Goal: Task Accomplishment & Management: Manage account settings

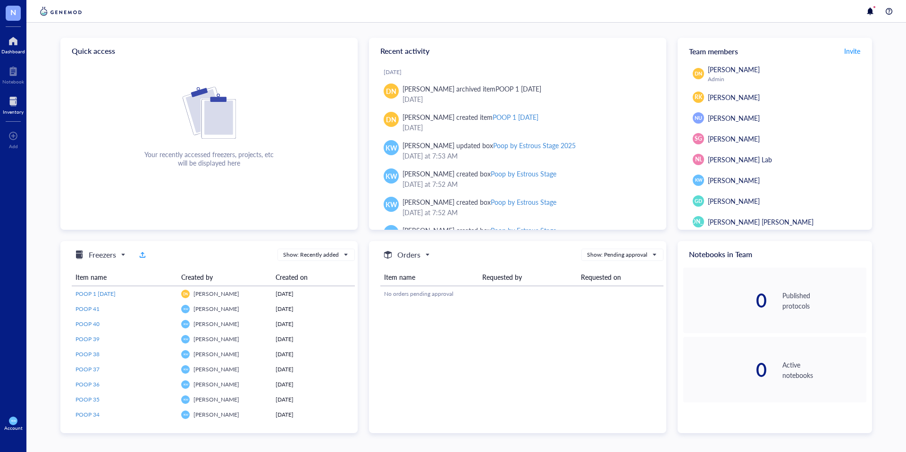
click at [11, 103] on div at bounding box center [13, 101] width 21 height 15
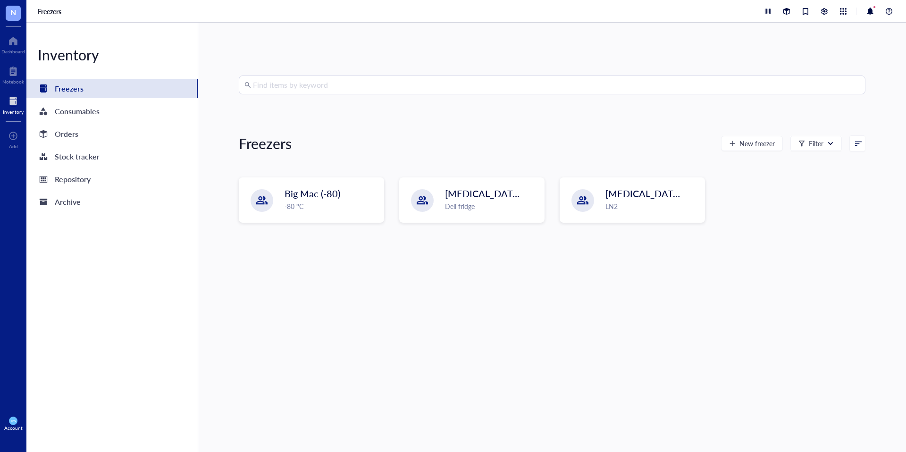
click at [405, 144] on div "Freezers New freezer Filter" at bounding box center [552, 143] width 627 height 23
click at [340, 185] on div "Big Mac (-80) -80 °C" at bounding box center [311, 199] width 143 height 43
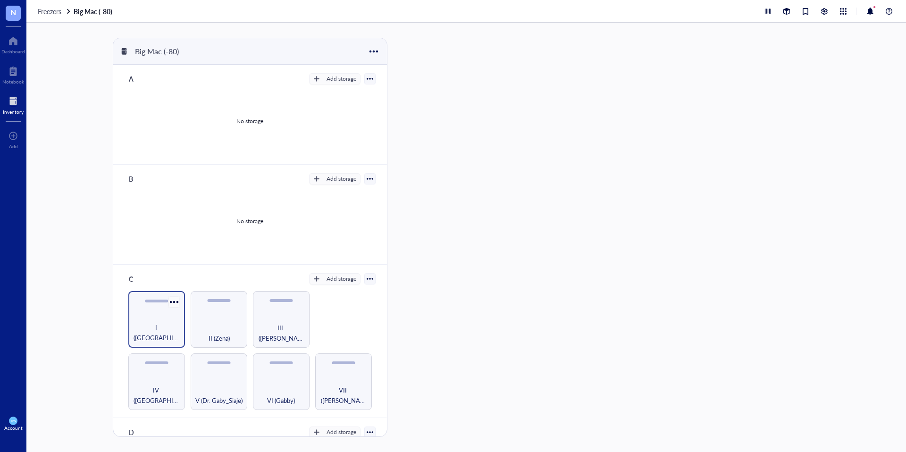
click at [168, 303] on div at bounding box center [174, 302] width 14 height 14
click at [151, 303] on div "I ([GEOGRAPHIC_DATA])" at bounding box center [156, 319] width 57 height 57
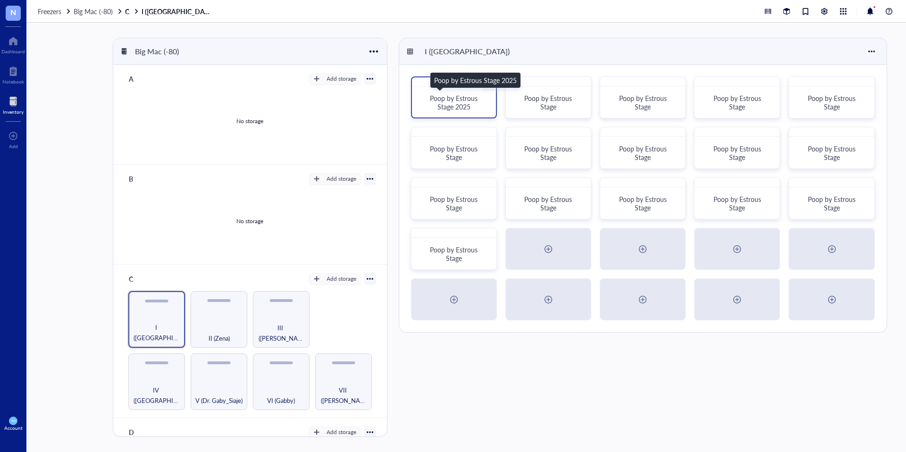
click at [448, 107] on span "Poop by Estrous Stage 2025" at bounding box center [455, 102] width 50 height 18
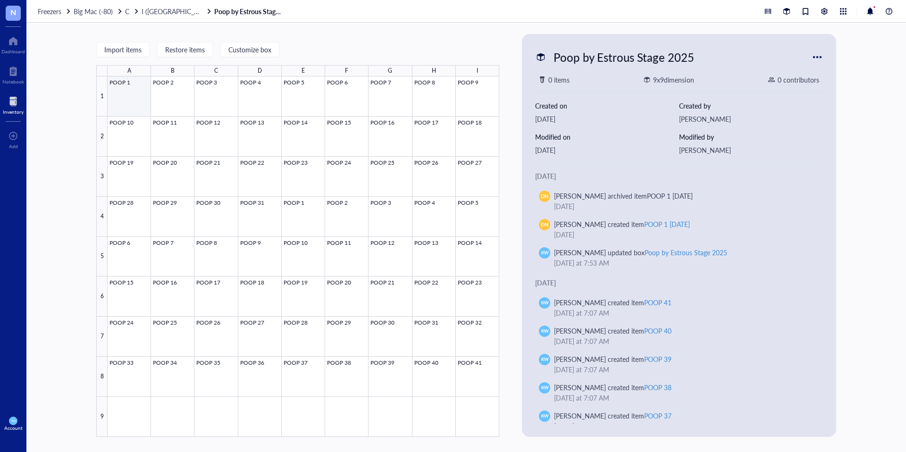
click at [141, 103] on div at bounding box center [304, 256] width 392 height 361
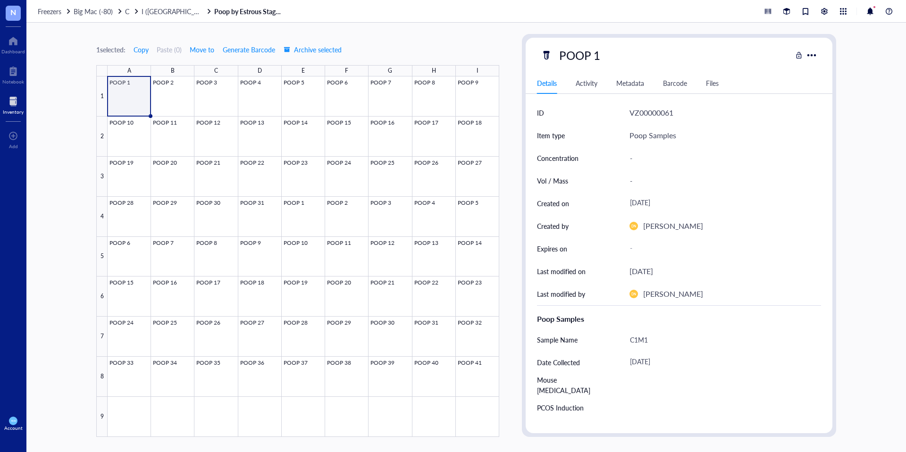
click at [597, 85] on div "Activity" at bounding box center [587, 83] width 22 height 10
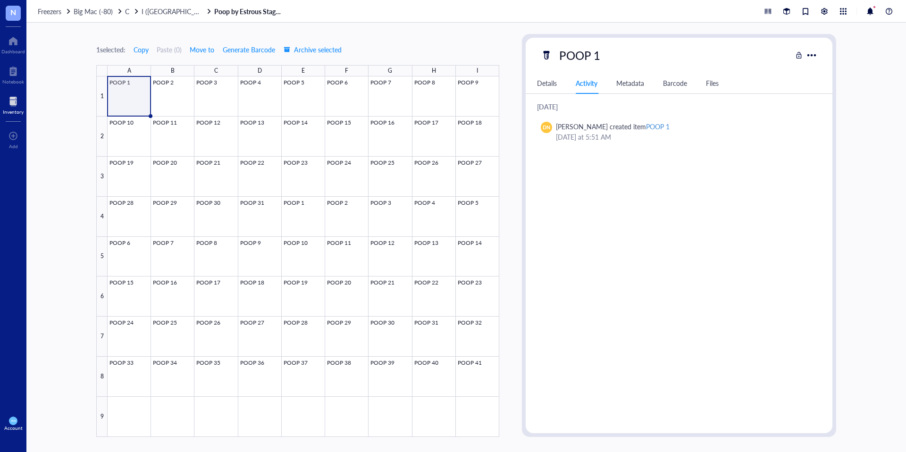
click at [554, 84] on div "Details" at bounding box center [547, 83] width 20 height 10
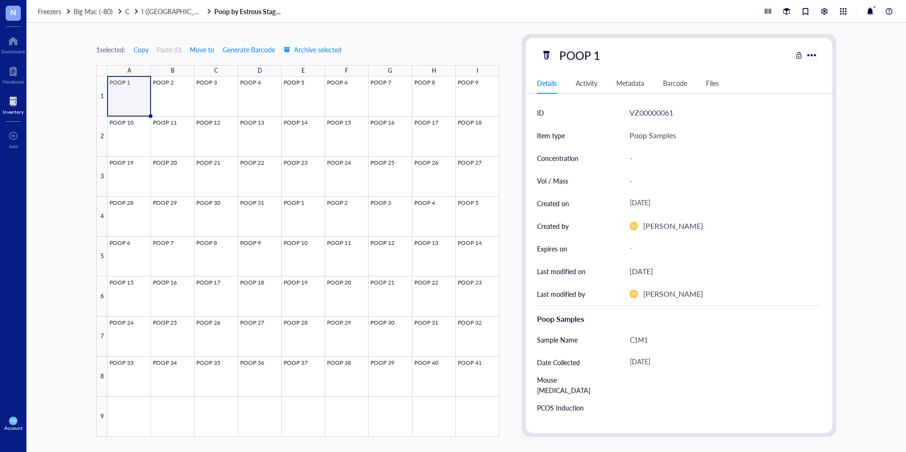
click at [814, 55] on div at bounding box center [812, 55] width 14 height 14
click at [665, 86] on div "Barcode" at bounding box center [675, 83] width 24 height 10
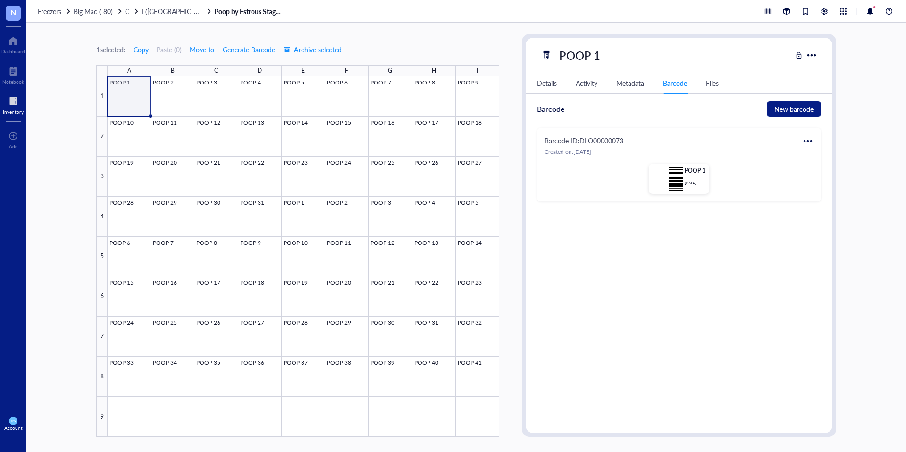
click at [804, 141] on div at bounding box center [807, 141] width 15 height 15
click at [826, 159] on div "Edit" at bounding box center [829, 157] width 11 height 10
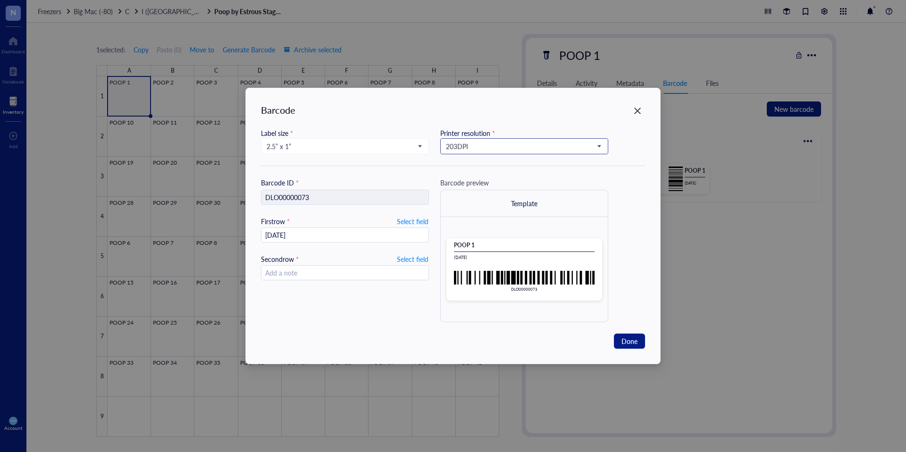
click at [508, 142] on span "203 DPI" at bounding box center [523, 146] width 155 height 8
click at [485, 176] on div "300 DPI" at bounding box center [524, 178] width 156 height 10
click at [341, 151] on input "search" at bounding box center [341, 146] width 148 height 14
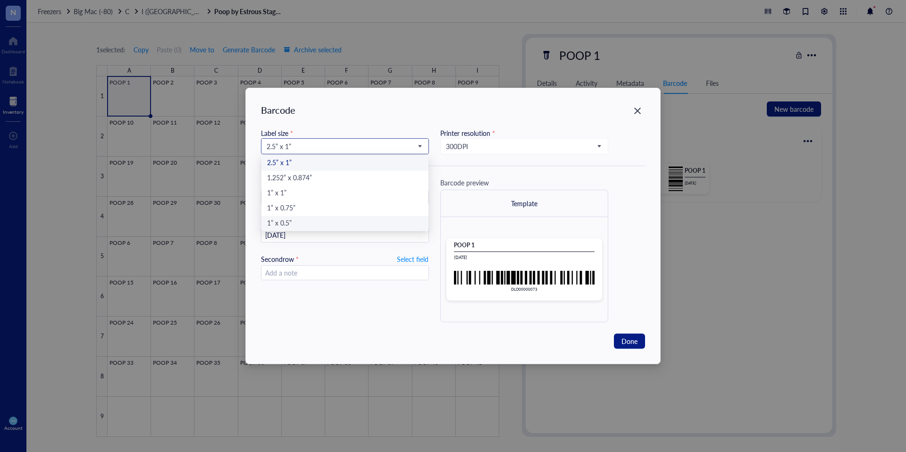
click at [302, 221] on div "1” x 0.5”" at bounding box center [345, 224] width 156 height 10
type input "DLO00000073"
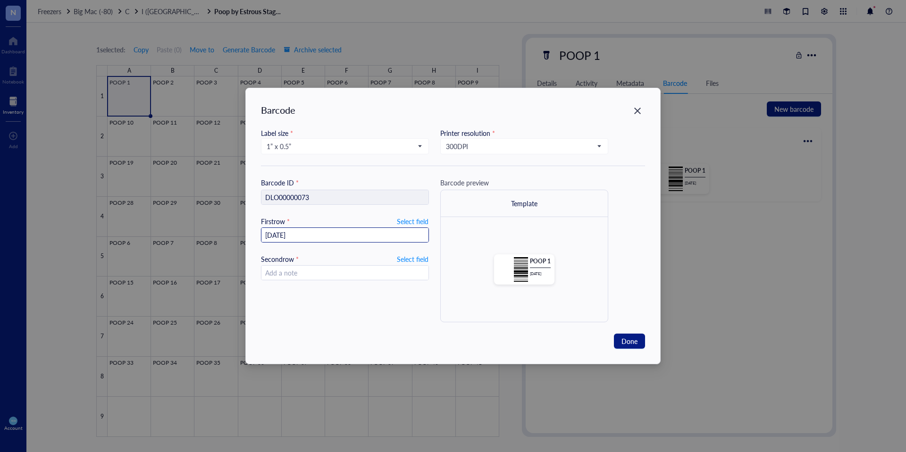
click at [267, 235] on input "[DATE]" at bounding box center [344, 235] width 167 height 15
drag, startPoint x: 269, startPoint y: 237, endPoint x: 300, endPoint y: 239, distance: 30.7
click at [270, 237] on input "[DATE]" at bounding box center [344, 235] width 167 height 15
type input "[DATE]"
drag, startPoint x: 306, startPoint y: 235, endPoint x: 247, endPoint y: 230, distance: 58.7
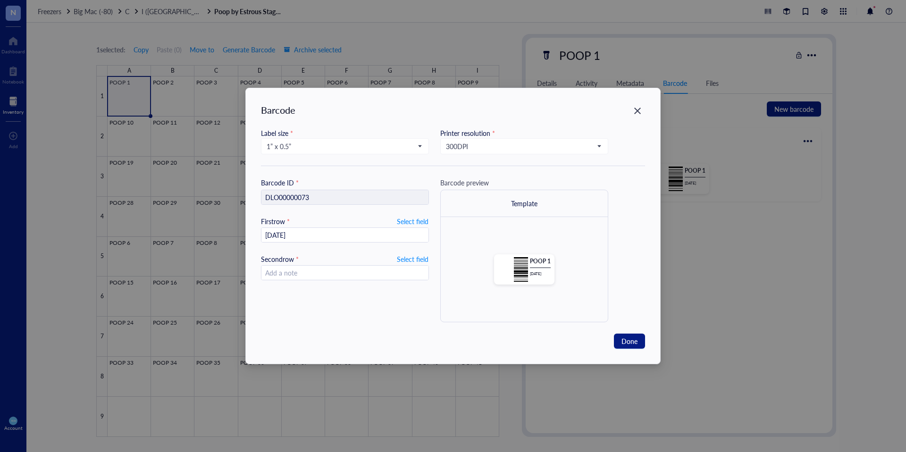
click at [247, 230] on div "Barcode Label size * 1” x 0.5” 2.5” x 1” 1.252” x 0.874” 1” x 1” 1” x 0.75” 1” …" at bounding box center [453, 226] width 414 height 276
click at [635, 338] on span "Done" at bounding box center [630, 341] width 16 height 10
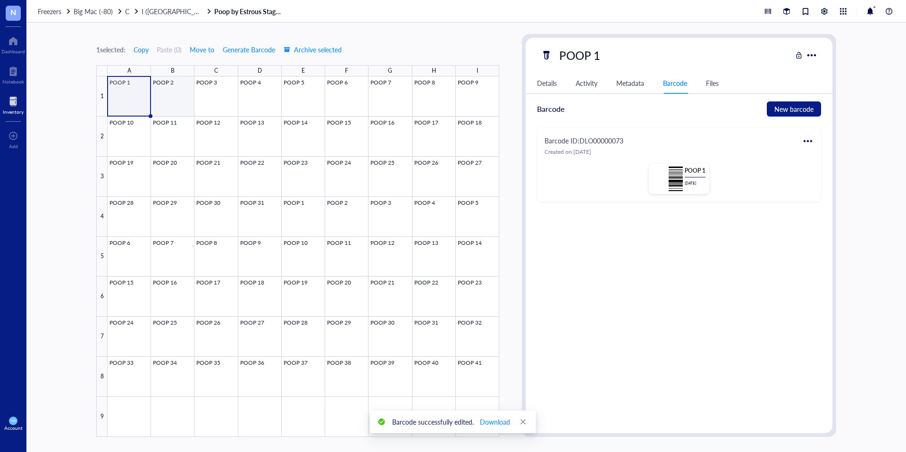
click at [181, 93] on div at bounding box center [304, 256] width 392 height 361
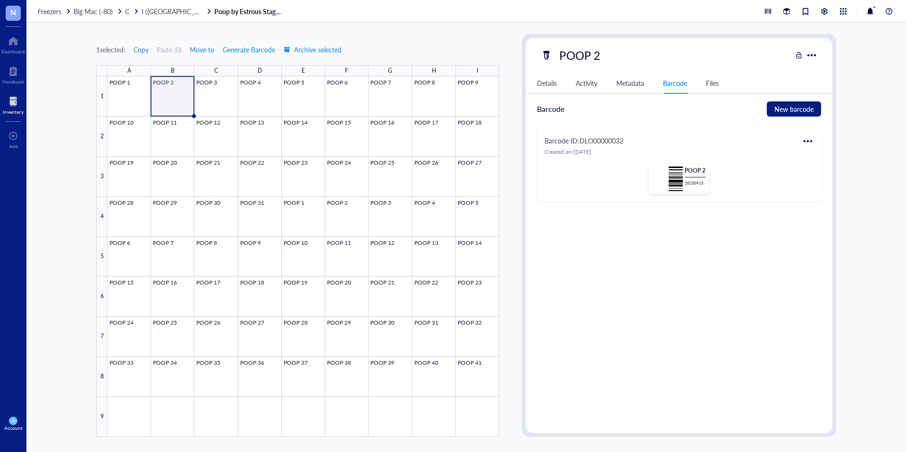
click at [807, 140] on div at bounding box center [807, 141] width 15 height 15
click at [828, 161] on div "Edit" at bounding box center [829, 157] width 11 height 10
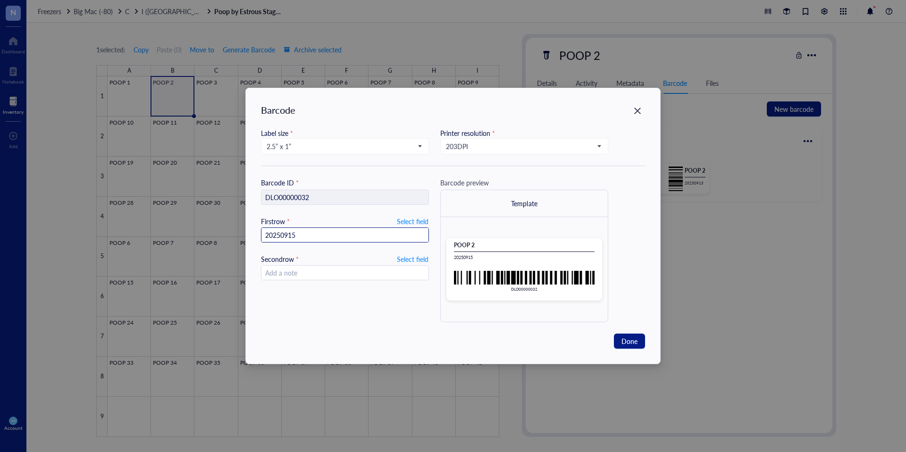
drag, startPoint x: 312, startPoint y: 233, endPoint x: 219, endPoint y: 230, distance: 94.0
click at [219, 230] on div "Barcode Label size * 2.5” x 1” Printer resolution * 203 DPI Barcode ID * DLO000…" at bounding box center [453, 226] width 906 height 452
paste input ".09."
type input "[DATE]"
drag, startPoint x: 397, startPoint y: 144, endPoint x: 394, endPoint y: 153, distance: 9.1
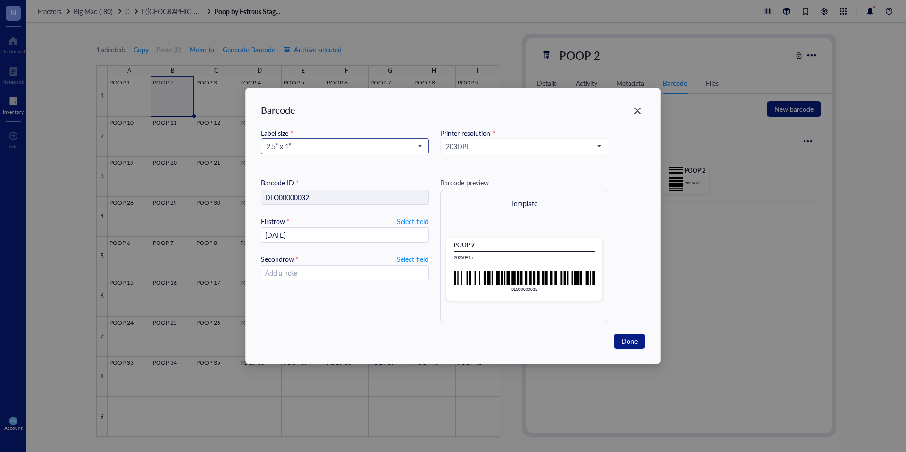
click at [397, 144] on span "2.5” x 1”" at bounding box center [344, 146] width 155 height 8
click at [321, 142] on span "2.5” x 1”" at bounding box center [344, 146] width 155 height 8
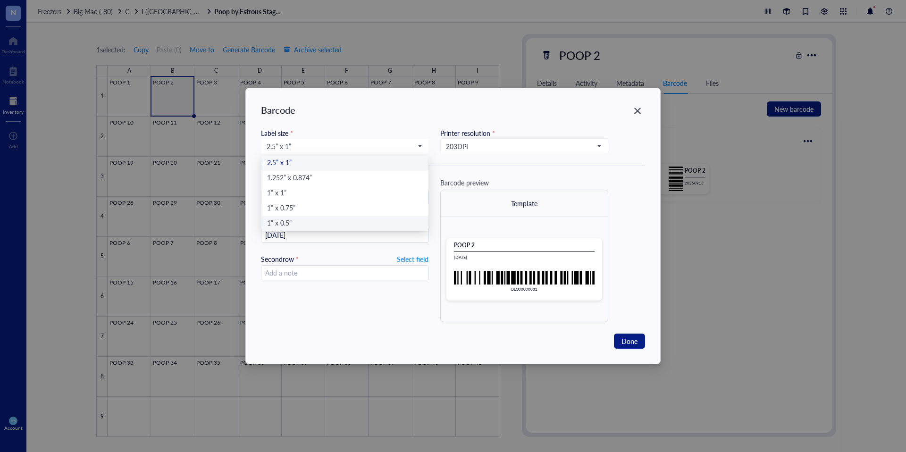
click at [282, 224] on div "1” x 0.5”" at bounding box center [345, 224] width 156 height 10
type input "DLO00000032"
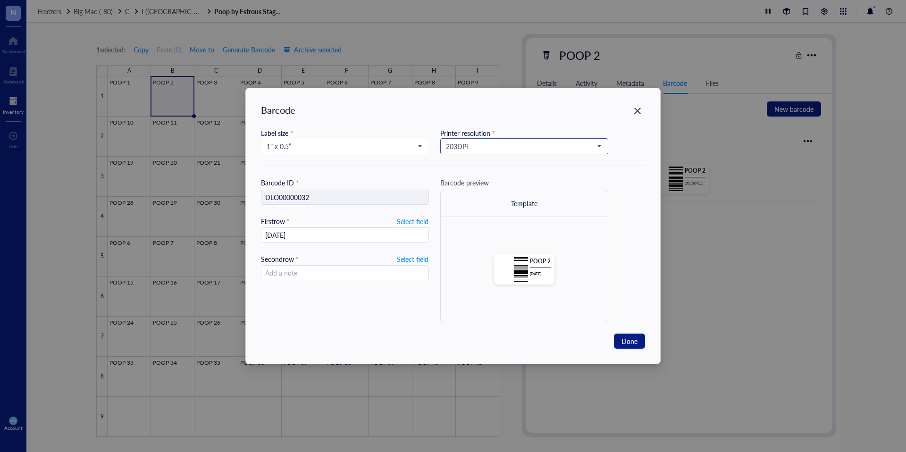
click at [461, 144] on span "203 DPI" at bounding box center [523, 146] width 155 height 8
click at [475, 174] on div "300 DPI" at bounding box center [524, 178] width 156 height 10
click at [630, 341] on span "Done" at bounding box center [630, 341] width 16 height 10
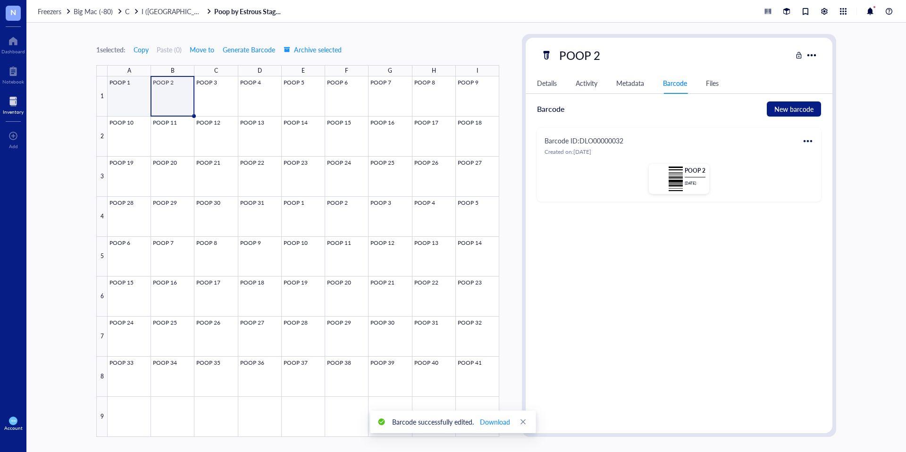
click at [126, 81] on div at bounding box center [304, 256] width 392 height 361
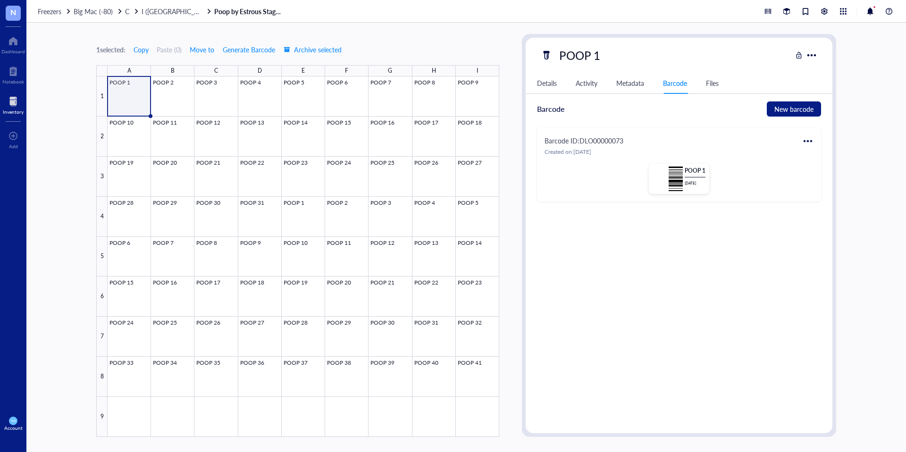
click at [811, 138] on div at bounding box center [807, 141] width 15 height 15
click at [831, 175] on div "Print" at bounding box center [831, 172] width 14 height 10
click at [172, 85] on div at bounding box center [304, 256] width 392 height 361
click at [813, 140] on div at bounding box center [807, 141] width 15 height 15
click at [834, 172] on div "Print" at bounding box center [831, 172] width 14 height 10
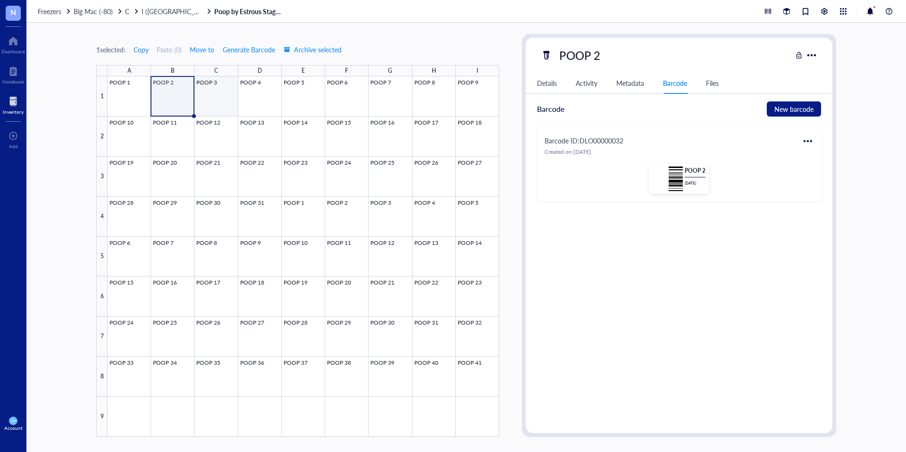
click at [214, 91] on div at bounding box center [304, 256] width 392 height 361
click at [813, 138] on div at bounding box center [807, 141] width 15 height 15
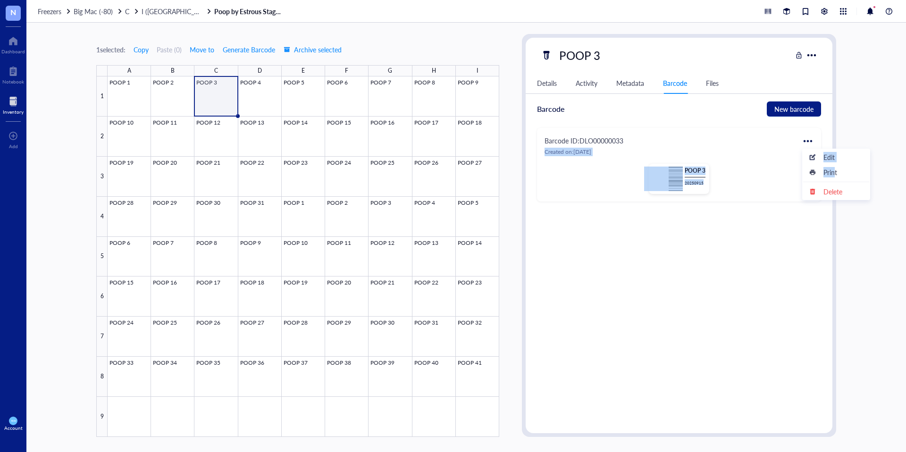
drag, startPoint x: 835, startPoint y: 169, endPoint x: 762, endPoint y: 141, distance: 78.7
click at [762, 141] on body "N Dashboard Notebook Inventory To pick up a draggable item, press the space bar…" at bounding box center [453, 226] width 906 height 452
click at [762, 141] on div "Barcode ID: DLO00000033" at bounding box center [679, 140] width 269 height 11
click at [807, 137] on div at bounding box center [807, 141] width 15 height 15
click at [826, 152] on div "Edit" at bounding box center [829, 157] width 11 height 10
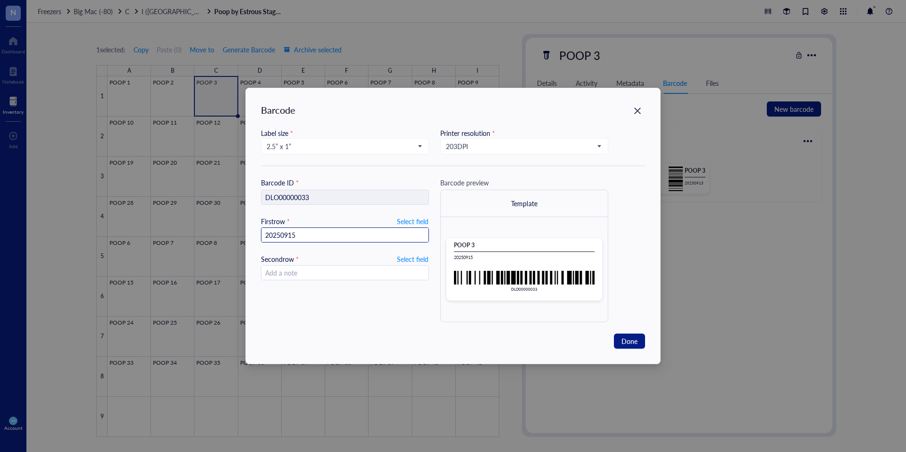
drag, startPoint x: 303, startPoint y: 235, endPoint x: 221, endPoint y: 231, distance: 82.2
click at [222, 231] on div "Barcode Label size * 2.5” x 1” Printer resolution * 203 DPI Barcode ID * DLO000…" at bounding box center [453, 226] width 906 height 452
paste input ".09."
type input "[DATE]"
drag, startPoint x: 283, startPoint y: 235, endPoint x: 292, endPoint y: 235, distance: 8.5
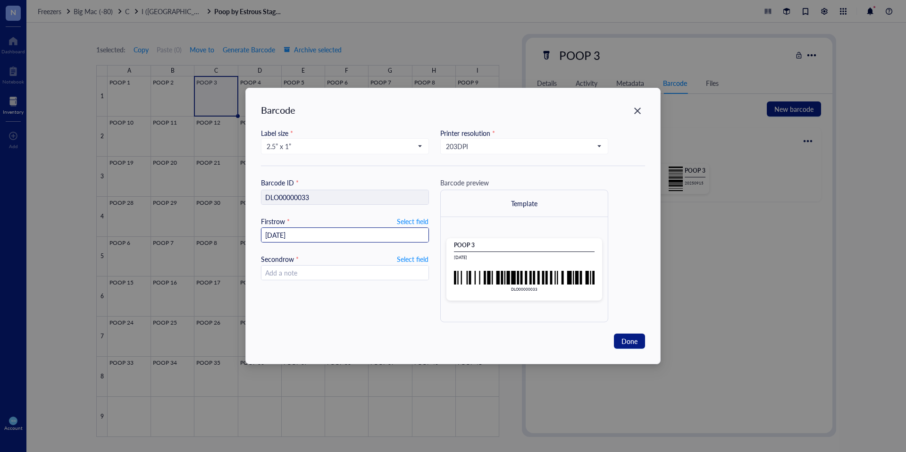
click at [285, 235] on input "[DATE]" at bounding box center [344, 235] width 167 height 15
type input "[DATE]"
click at [276, 145] on span "2.5” x 1”" at bounding box center [344, 146] width 155 height 8
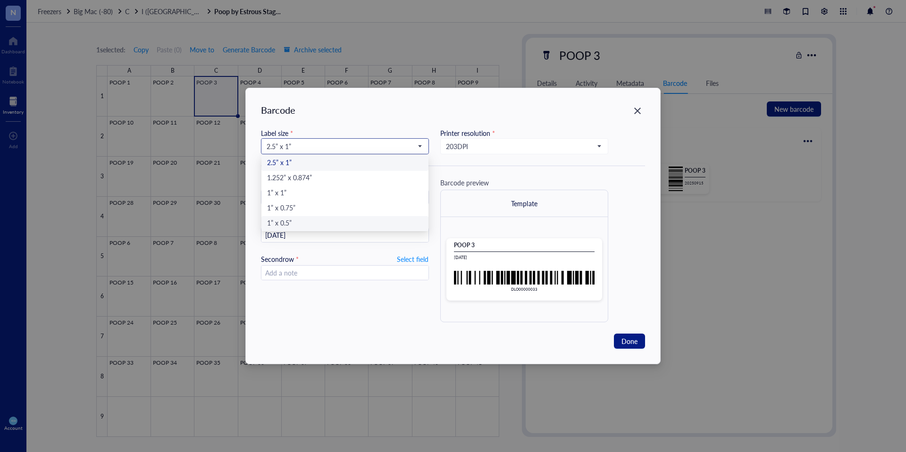
click at [290, 224] on div "1” x 0.5”" at bounding box center [345, 224] width 156 height 10
type input "DLO00000033"
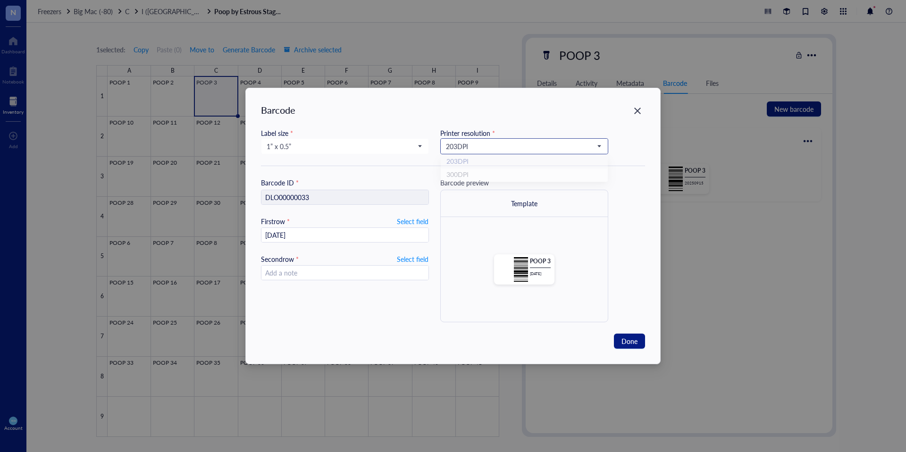
click at [458, 147] on span "203 DPI" at bounding box center [523, 146] width 155 height 8
click at [472, 180] on div "300 DPI" at bounding box center [524, 178] width 156 height 10
click at [637, 341] on span "Done" at bounding box center [630, 341] width 16 height 10
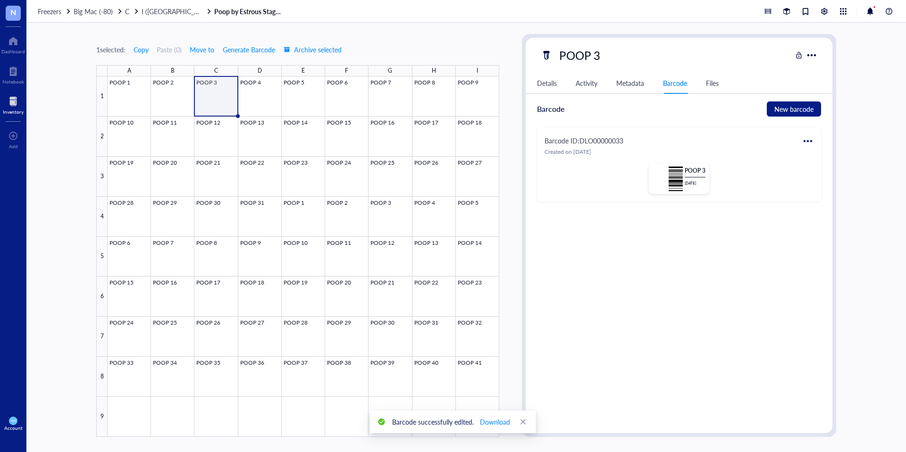
click at [811, 142] on div at bounding box center [807, 141] width 15 height 15
click at [824, 174] on div "Print" at bounding box center [831, 172] width 14 height 10
click at [252, 82] on div at bounding box center [304, 256] width 392 height 361
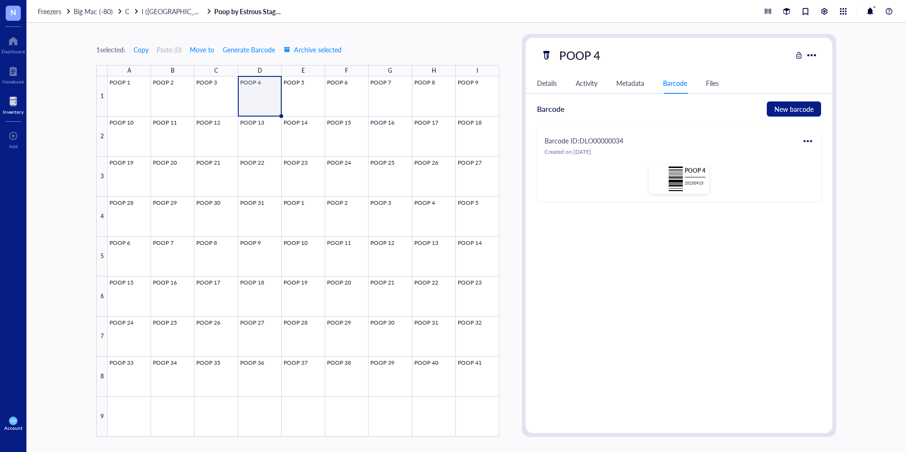
click at [807, 140] on div at bounding box center [807, 141] width 15 height 15
click at [822, 158] on div "Edit" at bounding box center [836, 157] width 54 height 10
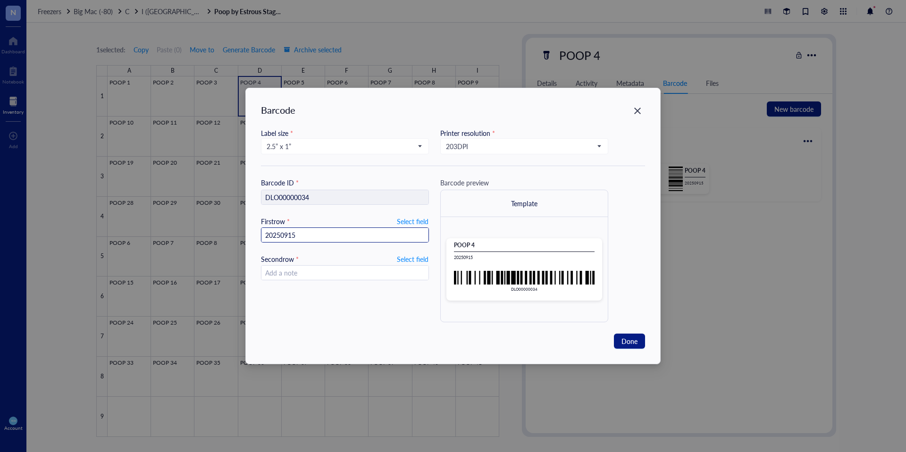
drag, startPoint x: 282, startPoint y: 229, endPoint x: 238, endPoint y: 229, distance: 43.9
click at [239, 229] on div "Barcode Label size * 2.5” x 1” Printer resolution * 203 DPI Barcode ID * DLO000…" at bounding box center [453, 226] width 906 height 452
paste input ".09."
type input "[DATE]"
drag, startPoint x: 288, startPoint y: 237, endPoint x: 304, endPoint y: 236, distance: 16.1
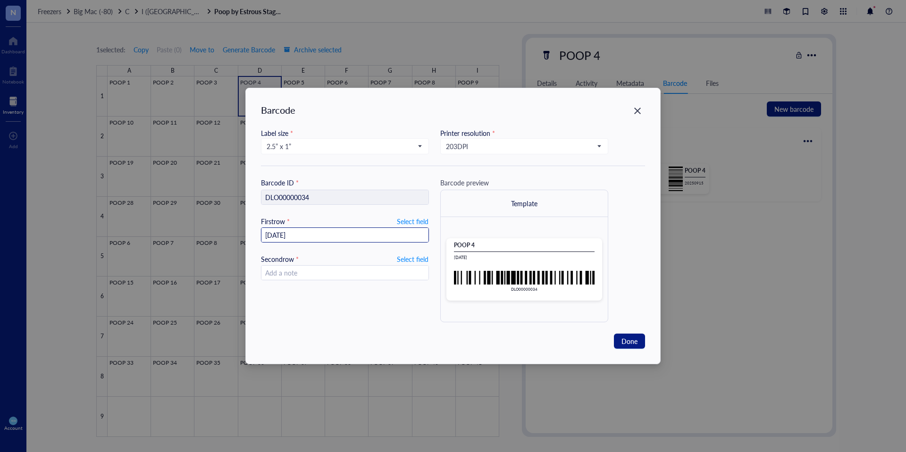
click at [288, 237] on input "[DATE]" at bounding box center [344, 235] width 167 height 15
type input "[DATE]"
drag, startPoint x: 310, startPoint y: 237, endPoint x: 235, endPoint y: 227, distance: 75.2
click at [235, 227] on div "Barcode Label size * 2.5” x 1” Printer resolution * 203 DPI Barcode ID * DLO000…" at bounding box center [453, 226] width 906 height 452
click at [283, 235] on input "[DATE]" at bounding box center [344, 235] width 167 height 15
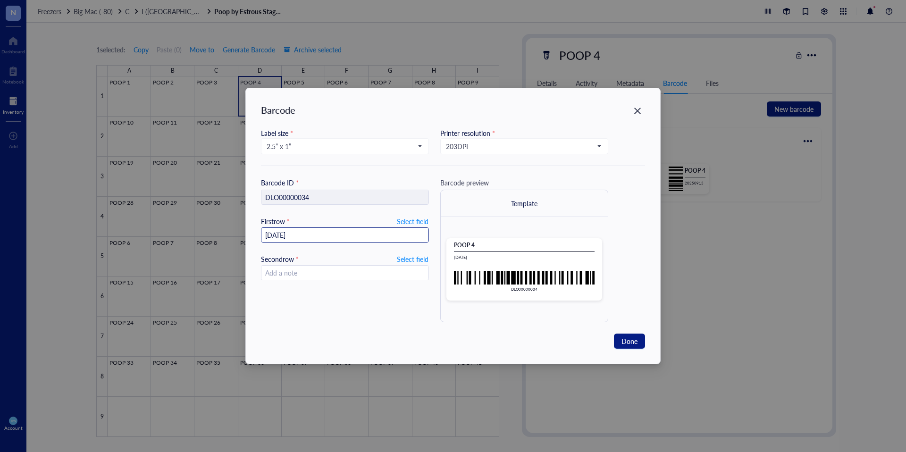
type input "[DATE]"
drag, startPoint x: 332, startPoint y: 234, endPoint x: 202, endPoint y: 216, distance: 131.5
click at [202, 216] on div "Barcode Label size * 2.5” x 1” Printer resolution * 203 DPI Barcode ID * DLO000…" at bounding box center [453, 226] width 906 height 452
click at [281, 151] on input "search" at bounding box center [341, 146] width 148 height 14
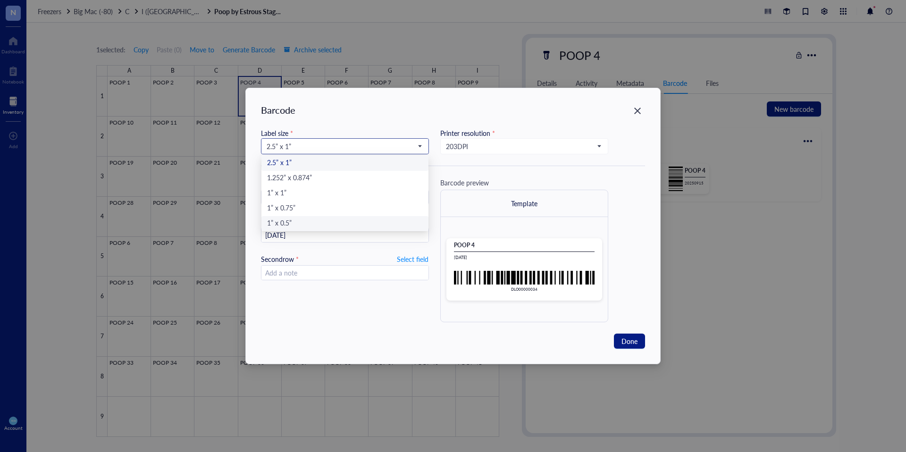
click at [293, 219] on div "1” x 0.5”" at bounding box center [345, 224] width 156 height 10
type input "DLO00000034"
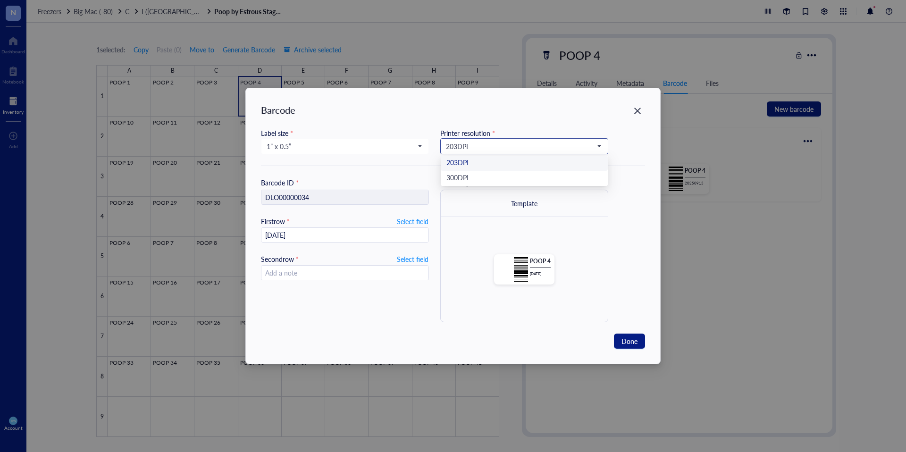
click at [447, 150] on span "203 DPI" at bounding box center [523, 146] width 155 height 8
click at [463, 174] on div "300 DPI" at bounding box center [524, 178] width 156 height 10
click at [628, 340] on span "Done" at bounding box center [630, 341] width 16 height 10
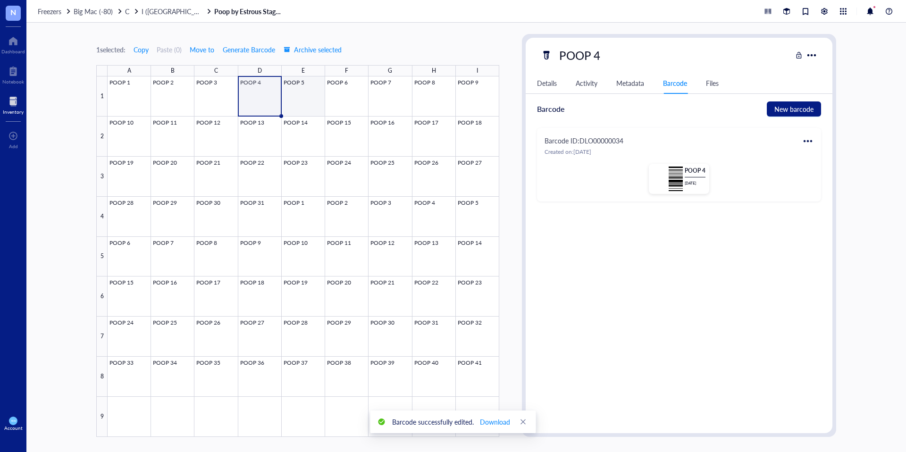
click at [292, 89] on div at bounding box center [304, 256] width 392 height 361
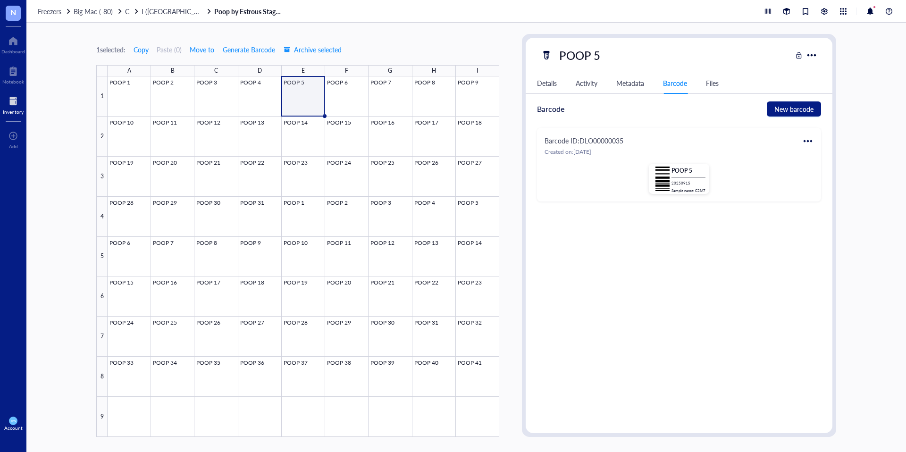
click at [808, 138] on div at bounding box center [807, 141] width 15 height 15
click at [819, 155] on div "Edit" at bounding box center [836, 157] width 54 height 10
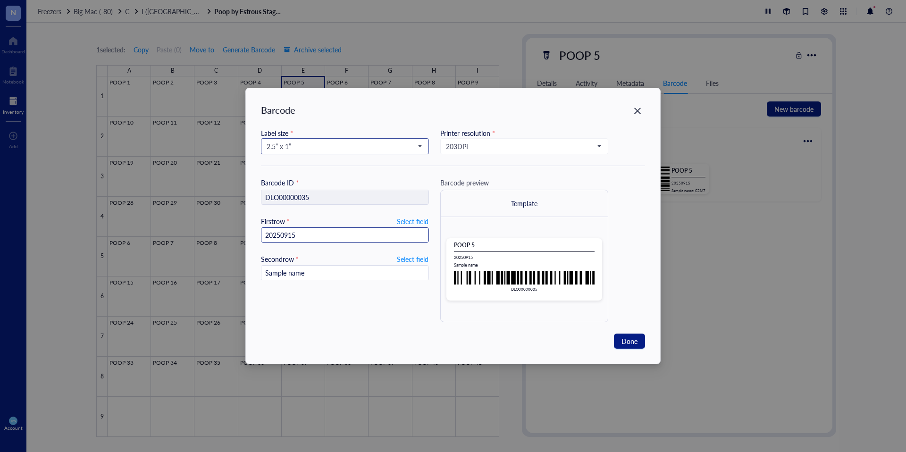
click at [337, 146] on span "2.5” x 1”" at bounding box center [344, 146] width 155 height 8
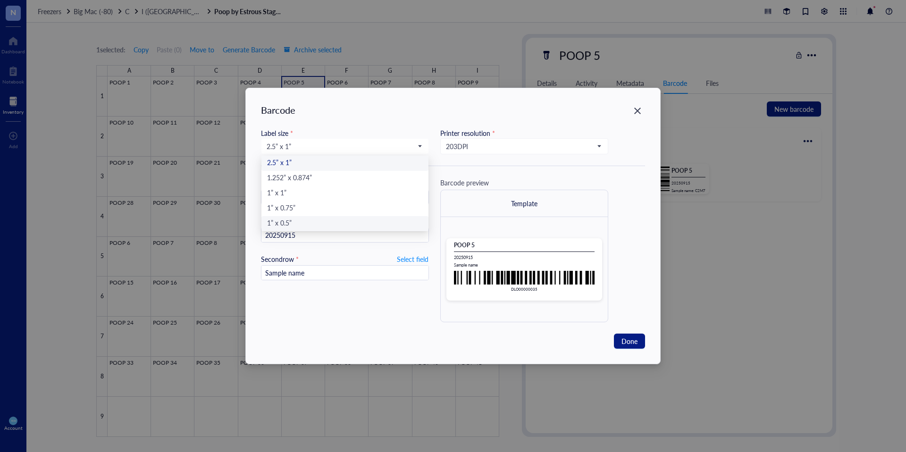
click at [279, 220] on div "1” x 0.5”" at bounding box center [345, 224] width 156 height 10
type input "DLO00000035"
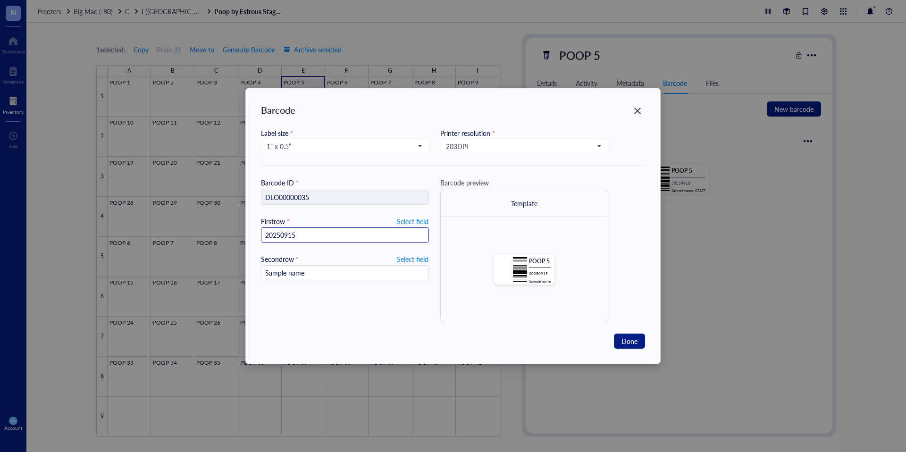
drag, startPoint x: 318, startPoint y: 239, endPoint x: 216, endPoint y: 237, distance: 101.9
click at [216, 237] on div "Barcode Label size * 1” x 0.5” 2.5” x 1” 1.252” x 0.874” 1” x 1” 1” x 0.75” 1” …" at bounding box center [453, 226] width 906 height 452
paste input ".09."
type input "[DATE]"
click at [458, 144] on span "203 DPI" at bounding box center [523, 146] width 155 height 8
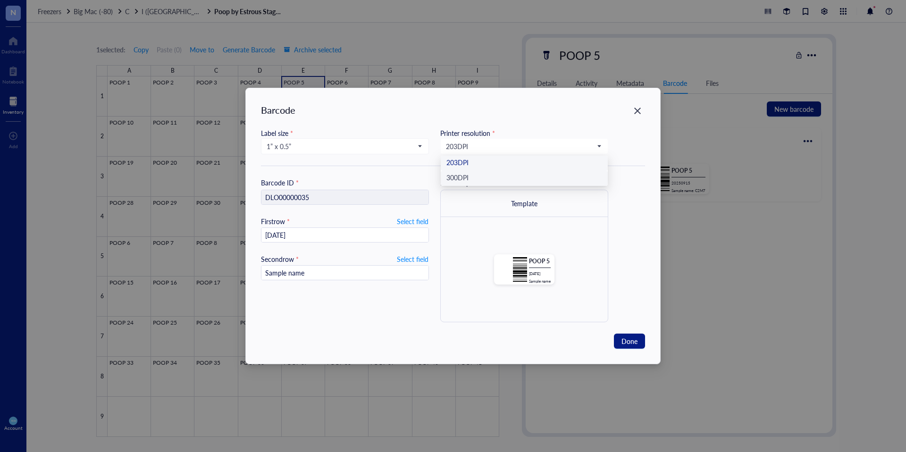
click at [474, 179] on div "300 DPI" at bounding box center [524, 178] width 156 height 10
click at [635, 345] on span "Done" at bounding box center [630, 341] width 16 height 10
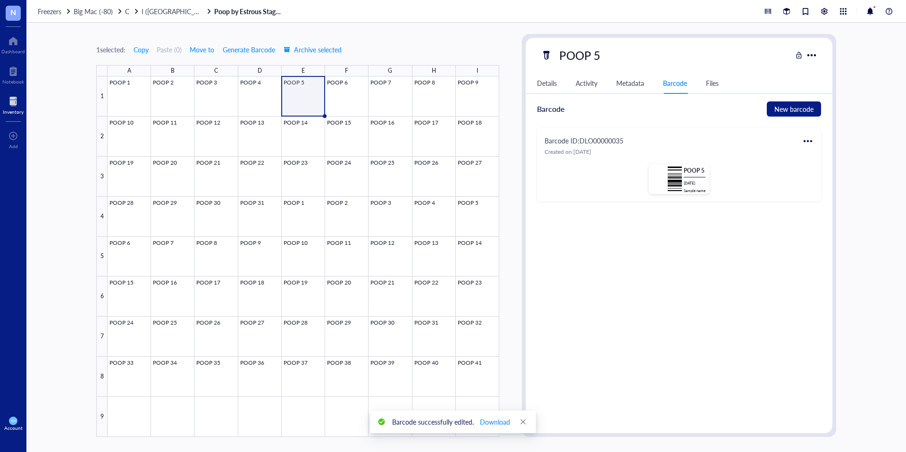
click at [804, 141] on div at bounding box center [807, 141] width 15 height 15
click at [821, 168] on div "Print" at bounding box center [836, 172] width 54 height 10
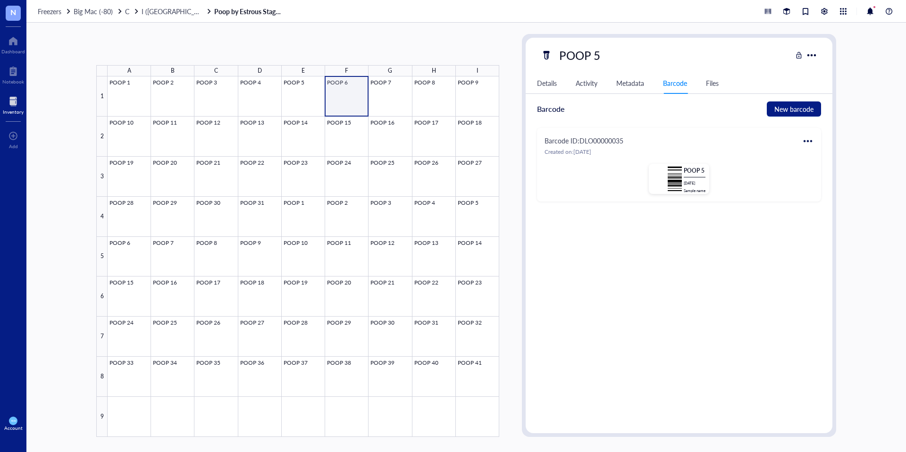
click at [340, 86] on div at bounding box center [304, 256] width 392 height 361
click at [302, 90] on div at bounding box center [304, 256] width 392 height 361
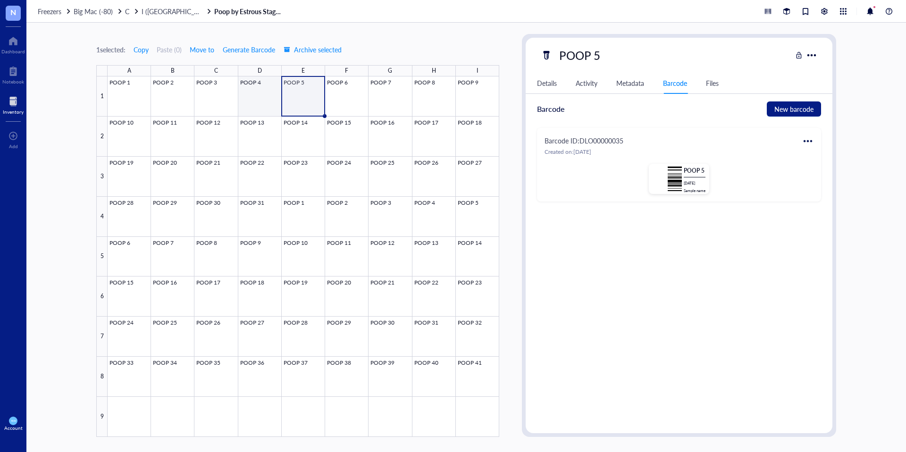
click at [267, 91] on div at bounding box center [304, 256] width 392 height 361
click at [297, 92] on div at bounding box center [304, 256] width 392 height 361
click at [810, 140] on div at bounding box center [807, 141] width 15 height 15
click at [830, 159] on div "Edit" at bounding box center [829, 157] width 11 height 10
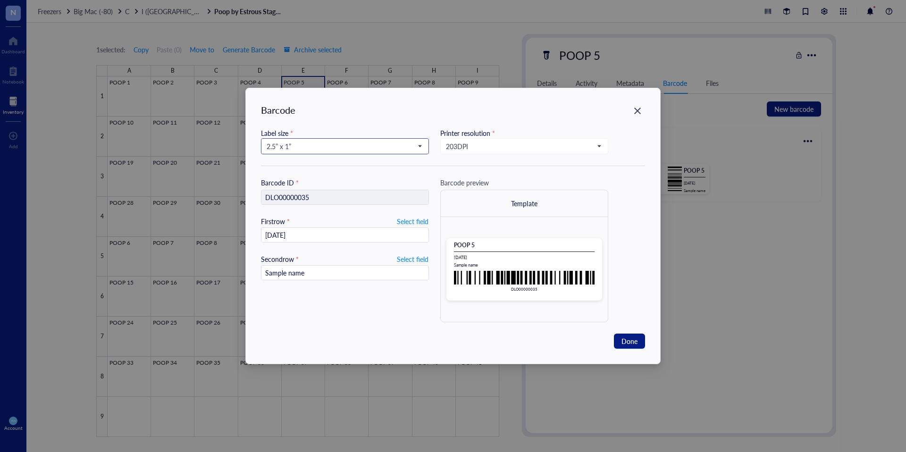
click at [288, 139] on input "search" at bounding box center [341, 146] width 148 height 14
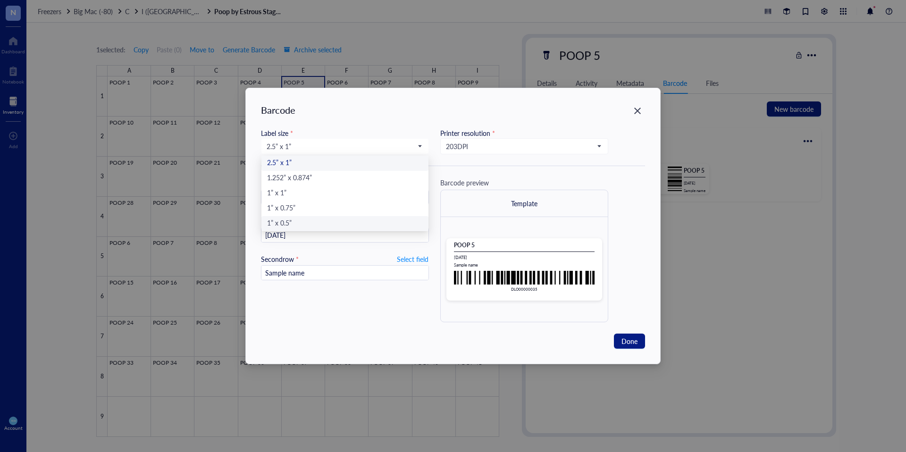
click at [304, 224] on div "1” x 0.5”" at bounding box center [345, 224] width 156 height 10
type input "DLO00000035"
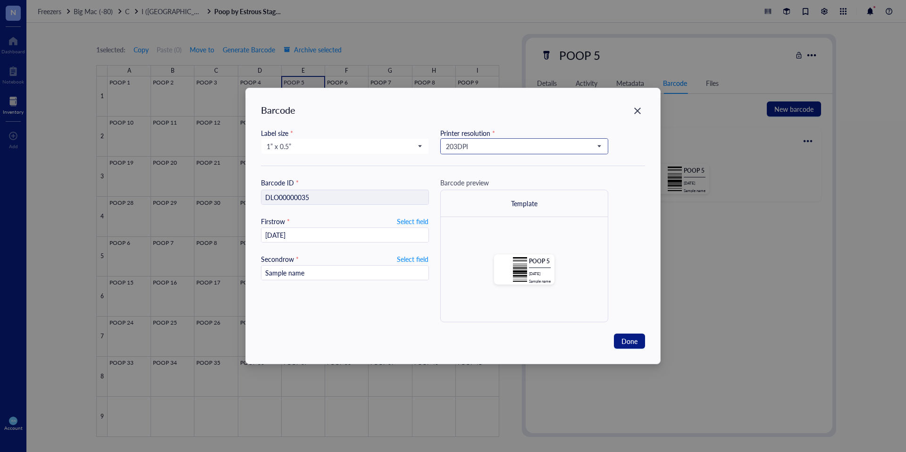
drag, startPoint x: 460, startPoint y: 147, endPoint x: 463, endPoint y: 151, distance: 5.8
click at [460, 147] on span "203 DPI" at bounding box center [523, 146] width 155 height 8
click at [481, 178] on div "300 DPI" at bounding box center [524, 178] width 156 height 10
click at [406, 221] on span "Select field" at bounding box center [413, 221] width 32 height 12
click at [403, 218] on span "Add notes" at bounding box center [413, 221] width 30 height 12
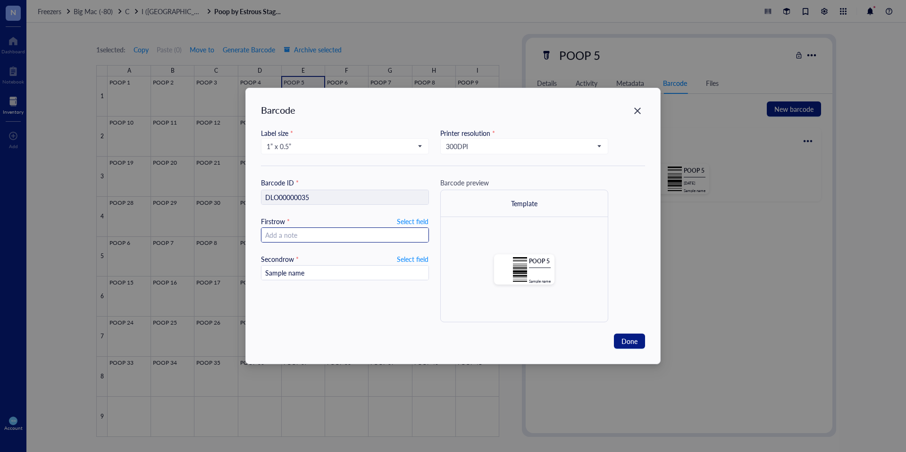
type input "[DATE]"
click at [406, 258] on span "Select field" at bounding box center [413, 259] width 32 height 12
click at [410, 221] on span "Select field" at bounding box center [413, 221] width 32 height 12
click at [412, 234] on input "search" at bounding box center [341, 235] width 148 height 14
click at [305, 283] on div "Created on" at bounding box center [345, 282] width 156 height 10
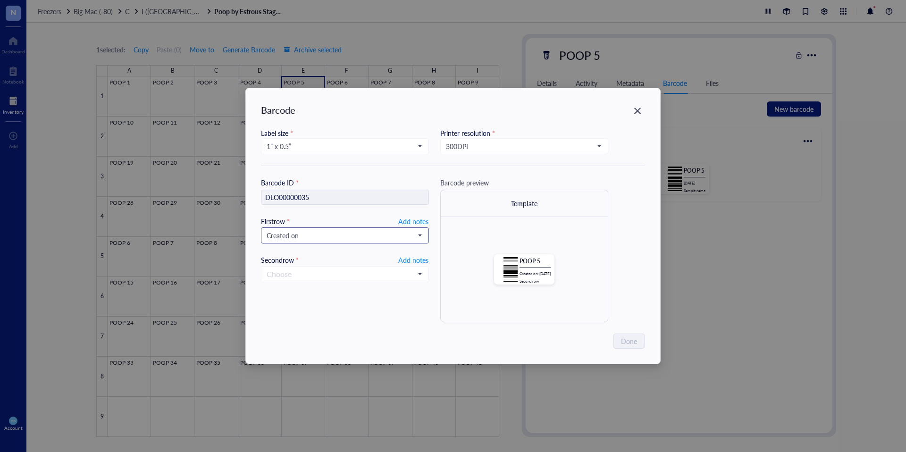
click at [294, 231] on span "Created on" at bounding box center [344, 235] width 155 height 8
click at [307, 252] on div "ID" at bounding box center [345, 252] width 156 height 10
click at [293, 232] on span "ID" at bounding box center [344, 235] width 155 height 8
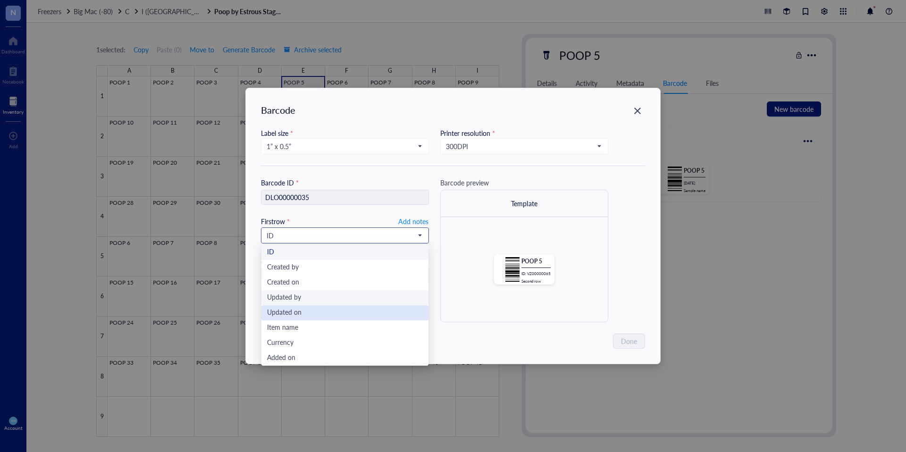
scroll to position [15, 0]
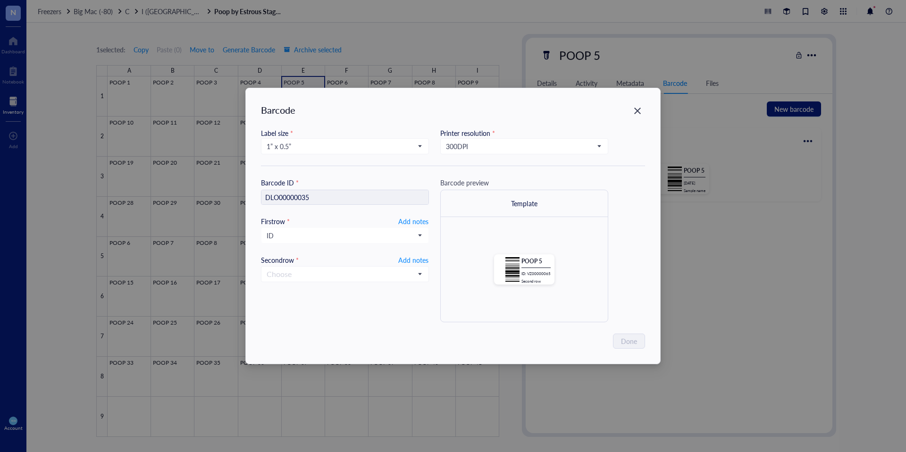
click at [334, 164] on div "Label size * 1” x 0.5” 2.5” x 1” 1.252” x 0.874” 1” x 1” 1” x 0.75” 1” x 0.5” P…" at bounding box center [453, 147] width 384 height 38
click at [640, 108] on icon "Close" at bounding box center [637, 111] width 7 height 7
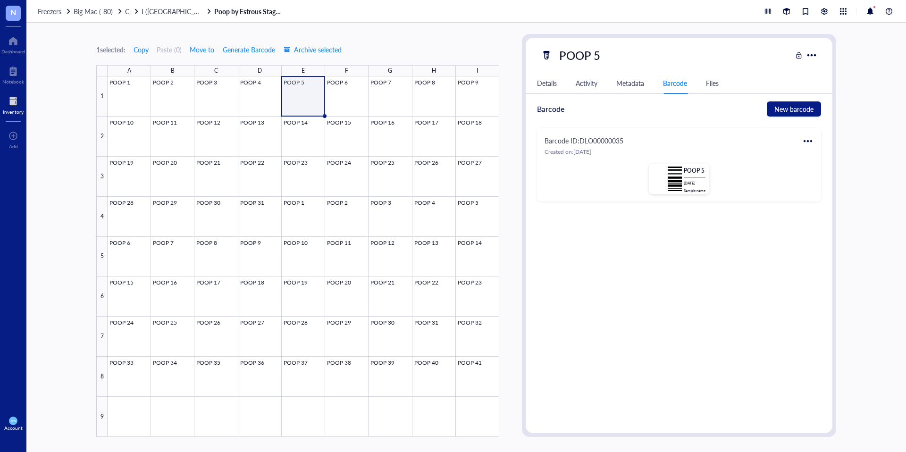
click at [807, 140] on div at bounding box center [807, 141] width 15 height 15
click at [821, 152] on div "Edit" at bounding box center [836, 157] width 54 height 10
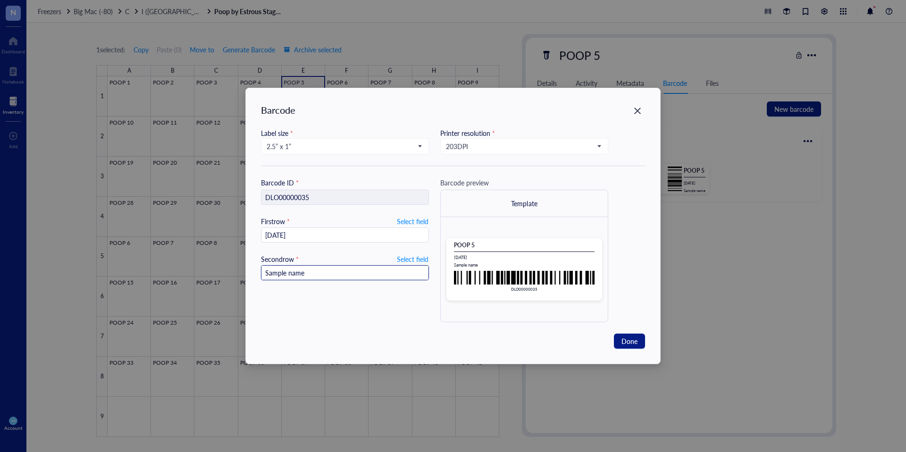
click at [400, 266] on input "Sample name" at bounding box center [344, 273] width 167 height 15
click at [407, 256] on span "Select field" at bounding box center [413, 259] width 32 height 12
click at [403, 274] on input "search" at bounding box center [341, 273] width 148 height 14
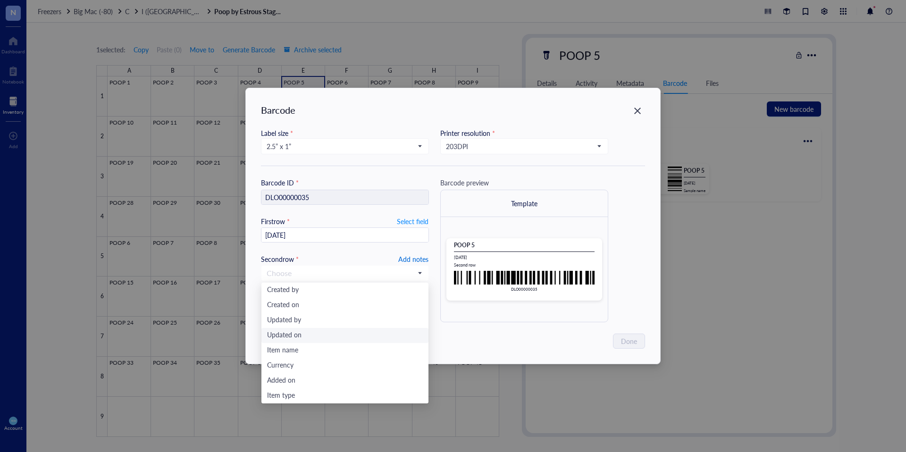
click at [420, 255] on span "Add notes" at bounding box center [413, 259] width 30 height 12
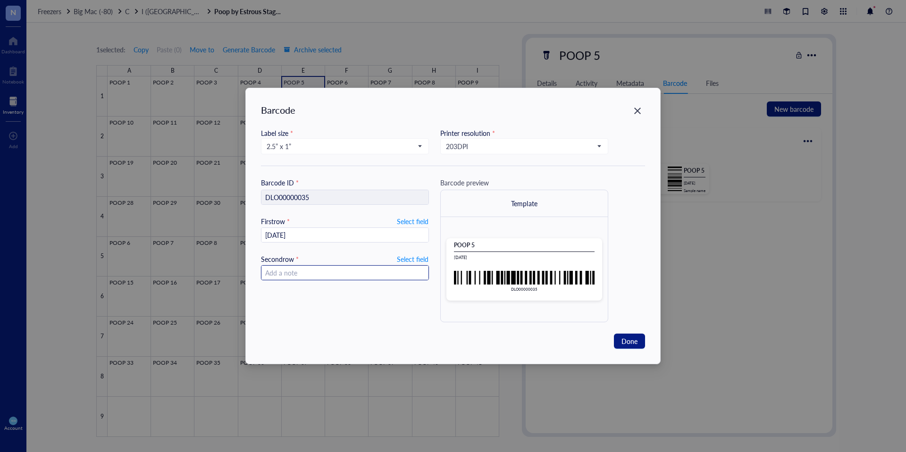
click at [321, 276] on input "text" at bounding box center [344, 273] width 167 height 15
click at [634, 111] on icon "Close" at bounding box center [637, 111] width 9 height 9
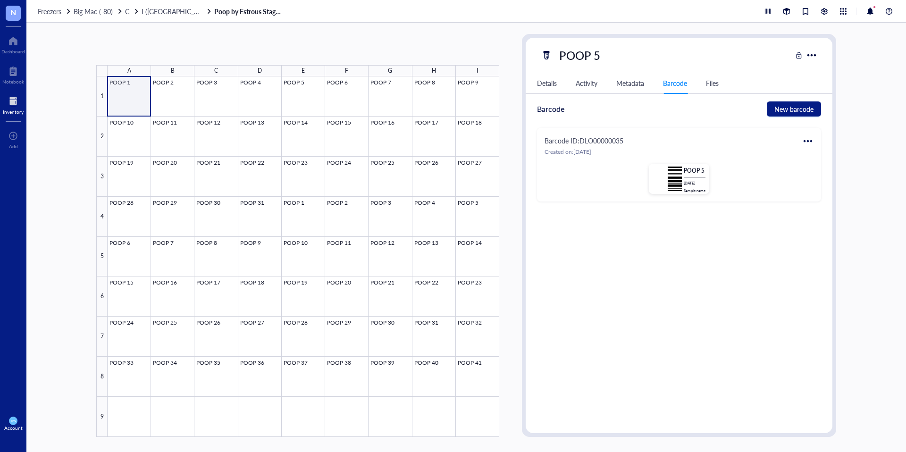
click at [143, 93] on div at bounding box center [304, 256] width 392 height 361
drag, startPoint x: 144, startPoint y: 93, endPoint x: 467, endPoint y: 370, distance: 425.1
click at [467, 370] on div at bounding box center [304, 256] width 392 height 361
drag, startPoint x: 131, startPoint y: 87, endPoint x: 485, endPoint y: 366, distance: 450.9
click at [474, 364] on div at bounding box center [304, 256] width 392 height 361
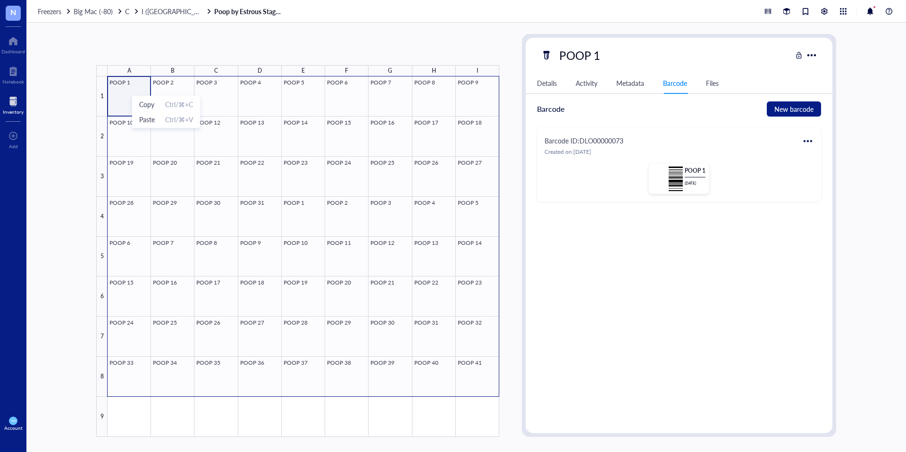
drag, startPoint x: 132, startPoint y: 94, endPoint x: 486, endPoint y: 374, distance: 451.5
click at [663, 252] on div "ID VZ00000061 Item type Poop Samples Concentration - Vol / Mass - Created on [D…" at bounding box center [679, 263] width 307 height 324
click at [67, 59] on div "72 selected: Copy Paste ( 0 ) Move to Generate Barcode Archive selected A B C D…" at bounding box center [466, 237] width 880 height 429
click at [135, 93] on div at bounding box center [304, 256] width 392 height 361
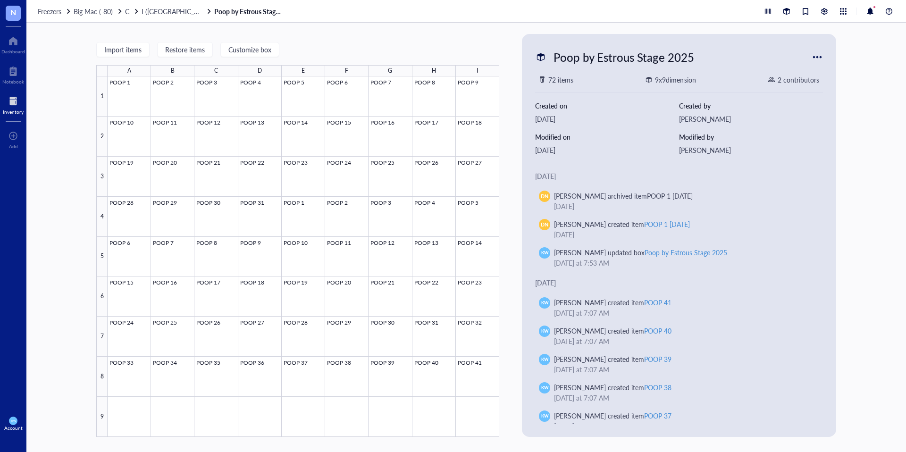
click at [80, 86] on div "Import items Restore items Customize box A B C D E F G H I 1 2 3 4 5 6 7 8 9 PO…" at bounding box center [466, 237] width 880 height 429
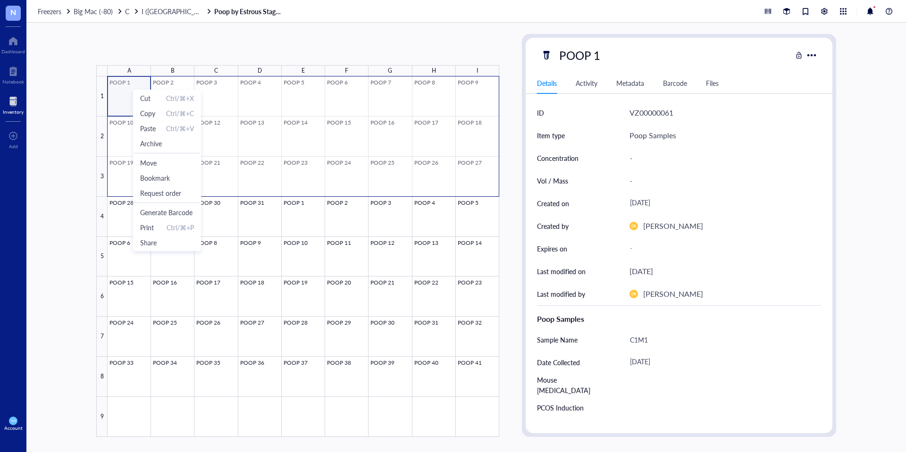
drag, startPoint x: 133, startPoint y: 88, endPoint x: 469, endPoint y: 188, distance: 350.3
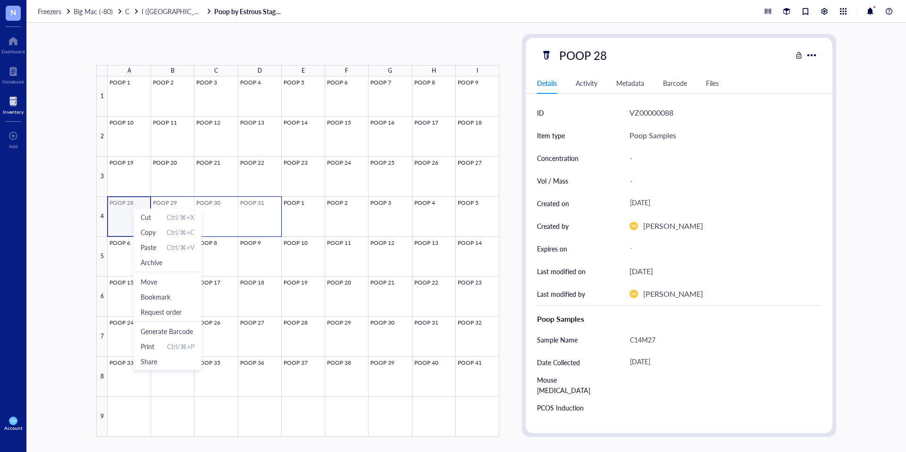
drag, startPoint x: 159, startPoint y: 208, endPoint x: 252, endPoint y: 212, distance: 93.1
click at [73, 77] on div "4 selected: Copy Paste ( 0 ) Move to Generate Barcode Archive selected A B C D …" at bounding box center [466, 237] width 880 height 429
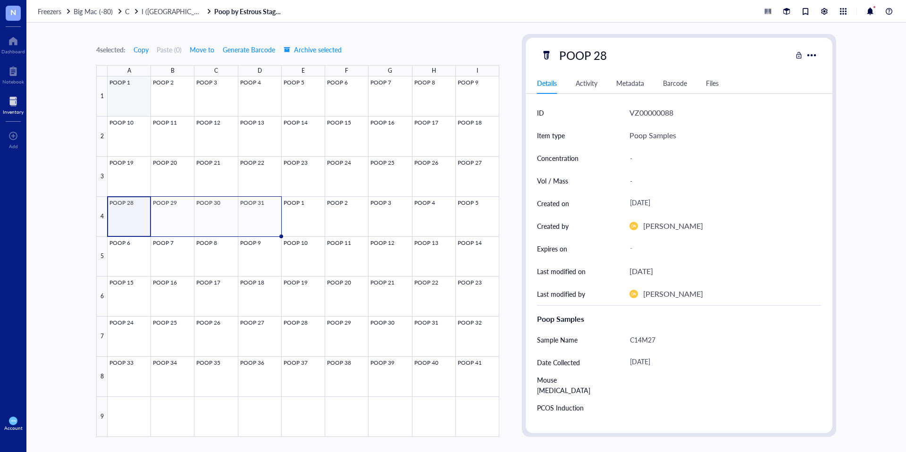
click at [120, 87] on div at bounding box center [304, 256] width 392 height 361
drag, startPoint x: 55, startPoint y: 91, endPoint x: 107, endPoint y: 92, distance: 52.4
click at [56, 91] on div "1 selected: Copy Paste ( 0 ) Move to Generate Barcode Archive selected A B C D …" at bounding box center [466, 237] width 880 height 429
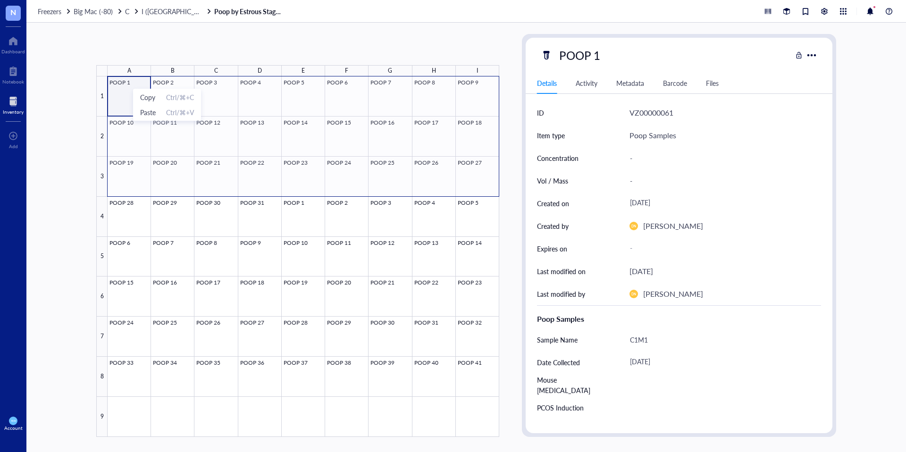
drag, startPoint x: 133, startPoint y: 87, endPoint x: 478, endPoint y: 179, distance: 356.6
click at [169, 169] on span "Generate Barcode" at bounding box center [167, 173] width 54 height 10
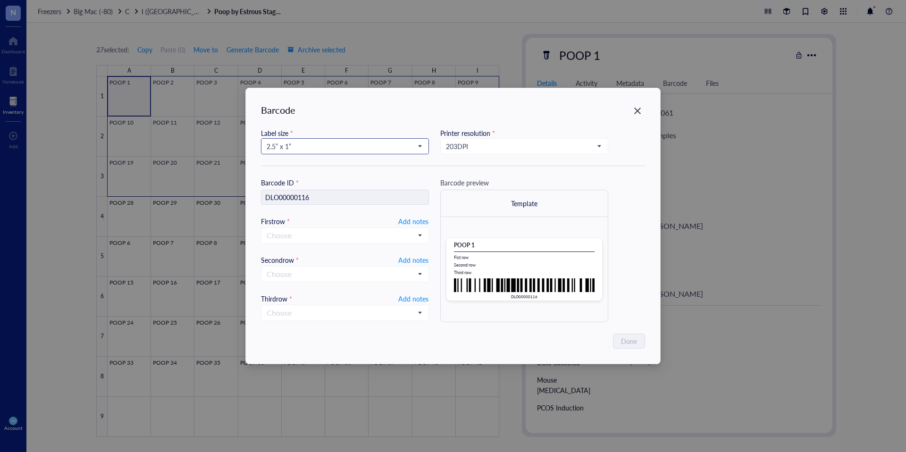
click at [302, 151] on input "search" at bounding box center [341, 146] width 148 height 14
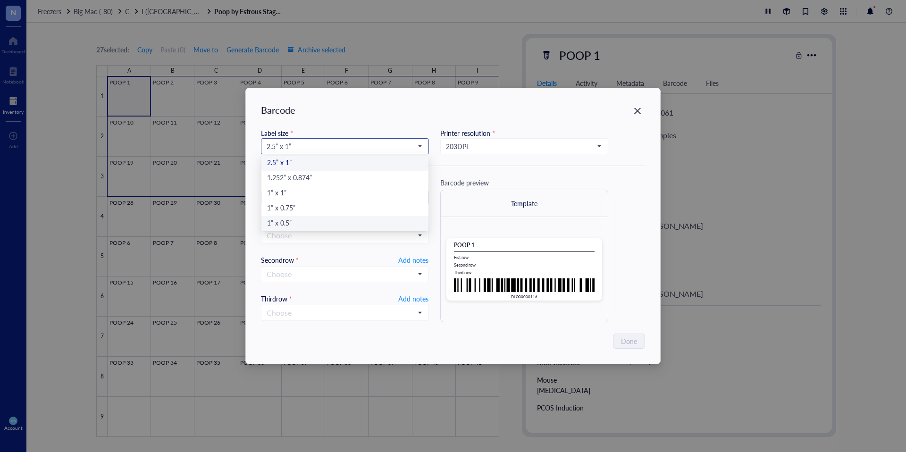
click at [286, 223] on div "1” x 0.5”" at bounding box center [345, 224] width 156 height 10
type input "DLO00000116"
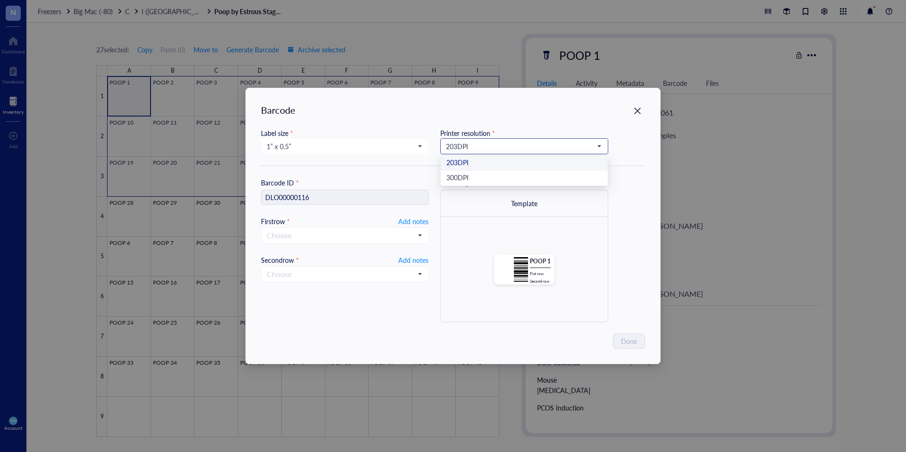
click at [458, 144] on span "203 DPI" at bounding box center [523, 146] width 155 height 8
click at [474, 177] on div "300 DPI" at bounding box center [524, 178] width 156 height 10
click at [308, 238] on input "search" at bounding box center [341, 235] width 148 height 14
click at [407, 222] on span "Add notes" at bounding box center [413, 221] width 30 height 12
click at [416, 260] on span "Add notes" at bounding box center [413, 259] width 30 height 12
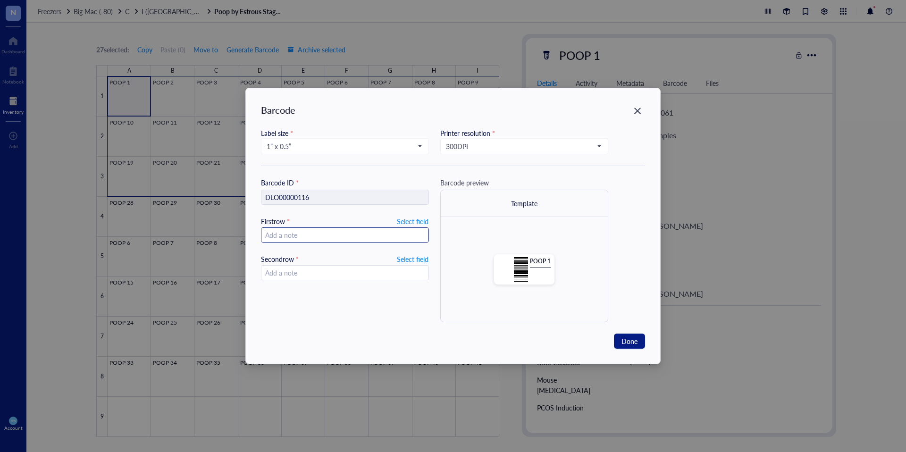
click at [371, 229] on input "text" at bounding box center [344, 235] width 167 height 15
type input "2025.09"
type input "[DATE]"
drag, startPoint x: 310, startPoint y: 235, endPoint x: 241, endPoint y: 235, distance: 68.9
click at [241, 235] on div "Barcode Label size * 1” x 0.5” 2.5” x 1” 1.252” x 0.874” 1” x 1” 1” x 0.75” 1” …" at bounding box center [453, 226] width 906 height 452
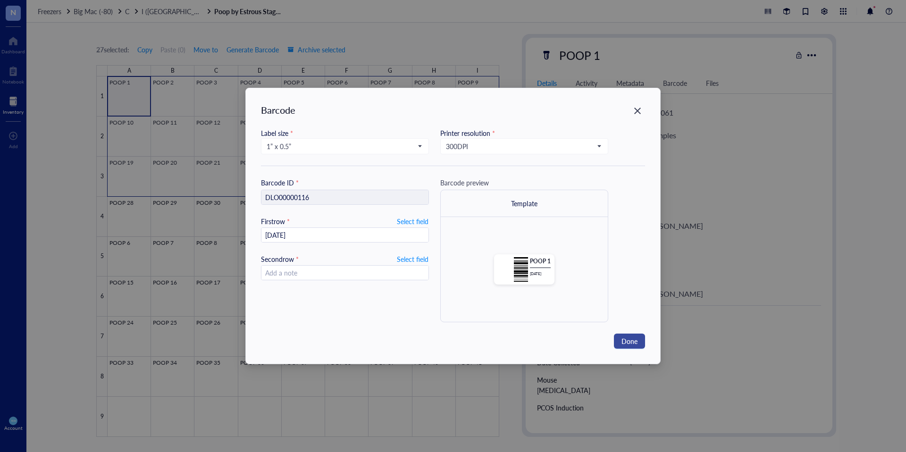
click at [633, 339] on span "Done" at bounding box center [630, 341] width 16 height 10
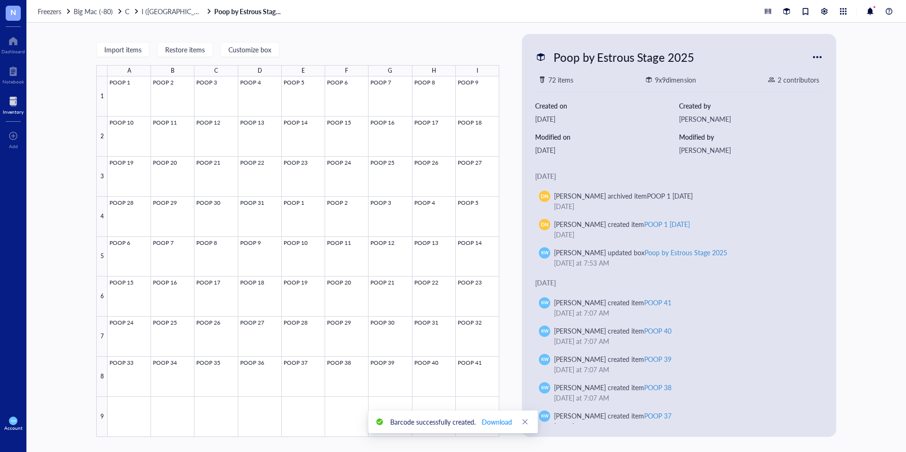
click at [85, 89] on div "Import items Restore items Customize box A B C D E F G H I 1 2 3 4 5 6 7 8 9 PO…" at bounding box center [466, 237] width 880 height 429
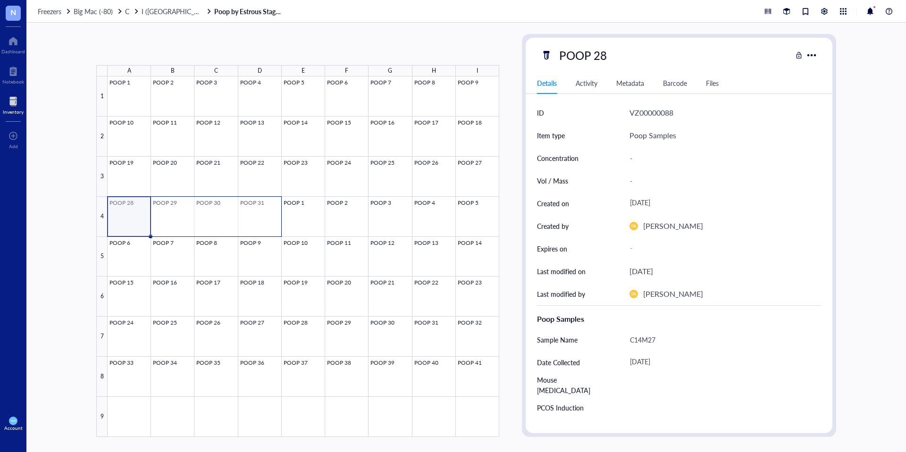
drag, startPoint x: 178, startPoint y: 212, endPoint x: 254, endPoint y: 218, distance: 76.2
click at [254, 218] on div at bounding box center [304, 256] width 392 height 361
click at [239, 49] on span "Generate Barcode" at bounding box center [249, 50] width 52 height 8
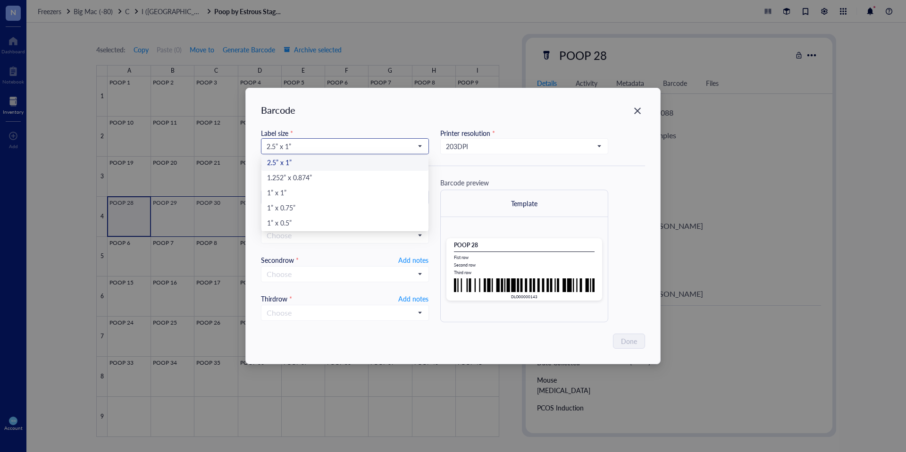
click at [376, 142] on span "2.5” x 1”" at bounding box center [344, 146] width 155 height 8
click at [369, 224] on div "1” x 0.5”" at bounding box center [345, 224] width 156 height 10
type input "DLO00000143"
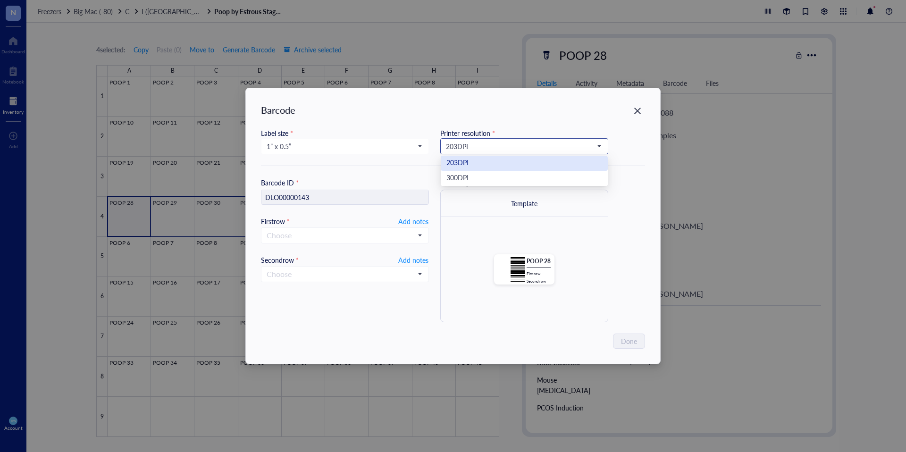
drag, startPoint x: 467, startPoint y: 150, endPoint x: 474, endPoint y: 160, distance: 12.8
click at [467, 150] on span "203 DPI" at bounding box center [523, 146] width 155 height 8
click at [475, 172] on div "300 DPI" at bounding box center [524, 178] width 167 height 15
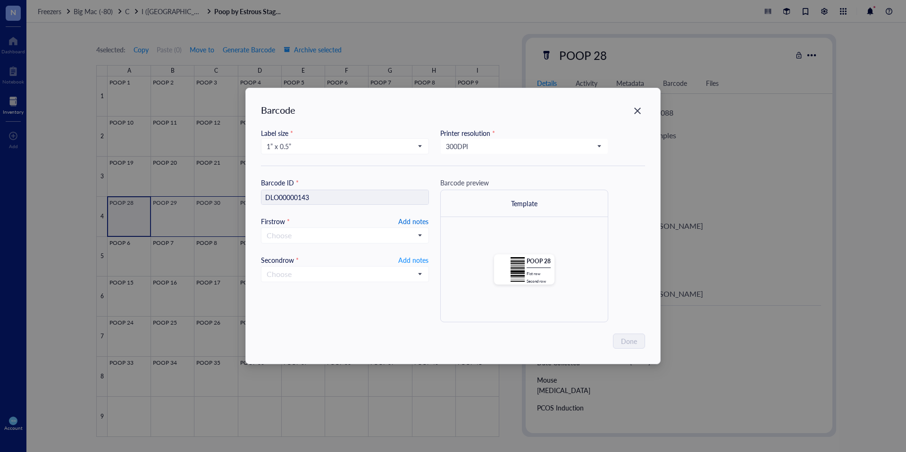
click at [410, 219] on span "Add notes" at bounding box center [413, 221] width 30 height 12
type input "[DATE]"
click at [415, 257] on span "Add notes" at bounding box center [413, 259] width 30 height 12
click at [635, 339] on span "Done" at bounding box center [630, 341] width 16 height 10
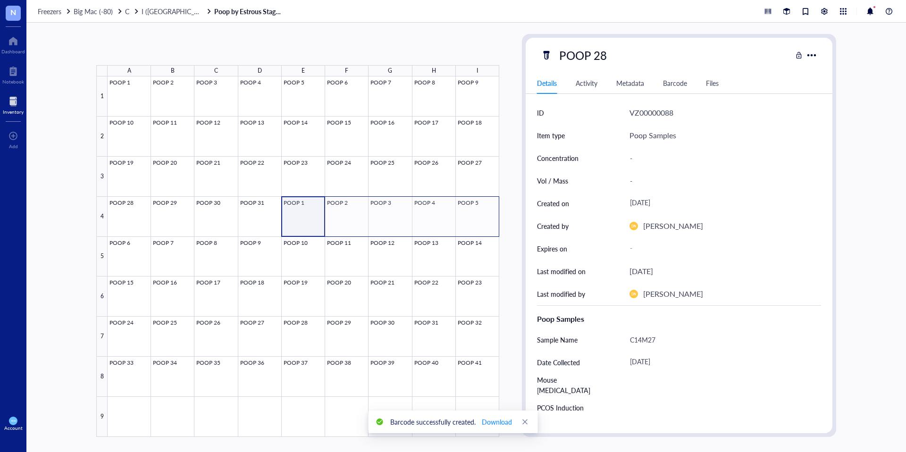
drag, startPoint x: 304, startPoint y: 210, endPoint x: 479, endPoint y: 219, distance: 175.3
click at [479, 219] on div at bounding box center [304, 256] width 392 height 361
click at [269, 48] on span "Generate Barcode" at bounding box center [249, 50] width 52 height 8
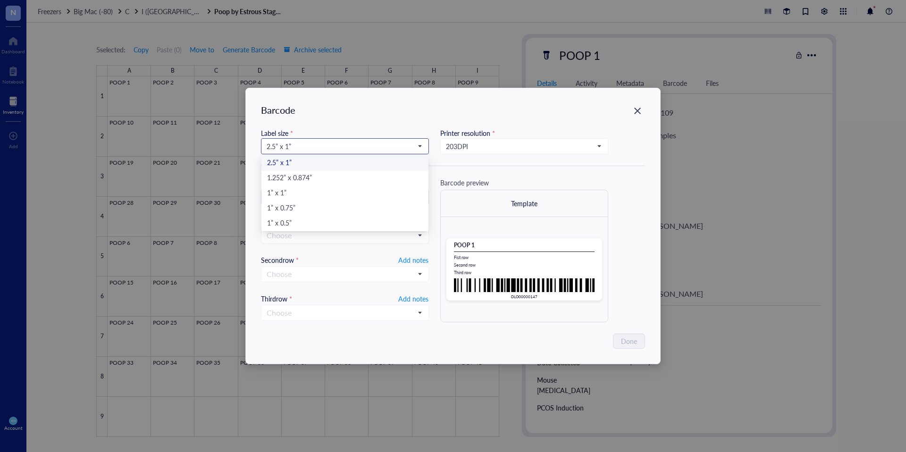
click at [300, 144] on span "2.5” x 1”" at bounding box center [344, 146] width 155 height 8
click at [289, 223] on div "1” x 0.5”" at bounding box center [345, 224] width 156 height 10
type input "DLO00000147"
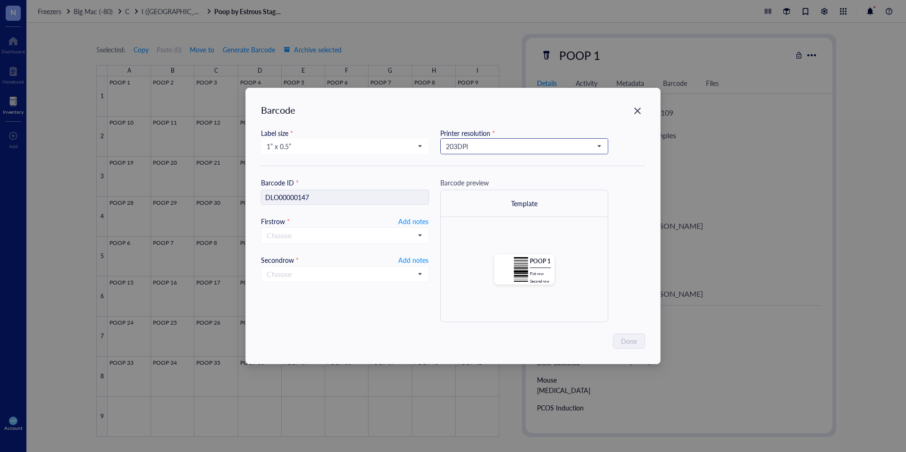
click at [464, 146] on span "203 DPI" at bounding box center [523, 146] width 155 height 8
click at [482, 181] on div "300 DPI" at bounding box center [524, 178] width 156 height 10
click at [418, 219] on span "Add notes" at bounding box center [413, 221] width 30 height 12
type input "[DATE]"
click at [405, 255] on span "Add notes" at bounding box center [413, 259] width 30 height 12
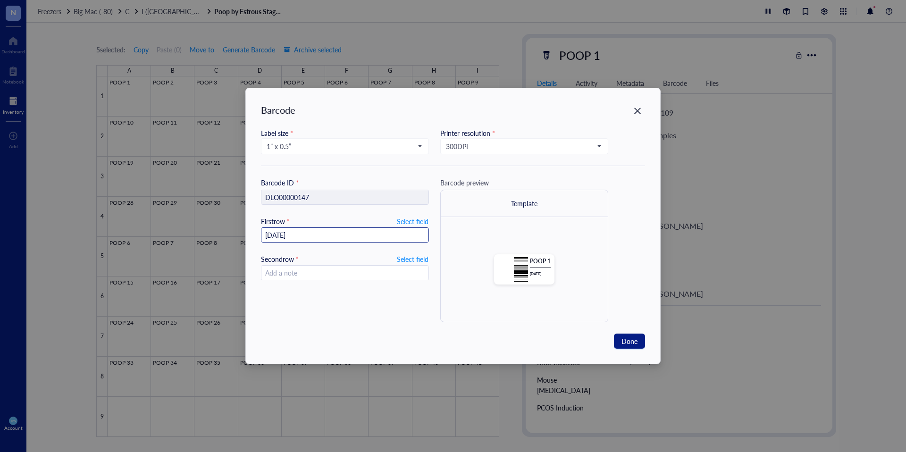
click at [314, 233] on input "[DATE]" at bounding box center [344, 235] width 167 height 15
type input "[DATE]"
drag, startPoint x: 311, startPoint y: 234, endPoint x: 222, endPoint y: 225, distance: 89.6
click at [226, 225] on div "Barcode Label size * 1” x 0.5” 2.5” x 1” 1.252” x 0.874” 1” x 1” 1” x 0.75” 1” …" at bounding box center [453, 226] width 906 height 452
click at [626, 340] on span "Done" at bounding box center [630, 341] width 16 height 10
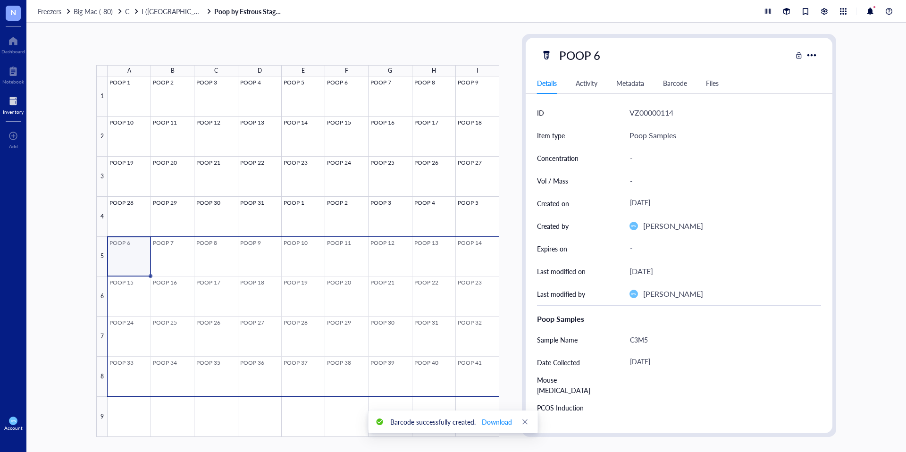
drag, startPoint x: 166, startPoint y: 265, endPoint x: 471, endPoint y: 375, distance: 324.1
click at [471, 375] on div at bounding box center [304, 256] width 392 height 361
click at [244, 47] on span "Generate Barcode" at bounding box center [253, 50] width 52 height 8
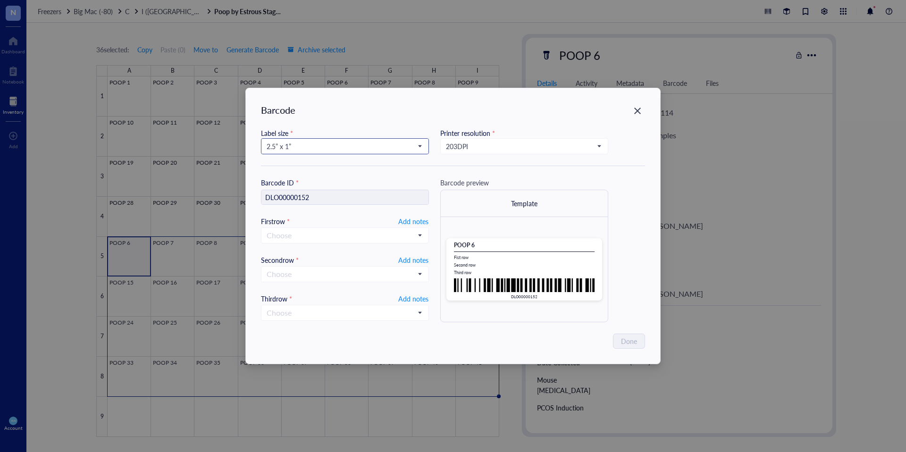
click at [282, 144] on span "2.5” x 1”" at bounding box center [344, 146] width 155 height 8
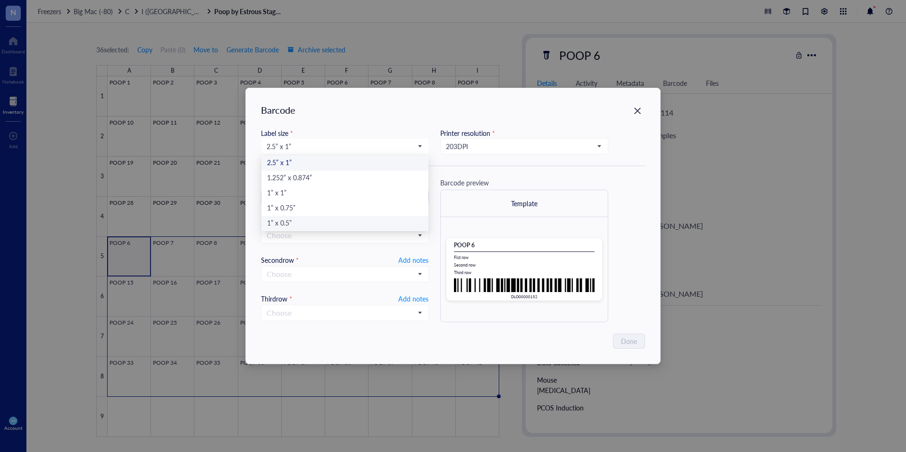
drag, startPoint x: 306, startPoint y: 220, endPoint x: 333, endPoint y: 213, distance: 27.7
click at [306, 220] on div "1” x 0.5”" at bounding box center [345, 224] width 156 height 10
type input "DLO00000152"
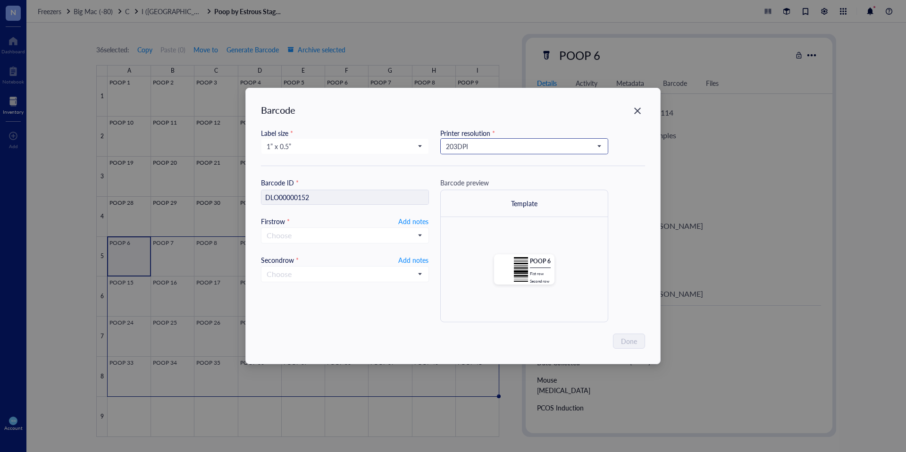
click at [462, 146] on span "203 DPI" at bounding box center [523, 146] width 155 height 8
click at [473, 178] on div "300 DPI" at bounding box center [524, 178] width 156 height 10
click at [405, 219] on span "Add notes" at bounding box center [413, 221] width 30 height 12
type input "[DATE]"
click at [420, 260] on span "Add notes" at bounding box center [413, 259] width 30 height 12
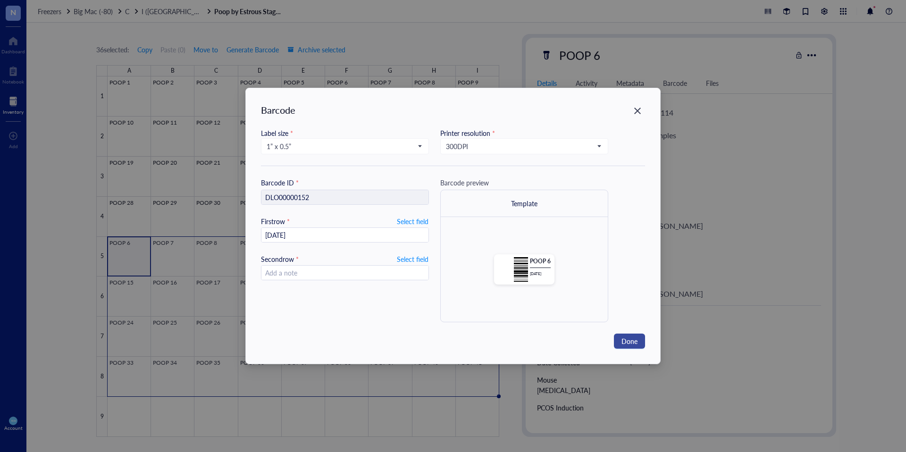
click at [640, 340] on button "Done" at bounding box center [629, 341] width 31 height 15
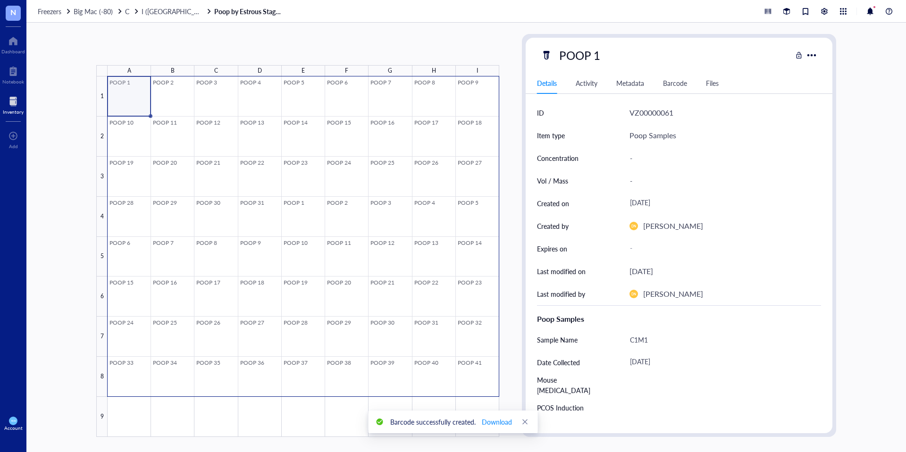
drag, startPoint x: 134, startPoint y: 89, endPoint x: 473, endPoint y: 379, distance: 446.5
click at [472, 379] on div at bounding box center [304, 256] width 392 height 361
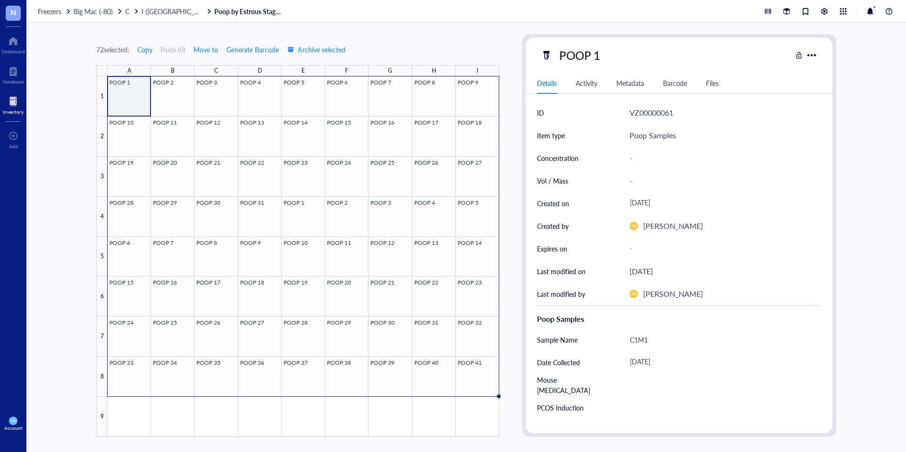
click at [133, 94] on div at bounding box center [304, 256] width 392 height 361
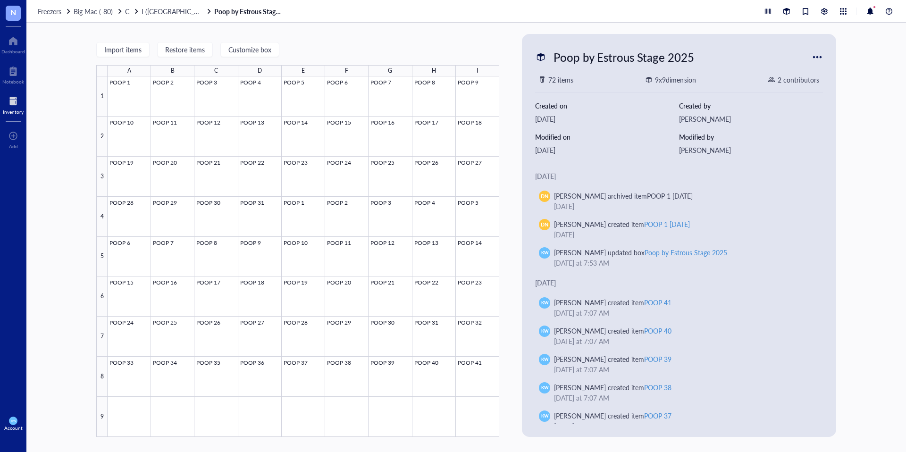
click at [373, 50] on div "Import items Restore items Customize box" at bounding box center [297, 49] width 403 height 8
click at [258, 46] on span "Customize box" at bounding box center [249, 50] width 43 height 8
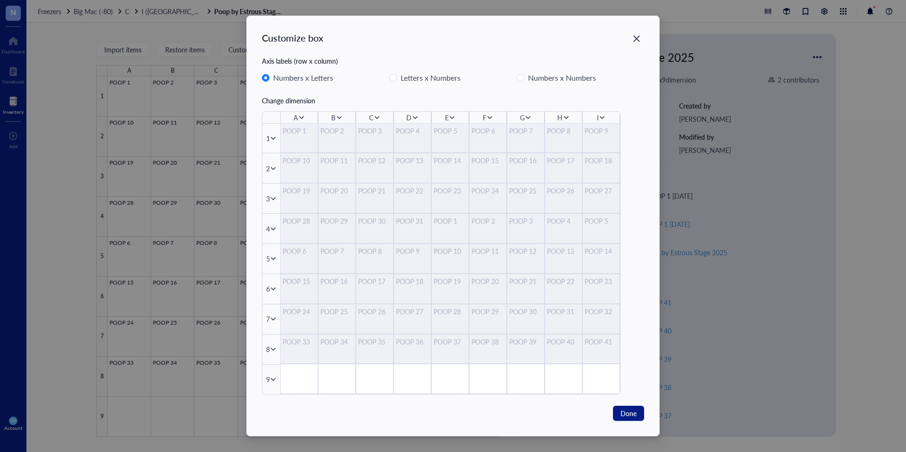
click at [640, 38] on icon "Close" at bounding box center [636, 38] width 9 height 9
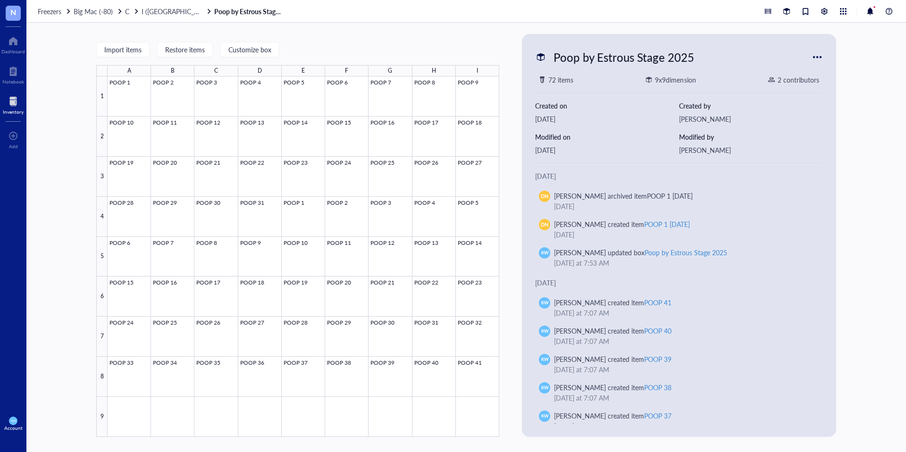
click at [379, 34] on div "Import items Restore items Customize box A B C D E F G H I 1 2 3 4 5 6 7 8 9 PO…" at bounding box center [297, 235] width 403 height 403
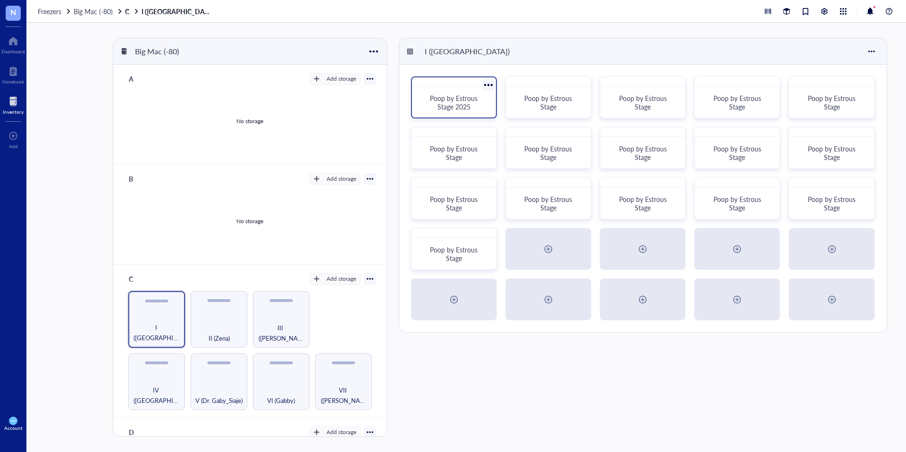
click at [487, 84] on div at bounding box center [488, 85] width 14 height 14
click at [425, 84] on div at bounding box center [454, 81] width 84 height 9
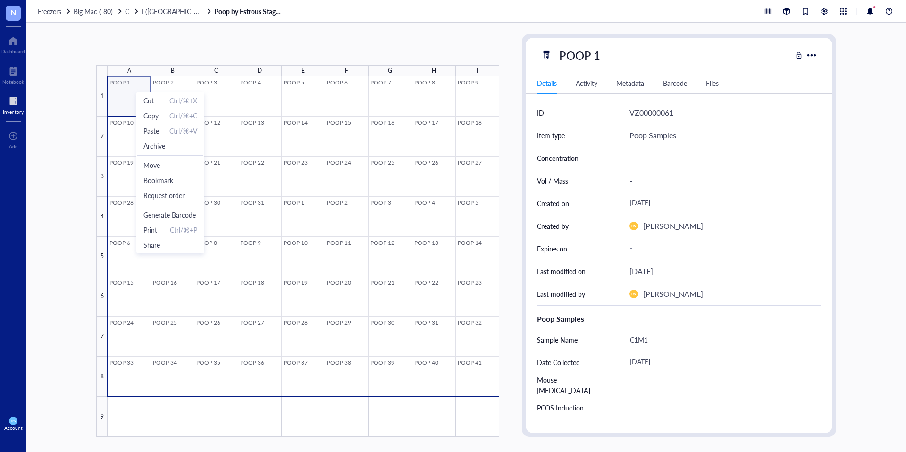
drag, startPoint x: 136, startPoint y: 90, endPoint x: 487, endPoint y: 379, distance: 454.3
click at [485, 379] on div at bounding box center [304, 256] width 392 height 361
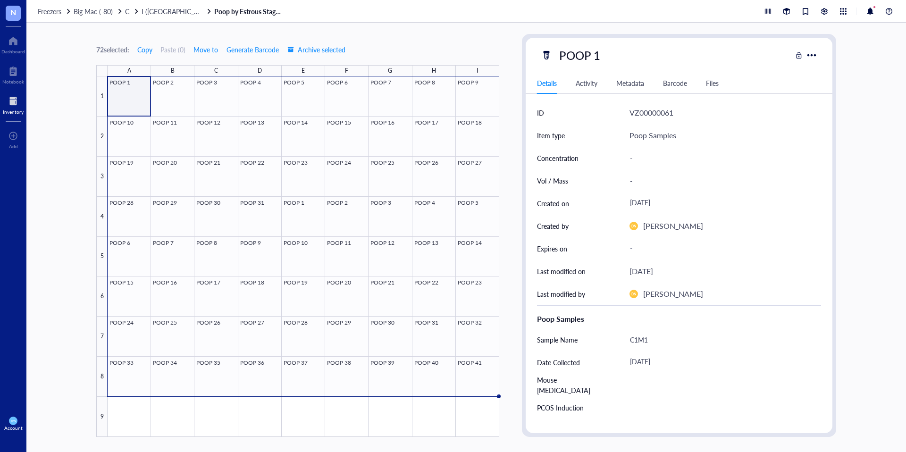
drag, startPoint x: 676, startPoint y: 84, endPoint x: 690, endPoint y: 91, distance: 16.0
click at [676, 84] on div "Barcode" at bounding box center [675, 83] width 24 height 10
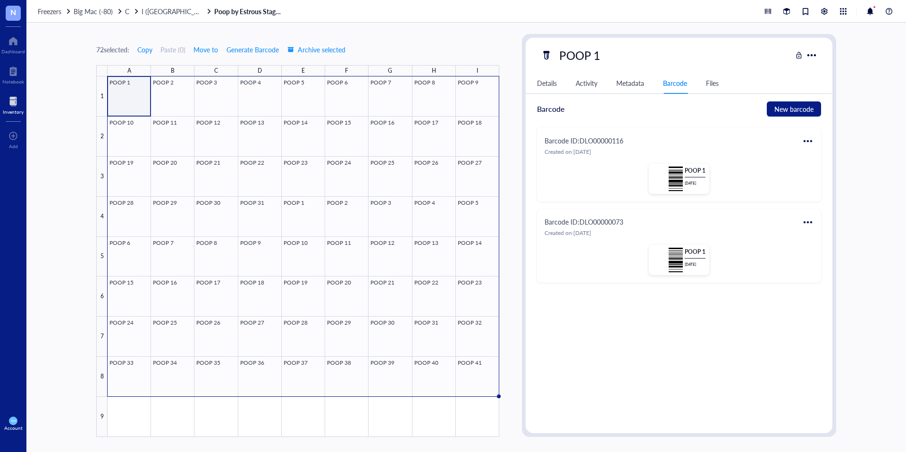
click at [804, 222] on div at bounding box center [807, 222] width 15 height 15
click at [837, 269] on div "Delete" at bounding box center [833, 273] width 19 height 10
click at [804, 140] on div at bounding box center [807, 141] width 15 height 15
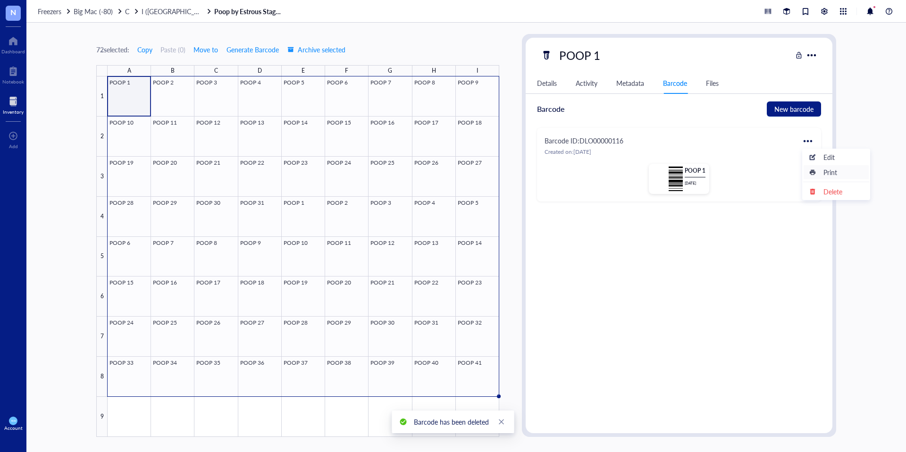
click at [822, 169] on div "Print" at bounding box center [836, 172] width 54 height 10
click at [253, 27] on div "72 selected: Copy Paste ( 0 ) Move to Generate Barcode Archive selected A B C D…" at bounding box center [466, 237] width 880 height 429
click at [214, 12] on link "Poop by Estrous Stage 2025" at bounding box center [249, 11] width 71 height 8
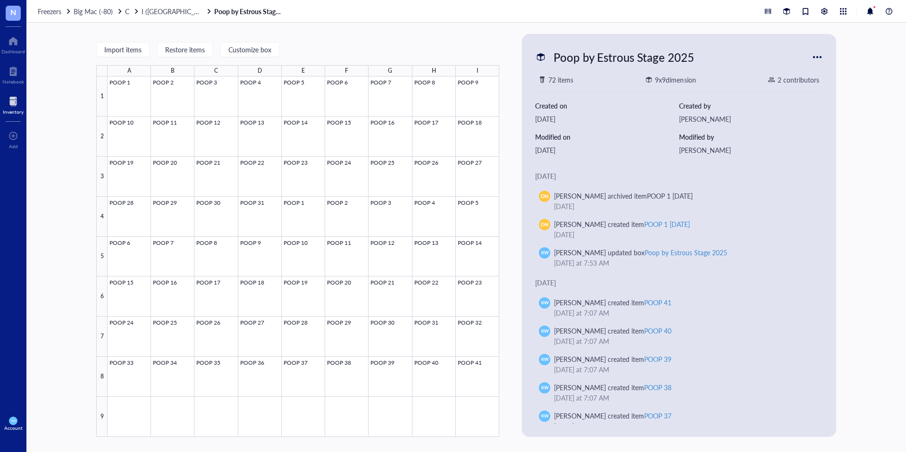
click at [822, 53] on div at bounding box center [817, 57] width 15 height 15
click at [842, 89] on div "Customize box" at bounding box center [850, 88] width 43 height 8
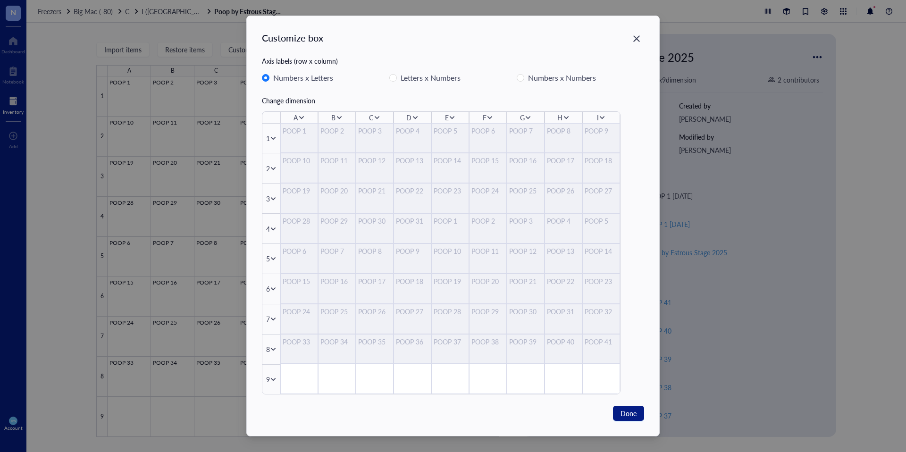
click at [642, 36] on div "Close" at bounding box center [636, 38] width 15 height 15
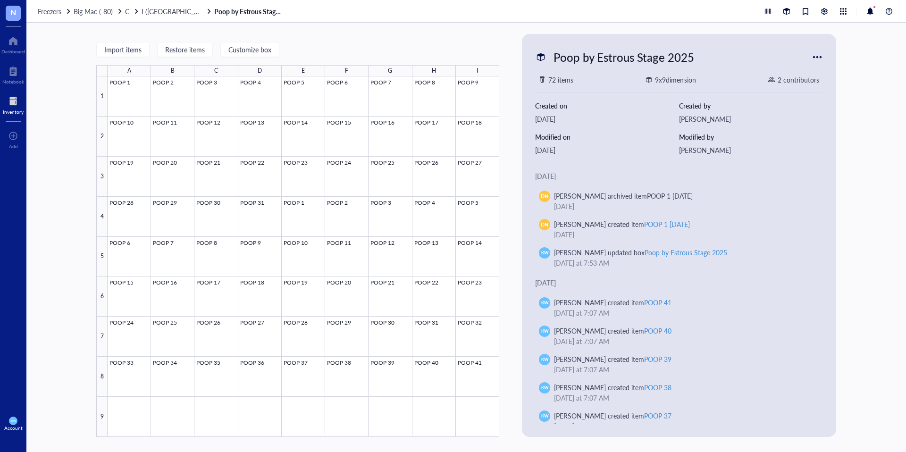
click at [166, 24] on div "Import items Restore items Customize box A B C D E F G H I 1 2 3 4 5 6 7 8 9 PO…" at bounding box center [466, 237] width 880 height 429
click at [811, 61] on div at bounding box center [817, 57] width 15 height 15
click at [170, 24] on div "Import items Restore items Customize box A B C D E F G H I 1 2 3 4 5 6 7 8 9 PO…" at bounding box center [466, 237] width 880 height 429
click at [157, 12] on span "I ([GEOGRAPHIC_DATA])" at bounding box center [178, 11] width 73 height 9
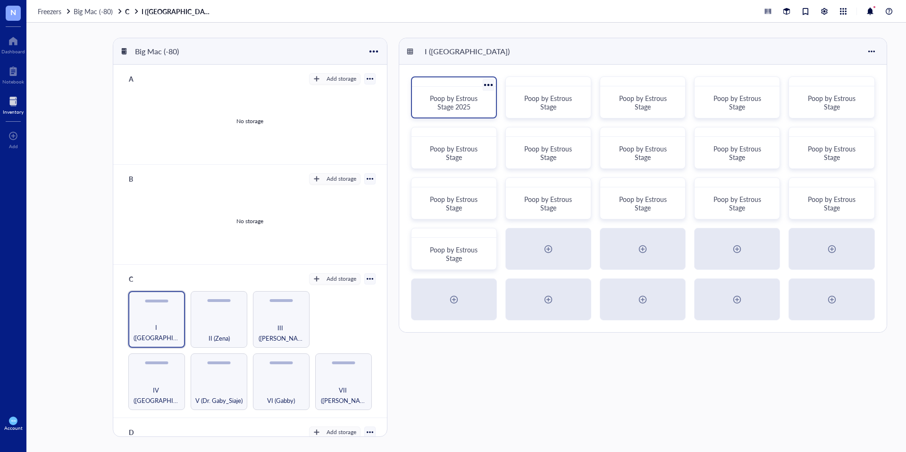
click at [490, 85] on div at bounding box center [488, 85] width 14 height 14
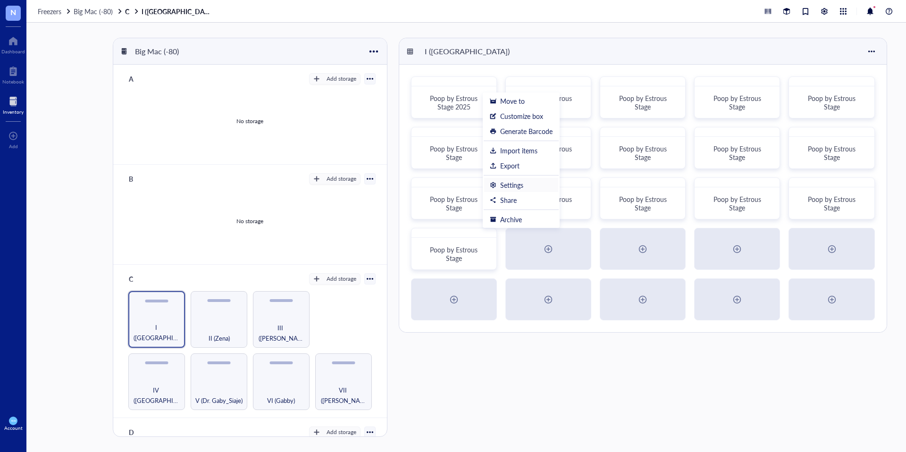
click at [520, 181] on div "Settings" at bounding box center [511, 185] width 23 height 8
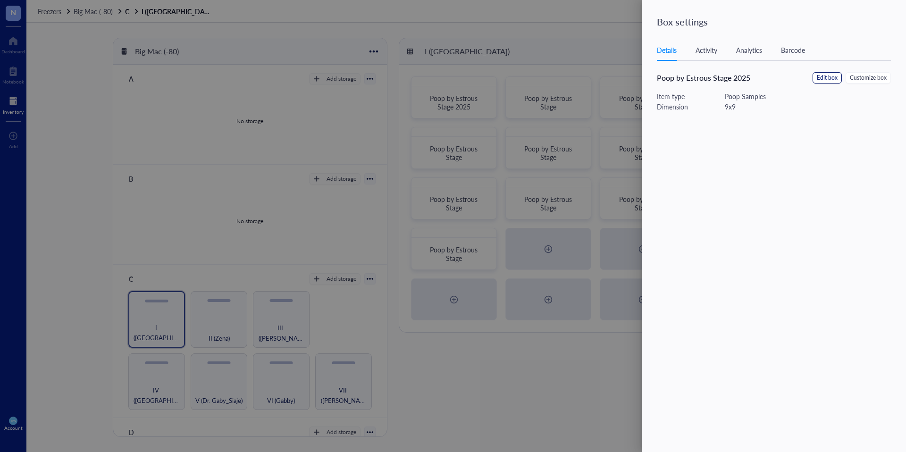
click at [833, 76] on span "Edit box" at bounding box center [827, 78] width 21 height 9
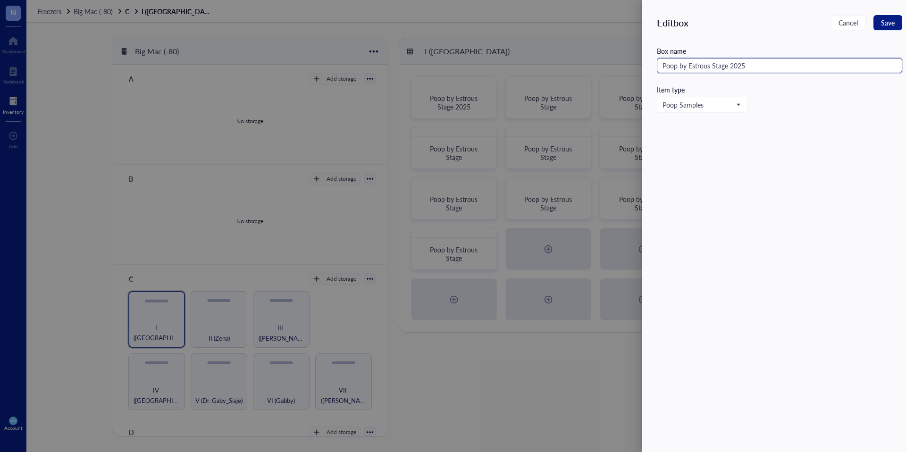
click at [755, 68] on input "Poop by Estrous Stage 2025" at bounding box center [779, 65] width 245 height 15
click at [844, 22] on span "Cancel" at bounding box center [848, 23] width 19 height 8
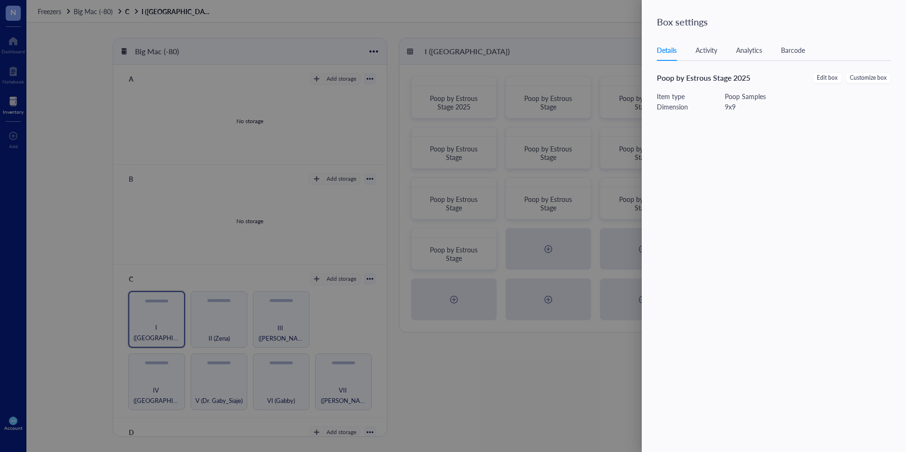
click at [582, 32] on div at bounding box center [453, 226] width 906 height 452
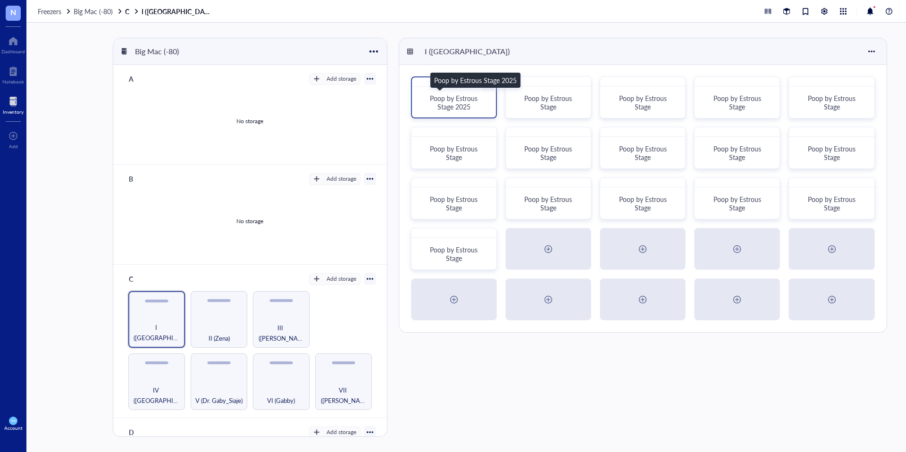
click at [455, 96] on span "Poop by Estrous Stage 2025" at bounding box center [455, 102] width 50 height 18
click at [431, 88] on div "Poop by Estrous Stage 2025" at bounding box center [454, 97] width 86 height 42
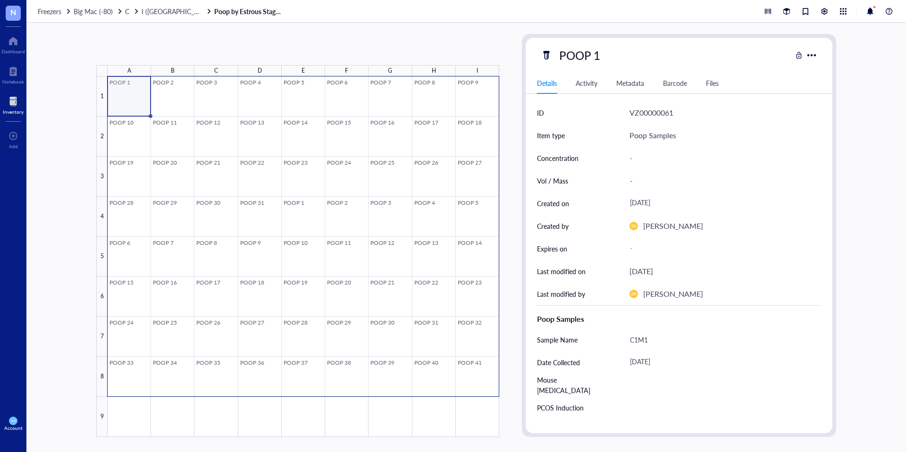
drag, startPoint x: 131, startPoint y: 84, endPoint x: 480, endPoint y: 376, distance: 455.6
click at [480, 376] on div at bounding box center [304, 256] width 392 height 361
click at [156, 14] on span "I ([GEOGRAPHIC_DATA])" at bounding box center [178, 11] width 73 height 9
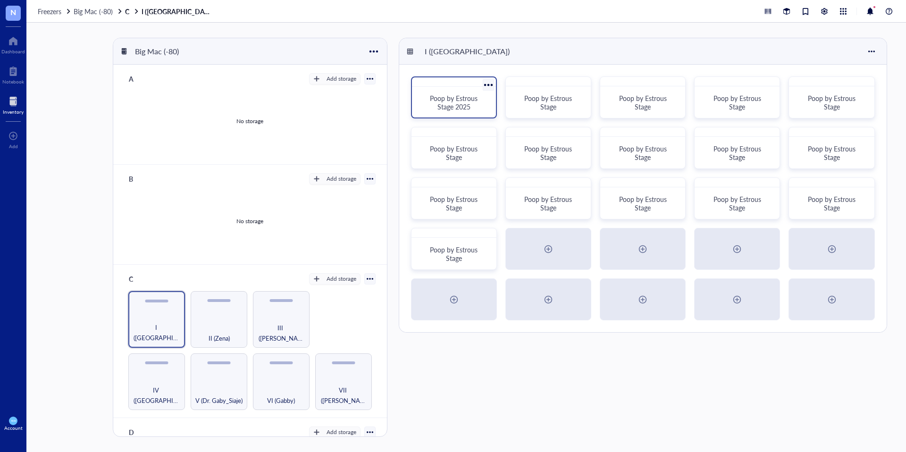
click at [486, 85] on div at bounding box center [488, 85] width 14 height 14
click at [452, 88] on div "Poop by Estrous Stage 2025" at bounding box center [454, 97] width 86 height 42
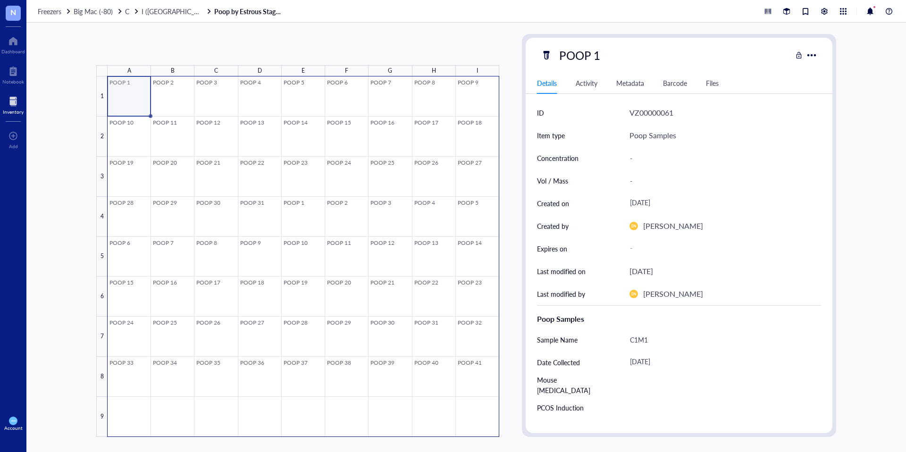
drag, startPoint x: 131, startPoint y: 89, endPoint x: 483, endPoint y: 423, distance: 485.4
click at [483, 423] on div at bounding box center [304, 256] width 392 height 361
click at [72, 362] on div "72 selected: Copy Paste ( 0 ) Move to Generate Barcode Archive selected A B C D…" at bounding box center [466, 237] width 880 height 429
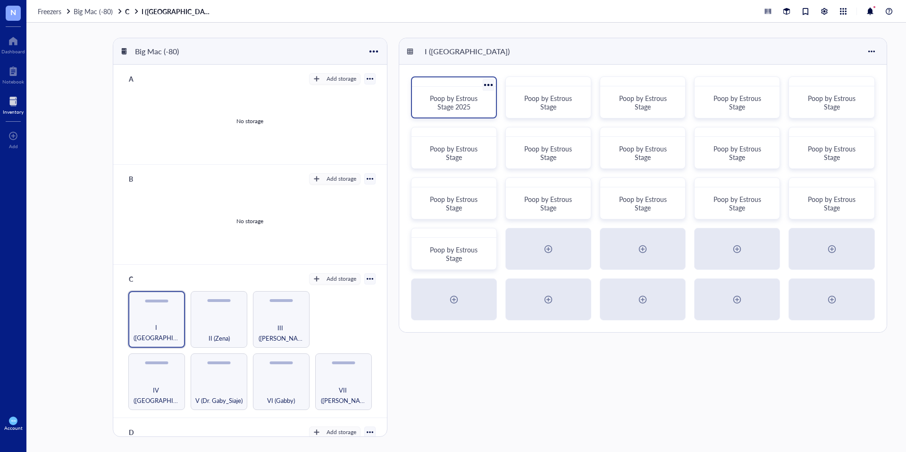
click at [471, 97] on span "Poop by Estrous Stage 2025" at bounding box center [455, 102] width 50 height 18
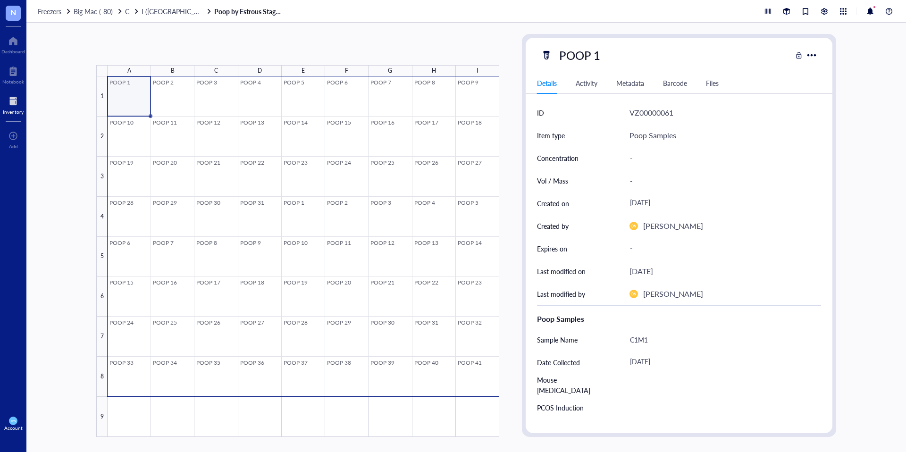
drag, startPoint x: 127, startPoint y: 86, endPoint x: 478, endPoint y: 379, distance: 457.3
click at [476, 380] on div at bounding box center [304, 256] width 392 height 361
click at [340, 49] on span "Archive selected" at bounding box center [316, 50] width 58 height 8
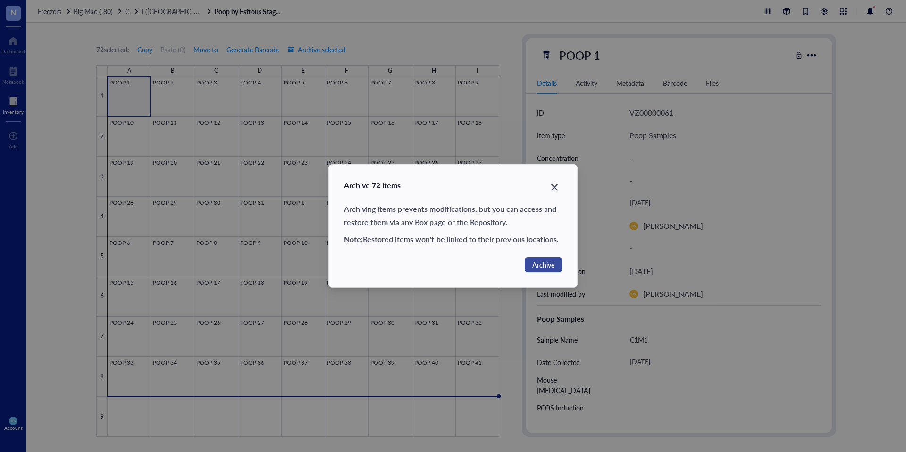
click at [539, 260] on span "Archive" at bounding box center [543, 265] width 22 height 10
click at [545, 262] on span "Archive" at bounding box center [543, 265] width 22 height 10
drag, startPoint x: 552, startPoint y: 275, endPoint x: 550, endPoint y: 269, distance: 6.1
click at [552, 273] on div "Archive 72 items Archiving items prevents modifications, but you can access and…" at bounding box center [453, 226] width 248 height 123
click at [548, 264] on span "Archive" at bounding box center [543, 265] width 22 height 10
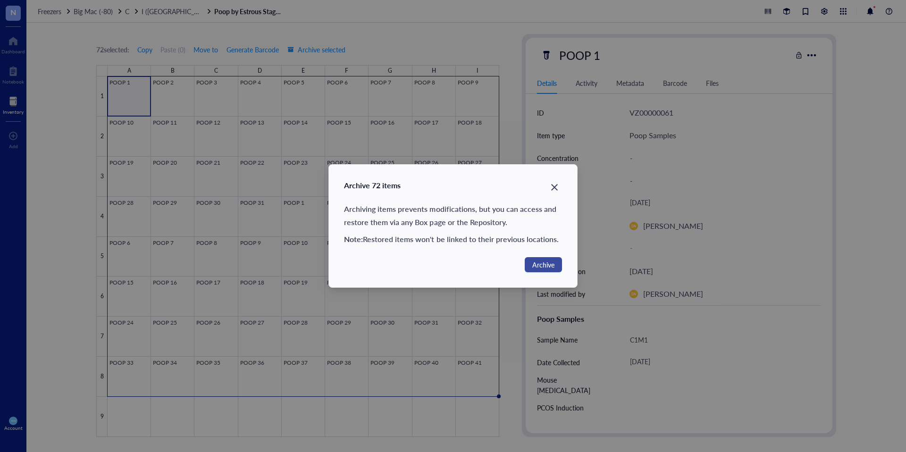
click at [542, 262] on span "Archive" at bounding box center [543, 265] width 22 height 10
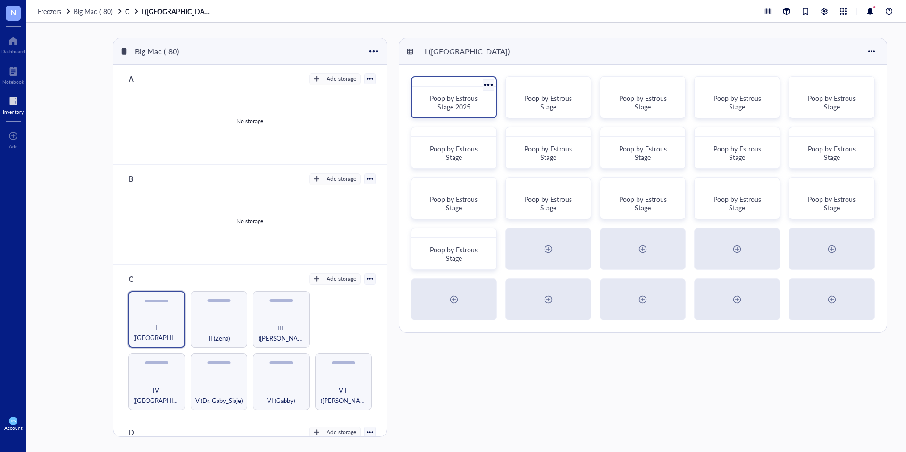
click at [488, 84] on div at bounding box center [488, 85] width 14 height 14
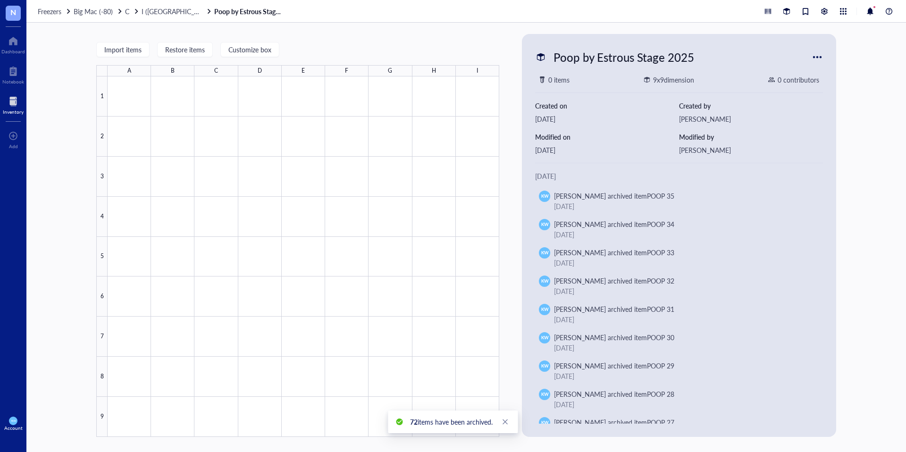
click at [819, 53] on div at bounding box center [817, 57] width 15 height 15
click at [853, 172] on div "Settings" at bounding box center [850, 172] width 62 height 8
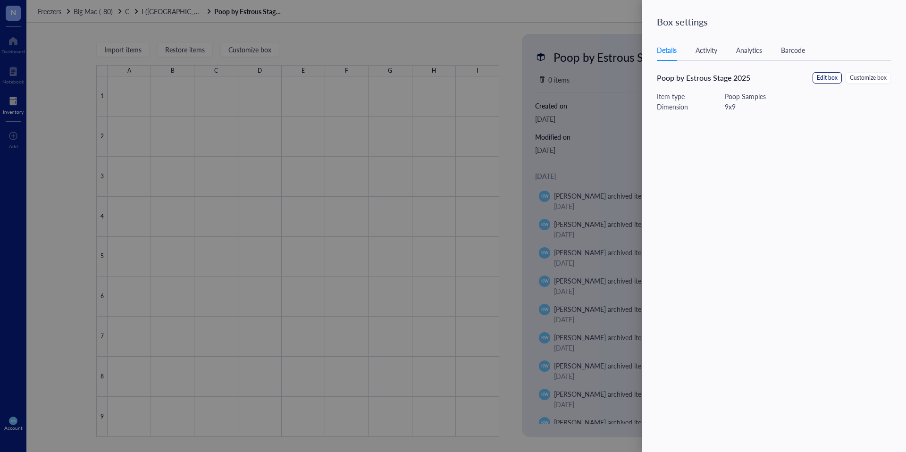
click at [830, 76] on span "Edit box" at bounding box center [827, 78] width 21 height 9
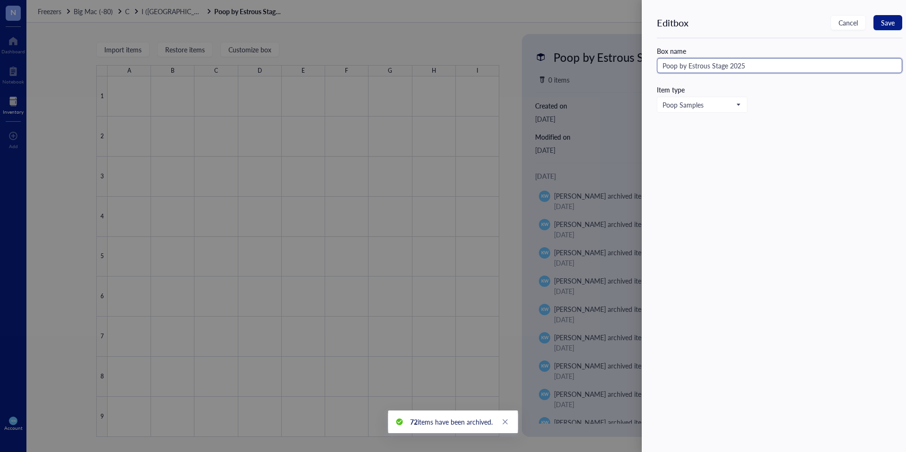
drag, startPoint x: 749, startPoint y: 63, endPoint x: 729, endPoint y: 64, distance: 20.3
click at [729, 64] on input "Poop by Estrous Stage 2025" at bounding box center [779, 65] width 245 height 15
click at [895, 21] on button "Save" at bounding box center [888, 22] width 29 height 15
click at [885, 23] on span "Save" at bounding box center [888, 23] width 14 height 8
click at [754, 65] on input "Poop by Estrous Stage" at bounding box center [779, 65] width 245 height 15
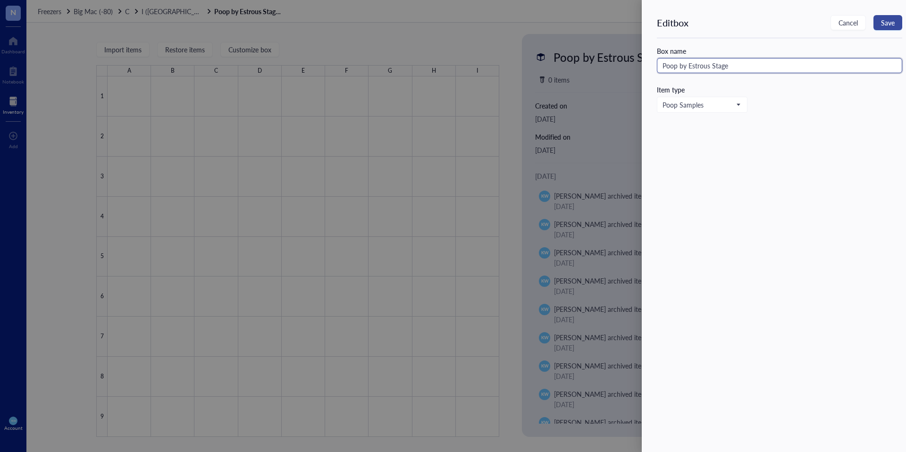
type input "Poop by Estrous Stage"
click at [887, 19] on span "Save" at bounding box center [888, 23] width 14 height 8
click at [883, 24] on span "Save" at bounding box center [888, 23] width 14 height 8
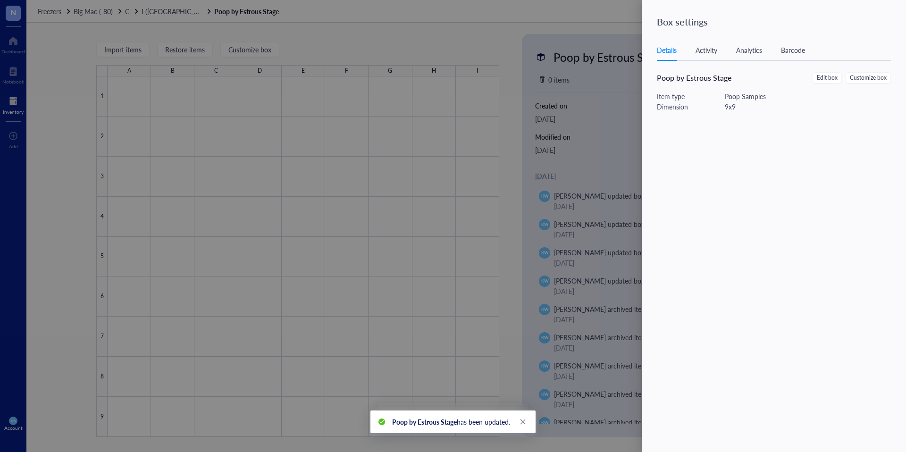
click at [426, 17] on div at bounding box center [453, 226] width 906 height 452
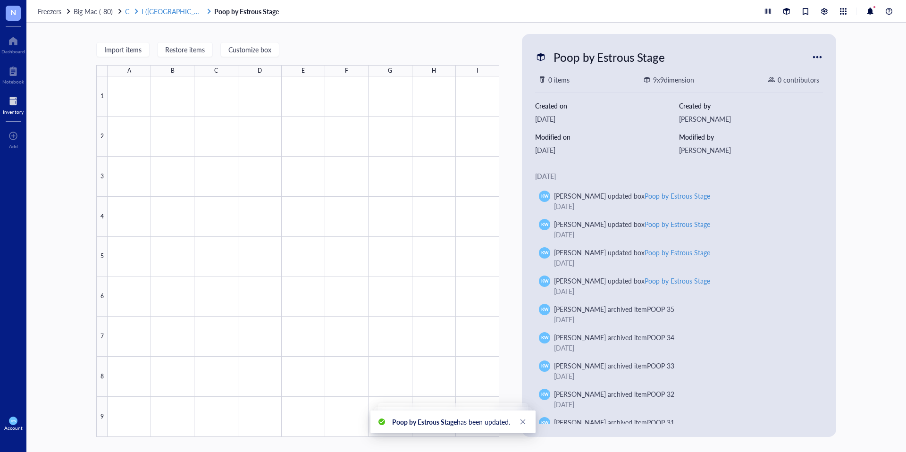
click at [155, 11] on span "I ([GEOGRAPHIC_DATA])" at bounding box center [178, 11] width 73 height 9
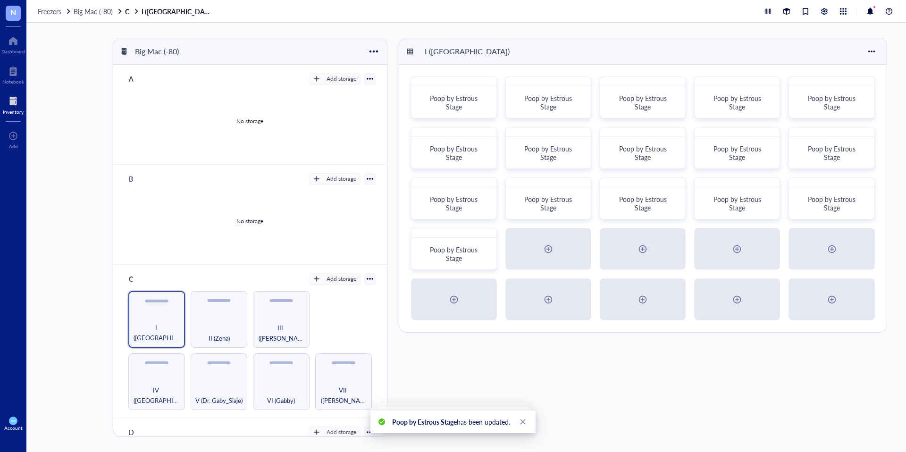
click at [259, 25] on div "Big Mac (-80) A Add storage No storage B Add storage No storage C Add storage I…" at bounding box center [466, 237] width 880 height 429
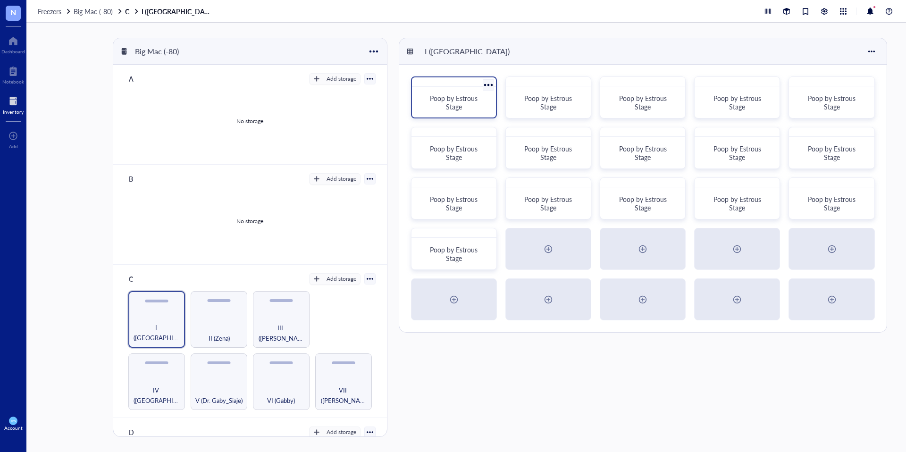
click at [452, 95] on span "Poop by Estrous Stage" at bounding box center [455, 102] width 50 height 18
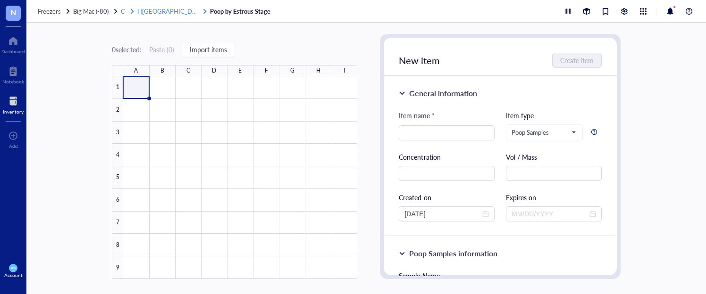
click at [142, 8] on span "I ([GEOGRAPHIC_DATA])" at bounding box center [171, 11] width 69 height 9
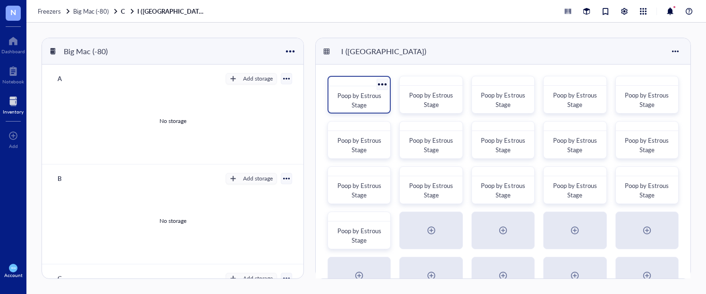
click at [362, 100] on span "Poop by Estrous Stage" at bounding box center [359, 100] width 45 height 18
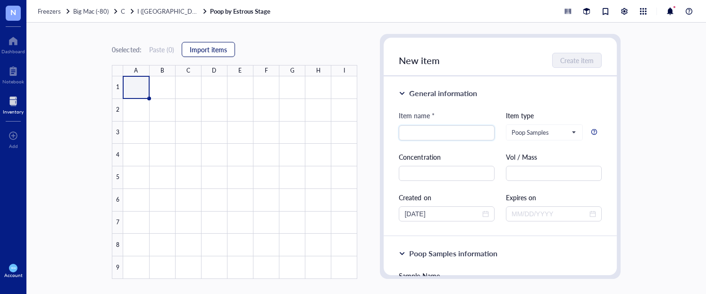
click at [225, 49] on span "Import items" at bounding box center [208, 50] width 37 height 8
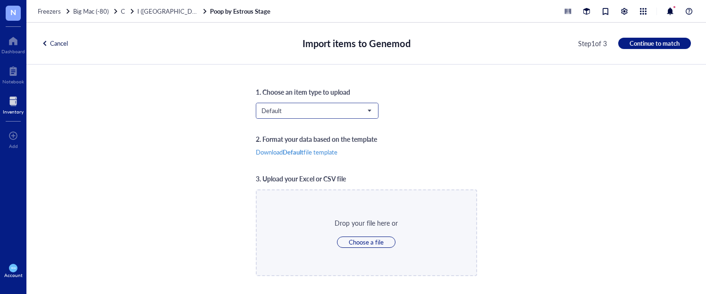
click at [274, 112] on span "Default" at bounding box center [315, 111] width 109 height 8
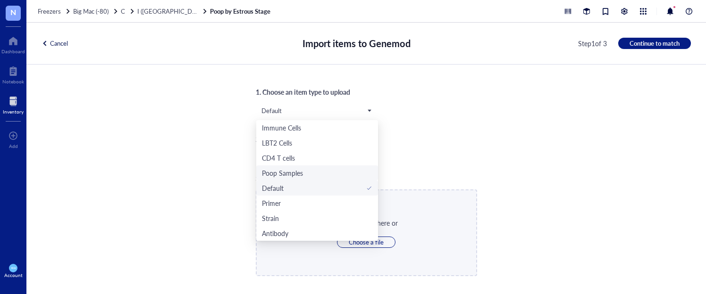
click at [300, 171] on div "Poop Samples" at bounding box center [317, 173] width 110 height 10
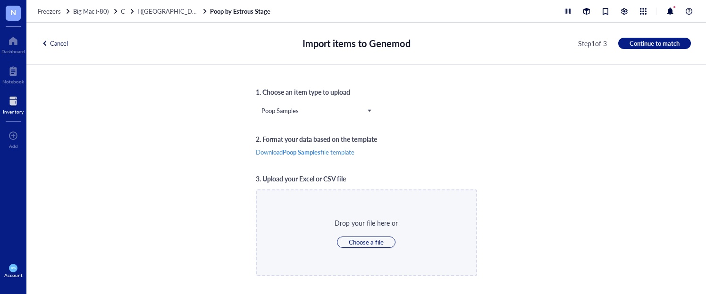
scroll to position [0, 0]
click at [372, 243] on span "Choose a file" at bounding box center [366, 242] width 34 height 8
type input "C:\fakepath\Fecal Sample Master Log Cohort 1.xlsx"
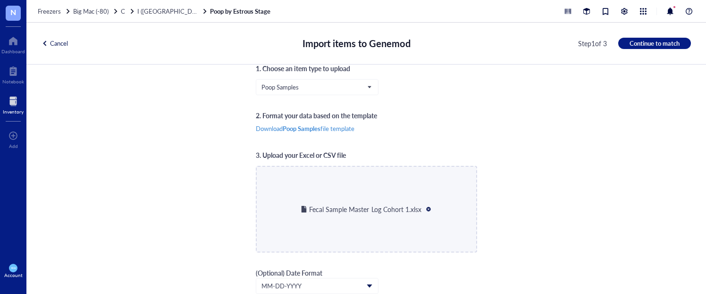
scroll to position [5, 0]
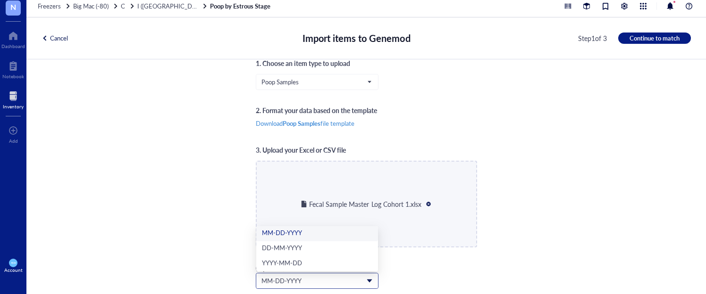
click at [311, 278] on span "MM-DD-YYYY" at bounding box center [315, 281] width 109 height 8
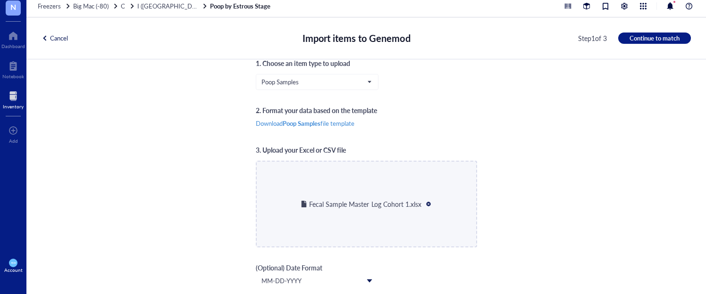
scroll to position [0, 0]
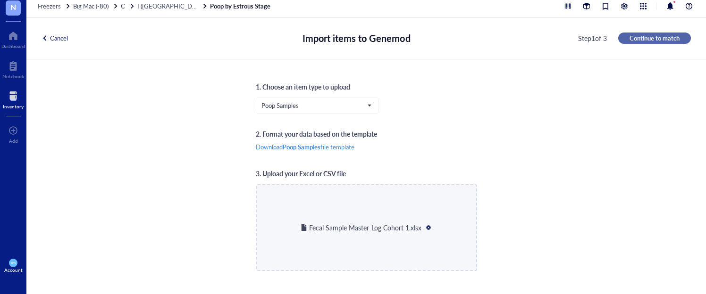
click at [630, 37] on span "Continue to match" at bounding box center [655, 38] width 50 height 8
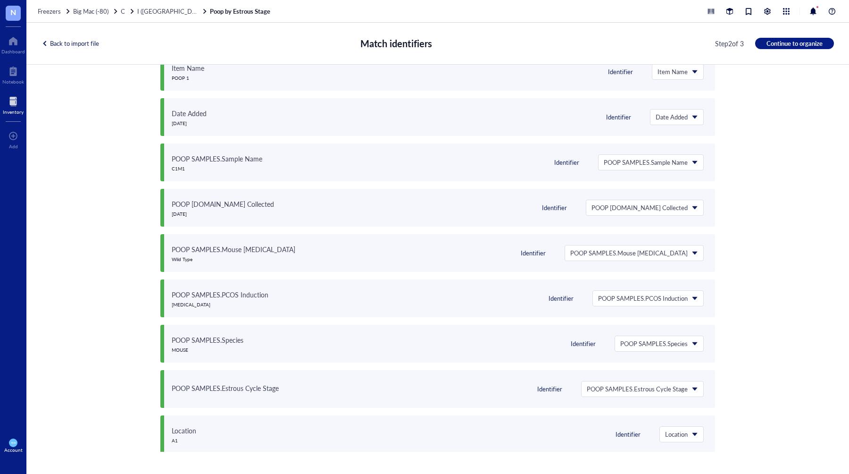
scroll to position [68, 0]
click at [677, 427] on input "search" at bounding box center [677, 433] width 25 height 14
click at [685, 432] on span "Location" at bounding box center [680, 433] width 31 height 8
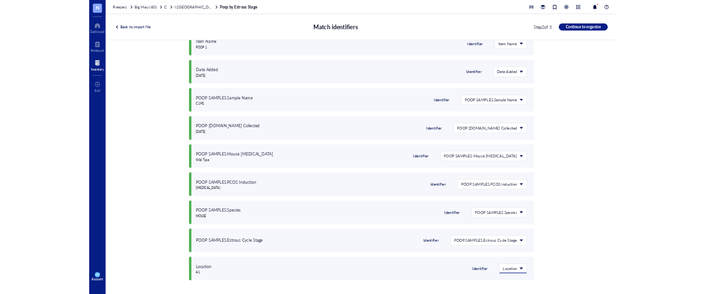
scroll to position [0, 0]
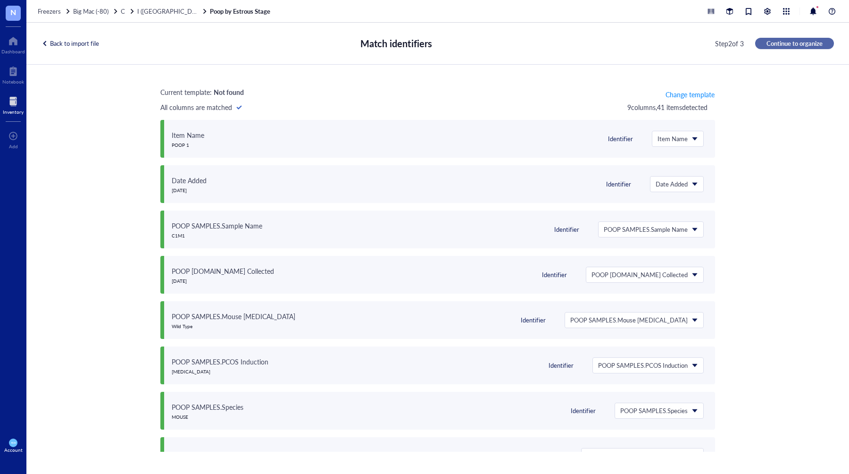
click at [774, 45] on span "Continue to organize" at bounding box center [795, 43] width 56 height 8
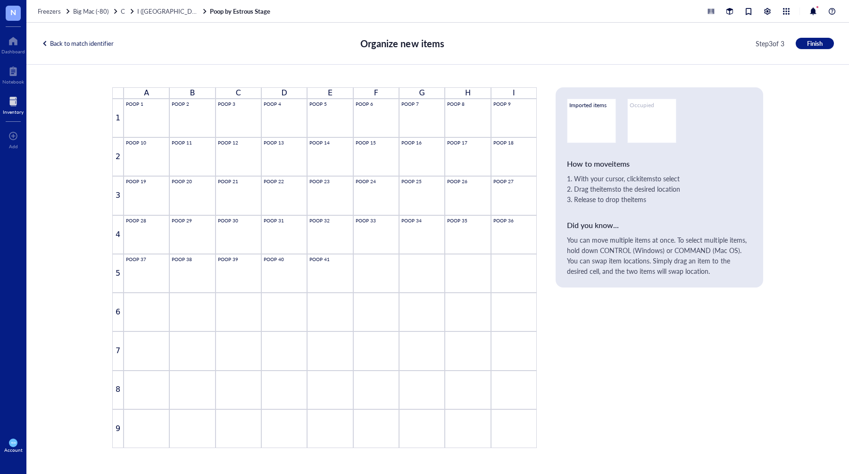
click at [100, 42] on div "Back to match identifier" at bounding box center [78, 43] width 72 height 8
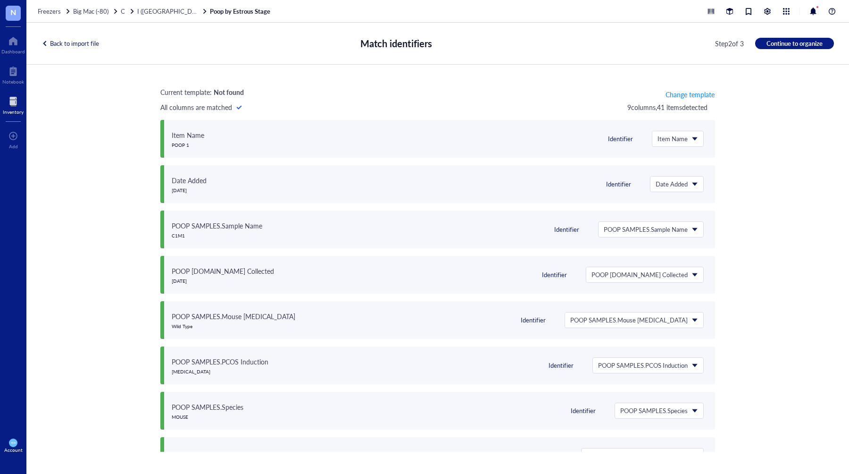
click at [93, 43] on div "Back to import file" at bounding box center [71, 43] width 58 height 8
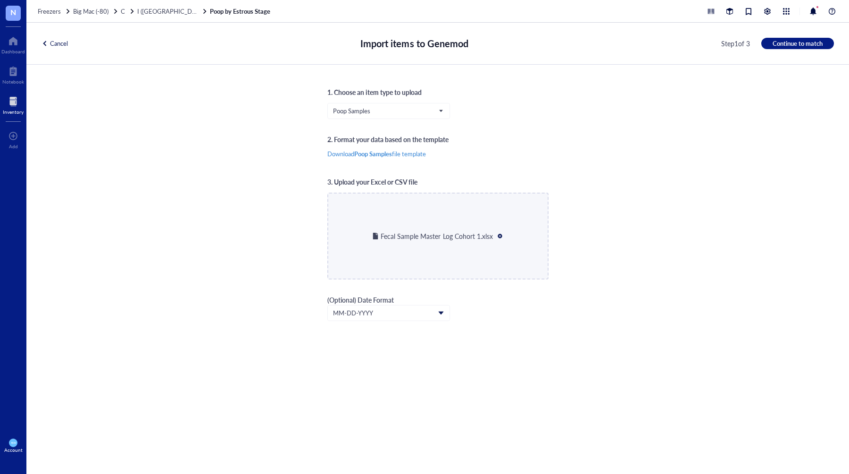
click at [60, 44] on div "Cancel" at bounding box center [55, 43] width 26 height 8
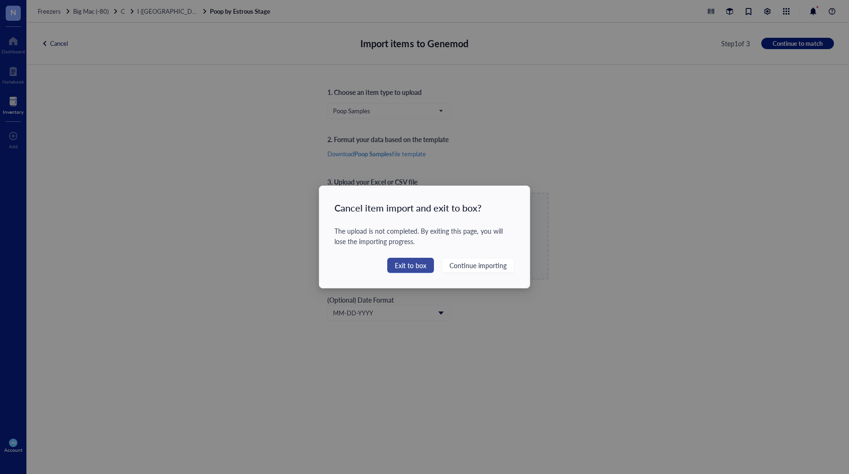
click at [407, 265] on span "Exit to box" at bounding box center [411, 265] width 32 height 10
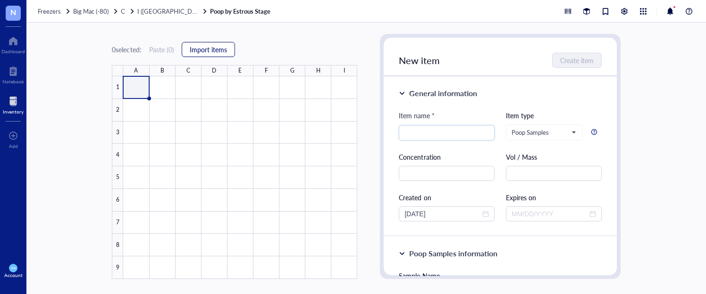
click at [212, 48] on span "Import items" at bounding box center [208, 50] width 37 height 8
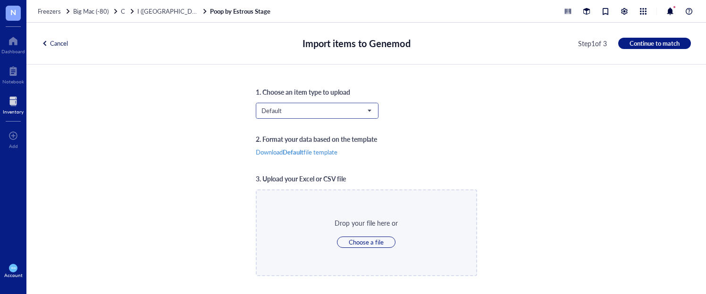
click at [289, 109] on span "Default" at bounding box center [315, 111] width 109 height 8
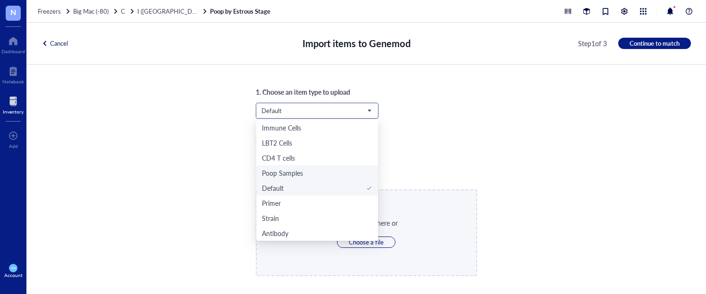
click at [293, 170] on div "Poop Samples" at bounding box center [282, 173] width 41 height 10
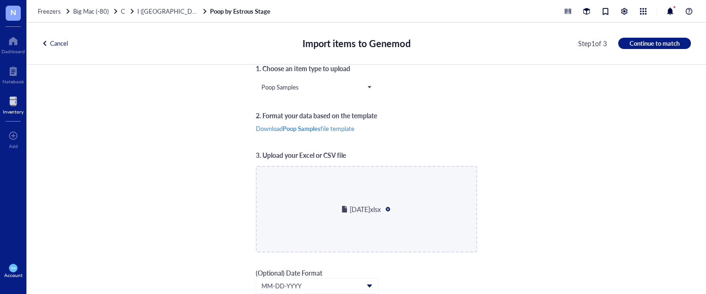
scroll to position [5, 0]
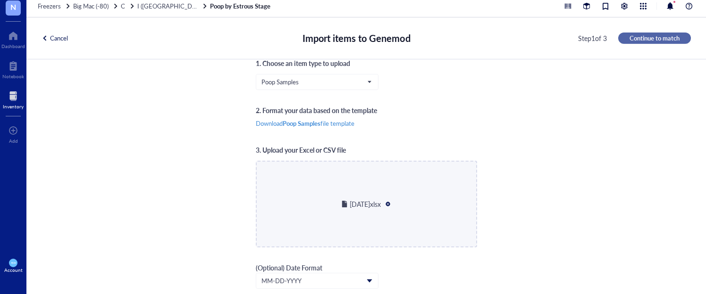
click at [637, 37] on span "Continue to match" at bounding box center [655, 38] width 50 height 8
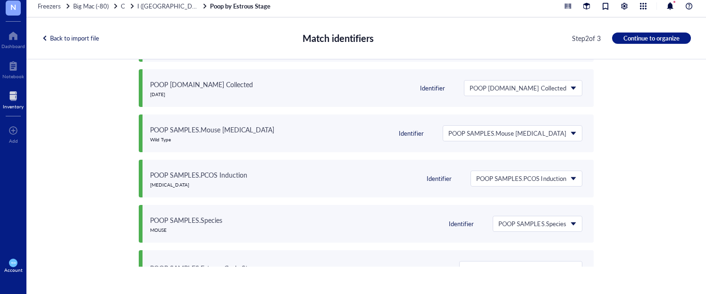
scroll to position [248, 0]
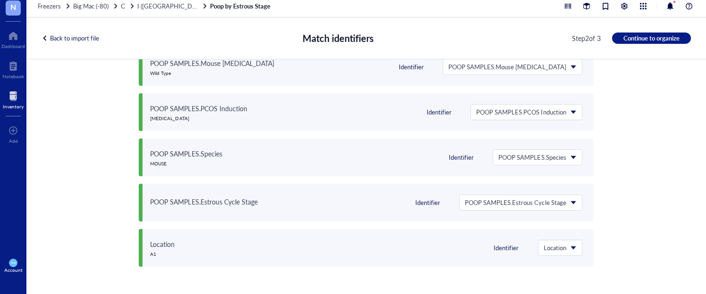
click at [656, 32] on div "Back to import file Match identifiers Step 2 of 3 Continue to organize" at bounding box center [366, 38] width 680 height 42
click at [655, 37] on span "Continue to organize" at bounding box center [651, 38] width 56 height 8
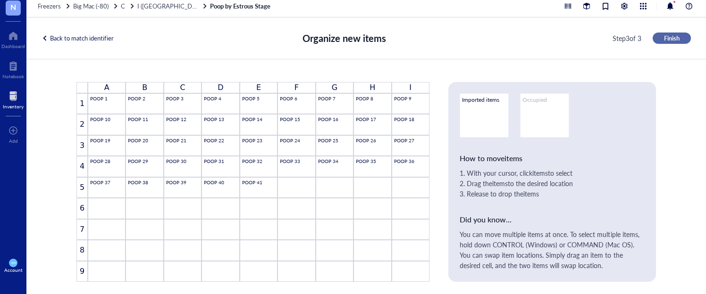
scroll to position [0, 0]
click at [667, 36] on span "Finish" at bounding box center [672, 38] width 16 height 8
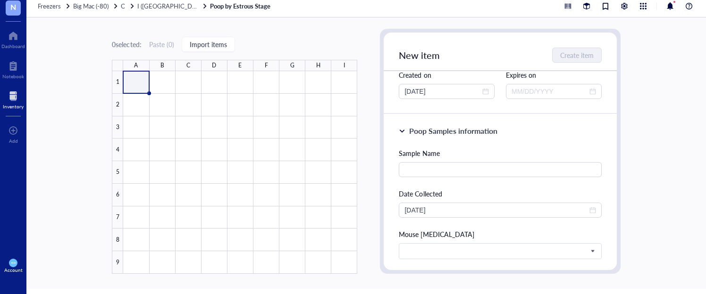
scroll to position [121, 0]
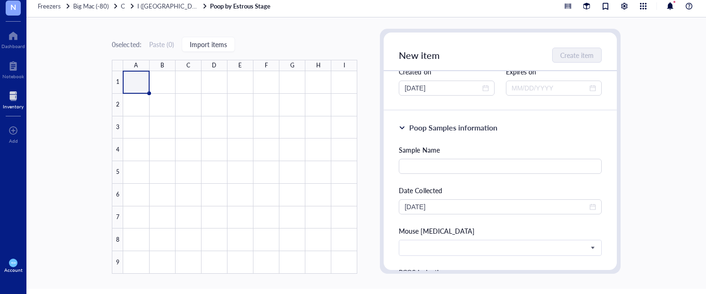
click at [417, 127] on div "Poop Samples information" at bounding box center [453, 127] width 88 height 11
click at [17, 104] on div "Inventory" at bounding box center [13, 107] width 21 height 6
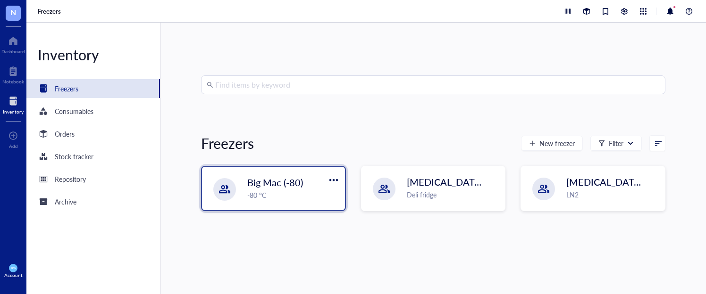
click at [304, 189] on div "Big Mac (-80)" at bounding box center [286, 182] width 79 height 13
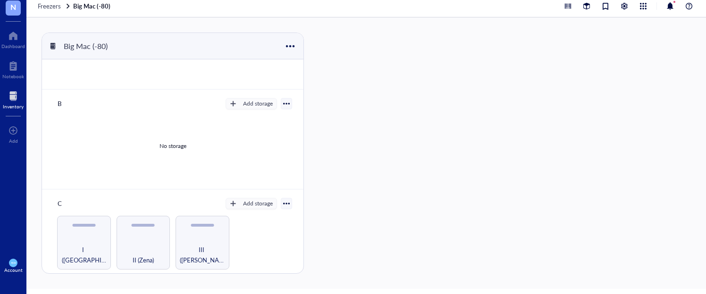
scroll to position [72, 0]
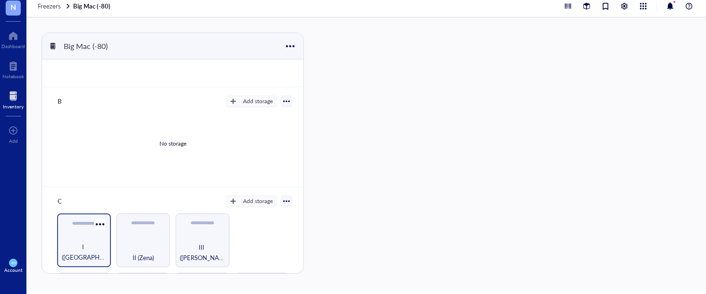
click at [90, 231] on div "I ([GEOGRAPHIC_DATA])" at bounding box center [84, 241] width 54 height 54
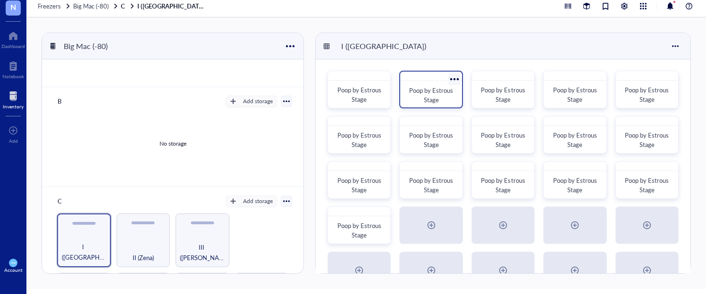
click at [430, 86] on span "Poop by Estrous Stage" at bounding box center [431, 95] width 45 height 18
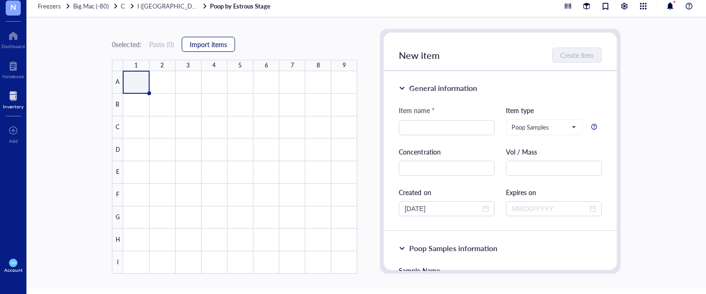
click at [198, 42] on span "Import items" at bounding box center [208, 45] width 37 height 8
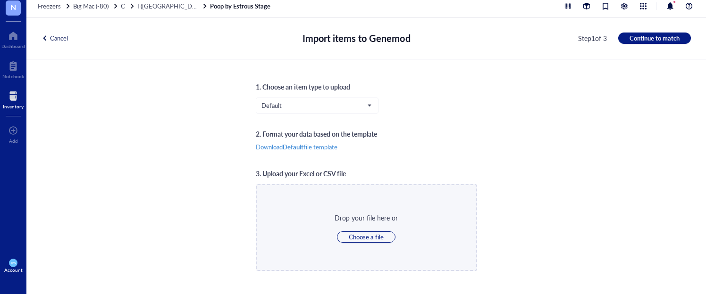
scroll to position [5, 0]
click at [325, 113] on div "Default" at bounding box center [317, 106] width 123 height 16
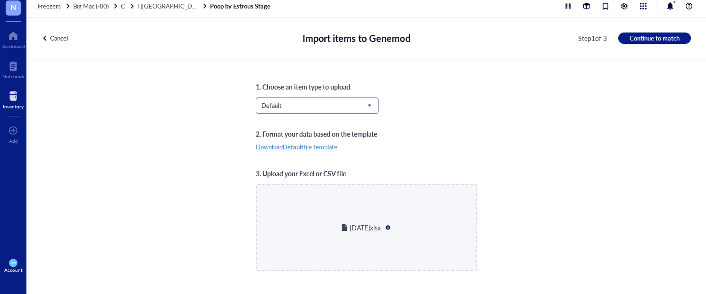
click at [326, 106] on span "Default" at bounding box center [315, 105] width 109 height 8
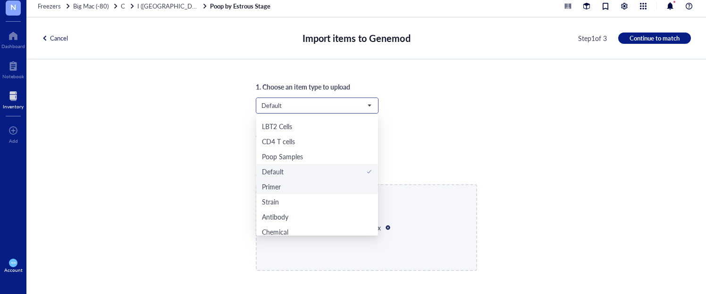
scroll to position [17, 0]
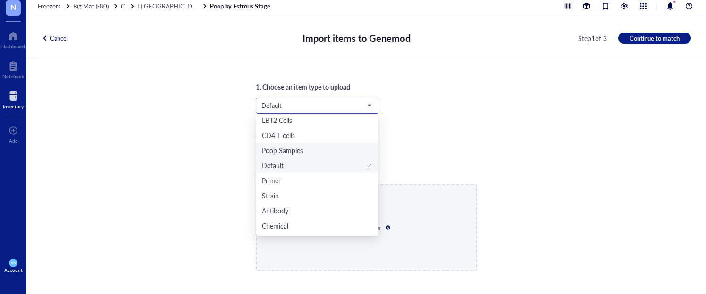
click at [291, 148] on div "Poop Samples" at bounding box center [282, 150] width 41 height 10
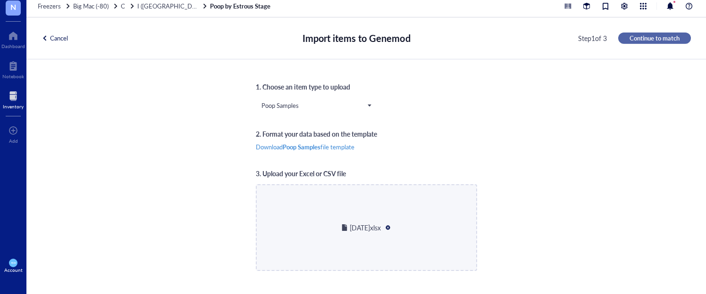
click at [643, 35] on span "Continue to match" at bounding box center [655, 38] width 50 height 8
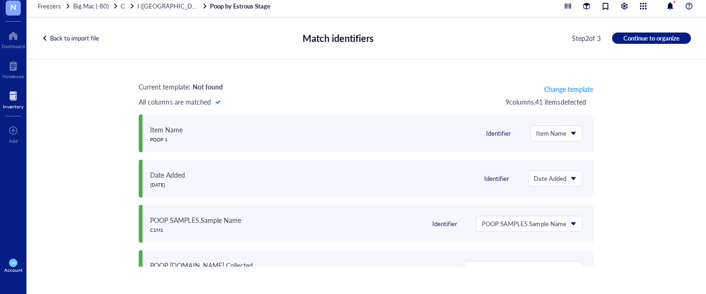
click at [645, 32] on div "Back to import file Match identifiers Step 2 of 3 Continue to organize" at bounding box center [366, 38] width 680 height 42
click at [643, 37] on span "Continue to organize" at bounding box center [651, 38] width 56 height 8
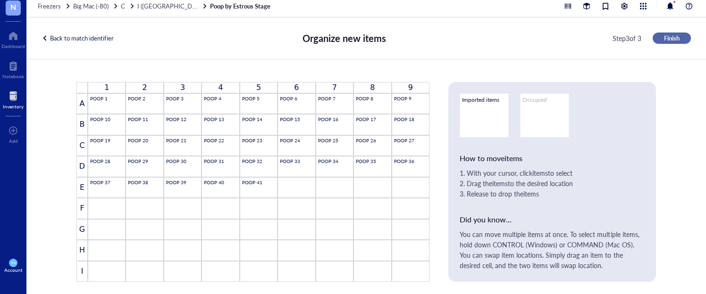
click at [668, 37] on span "Finish" at bounding box center [672, 38] width 16 height 8
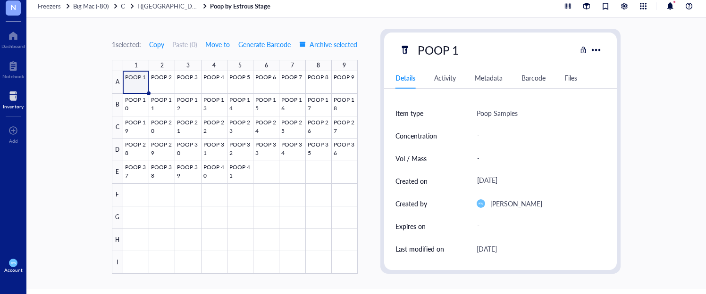
scroll to position [17, 0]
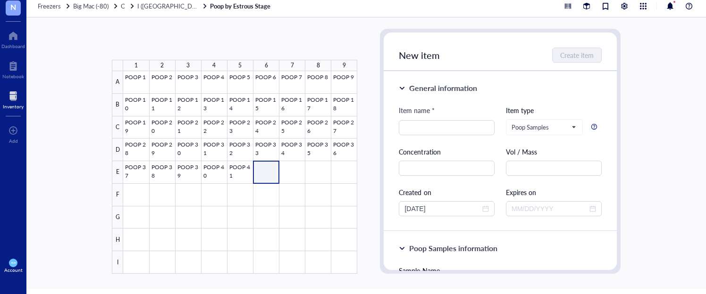
click at [266, 166] on div at bounding box center [240, 172] width 234 height 203
click at [222, 44] on span "Import items" at bounding box center [208, 45] width 37 height 8
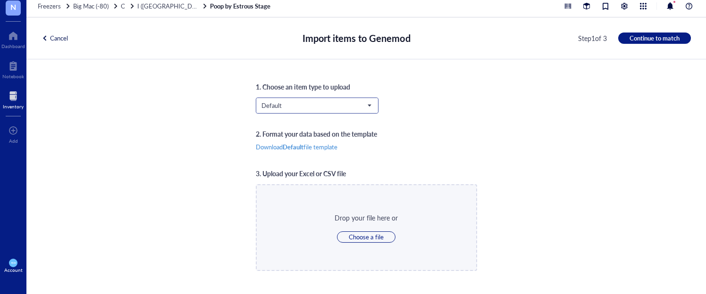
click at [346, 107] on span "Default" at bounding box center [315, 105] width 109 height 8
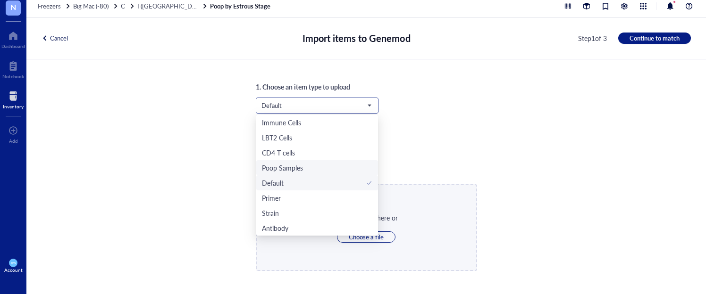
click at [301, 171] on div "Poop Samples" at bounding box center [317, 168] width 110 height 10
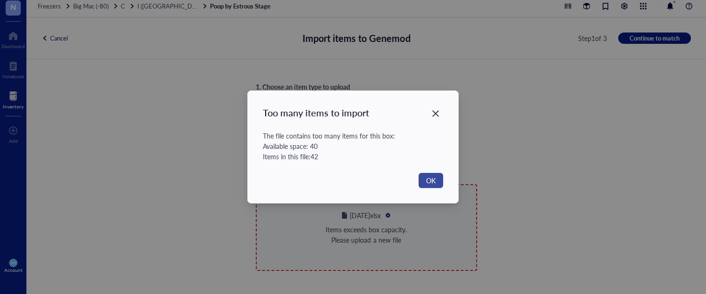
click at [425, 183] on button "OK" at bounding box center [431, 180] width 25 height 15
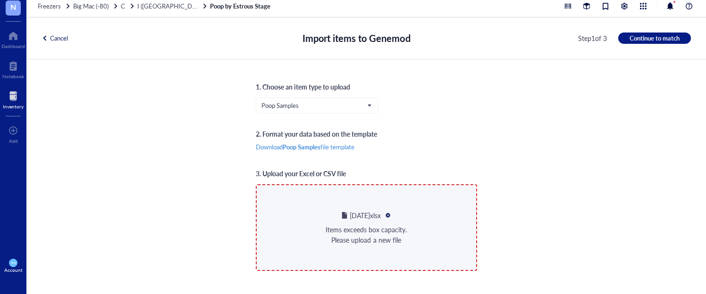
click at [421, 178] on div "3. Upload your Excel or CSV file" at bounding box center [366, 173] width 221 height 10
click at [390, 219] on div "[DATE]xlsx" at bounding box center [366, 215] width 204 height 10
click at [390, 217] on div at bounding box center [388, 215] width 7 height 7
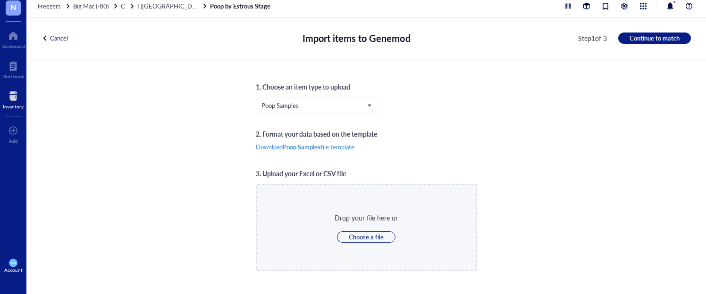
scroll to position [24, 0]
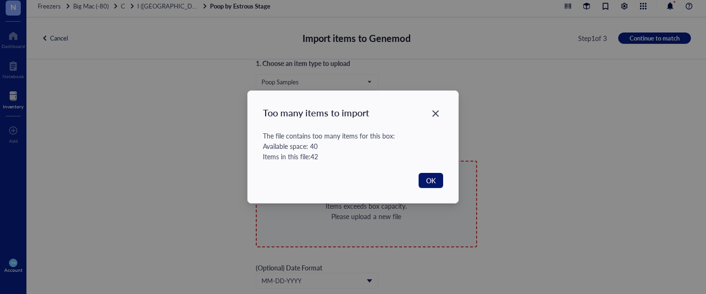
drag, startPoint x: 419, startPoint y: 179, endPoint x: 428, endPoint y: 176, distance: 9.1
click at [420, 179] on button "OK" at bounding box center [431, 180] width 25 height 15
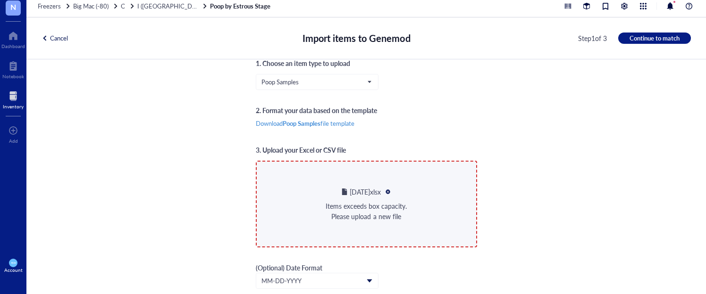
click at [391, 192] on div at bounding box center [388, 192] width 7 height 7
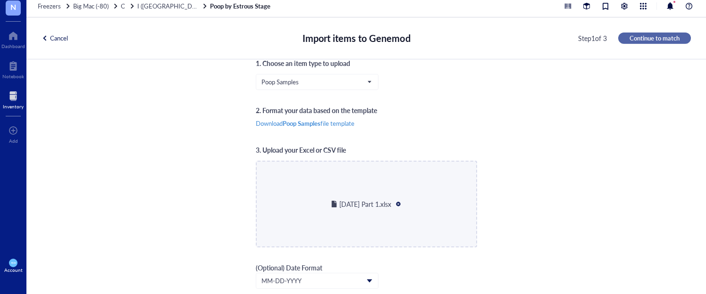
click at [623, 37] on button "Continue to match" at bounding box center [654, 38] width 73 height 11
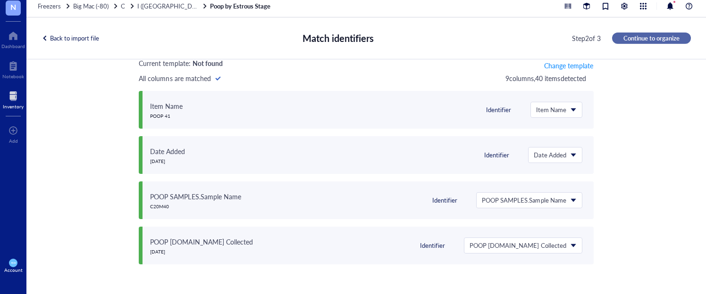
click at [623, 37] on span "Continue to organize" at bounding box center [651, 38] width 56 height 8
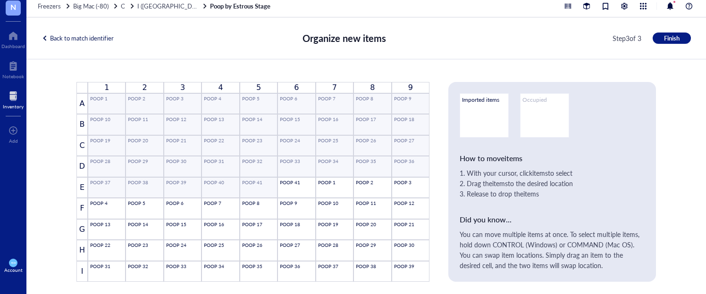
click at [108, 34] on div "Back to match identifier" at bounding box center [78, 38] width 72 height 8
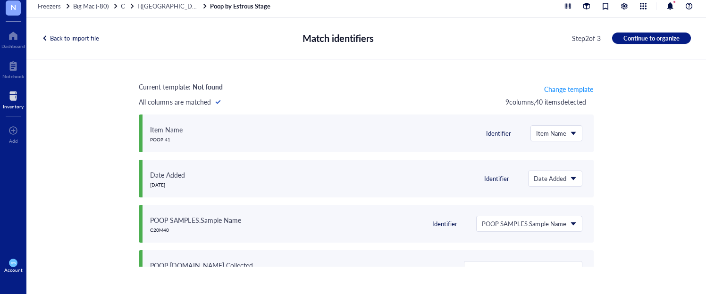
click at [89, 39] on div "Back to import file" at bounding box center [71, 38] width 58 height 8
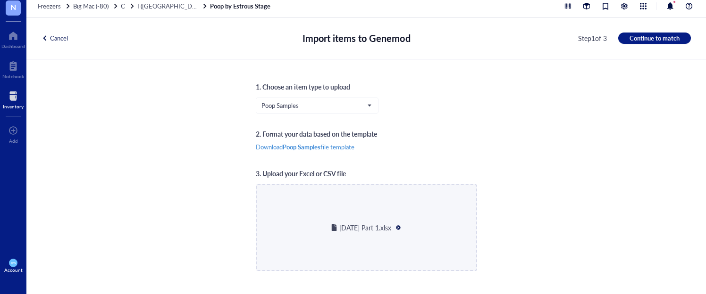
click at [400, 228] on div at bounding box center [398, 228] width 7 height 7
click at [542, 233] on div "1. Choose an item type to upload Poop Samples 2. Format your data based on the …" at bounding box center [366, 174] width 680 height 230
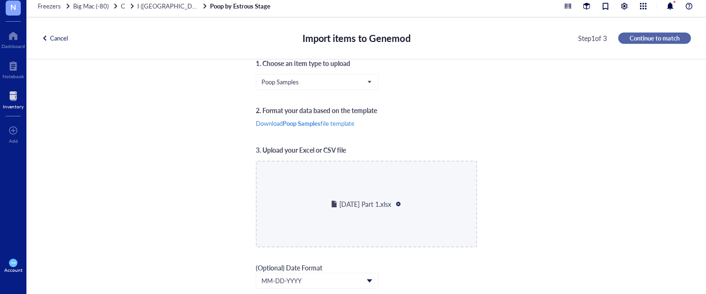
click at [630, 42] on span "Continue to match" at bounding box center [655, 38] width 50 height 8
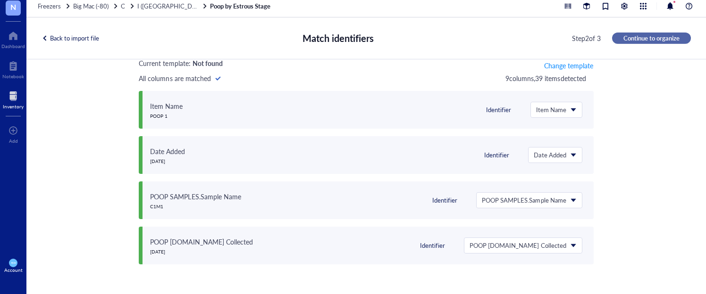
click at [641, 37] on span "Continue to organize" at bounding box center [651, 38] width 56 height 8
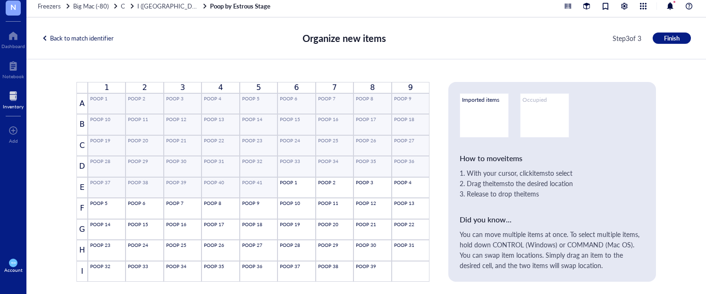
click at [96, 42] on div "Back to match identifier Organize new items Step 3 of 3 Finish" at bounding box center [366, 38] width 680 height 42
click at [96, 39] on div "Back to match identifier" at bounding box center [78, 38] width 72 height 8
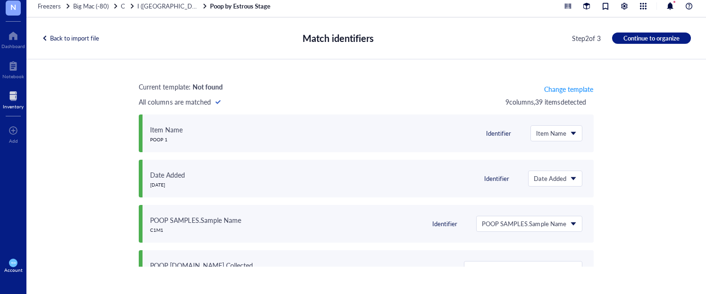
click at [96, 39] on div "Back to import file" at bounding box center [71, 38] width 58 height 8
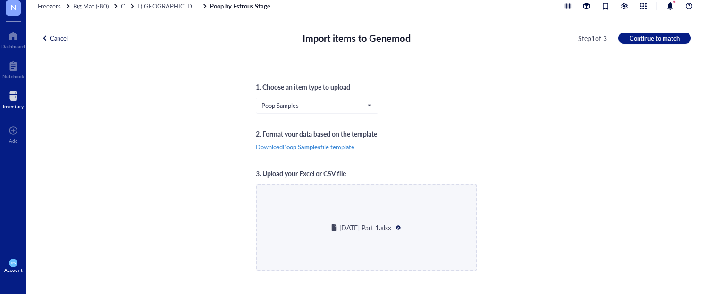
click at [64, 39] on div "Cancel" at bounding box center [55, 38] width 26 height 8
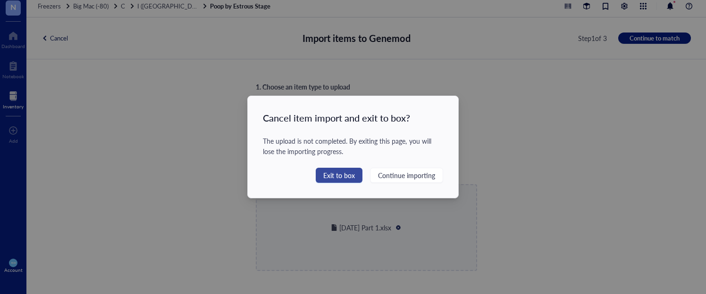
click at [334, 173] on span "Exit to box" at bounding box center [339, 175] width 32 height 10
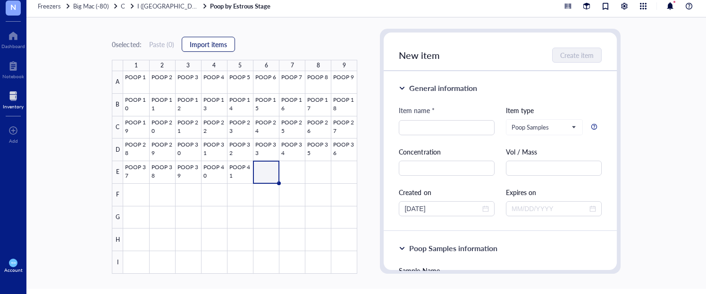
click at [212, 43] on span "Import items" at bounding box center [208, 45] width 37 height 8
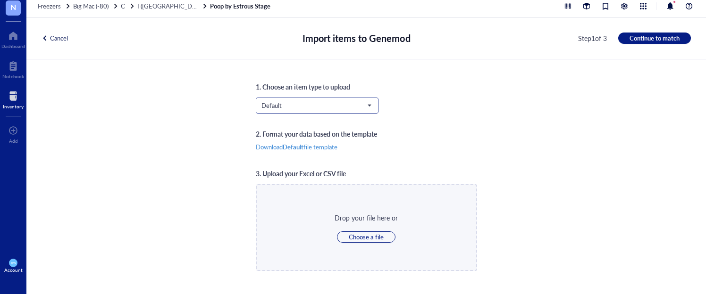
click at [326, 104] on span "Default" at bounding box center [315, 105] width 109 height 8
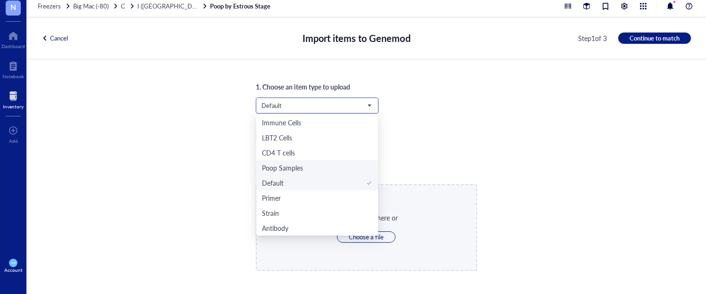
click at [298, 168] on div "Poop Samples" at bounding box center [282, 168] width 41 height 10
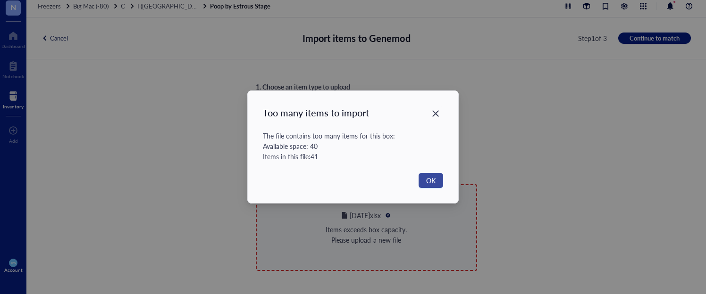
click at [434, 177] on span "OK" at bounding box center [430, 181] width 9 height 10
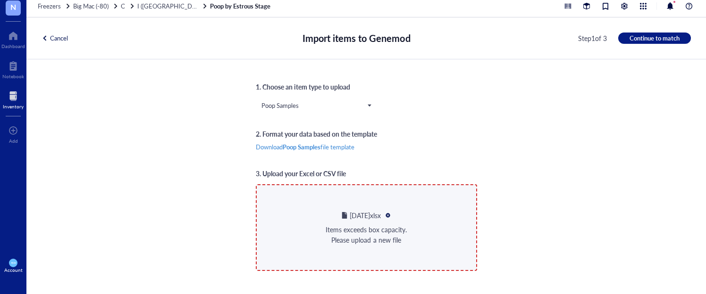
click at [50, 42] on div "Cancel" at bounding box center [55, 38] width 26 height 8
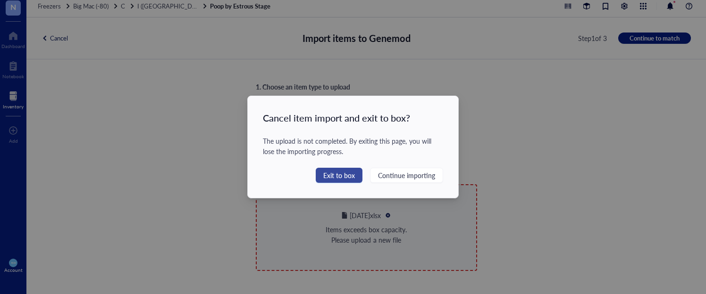
click at [351, 179] on span "Exit to box" at bounding box center [339, 175] width 32 height 10
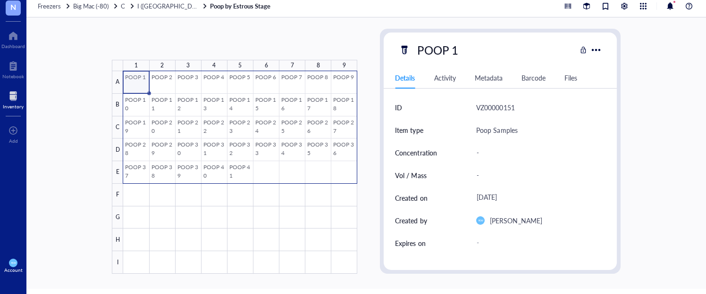
drag, startPoint x: 139, startPoint y: 86, endPoint x: 332, endPoint y: 164, distance: 208.4
click at [332, 164] on div at bounding box center [240, 172] width 234 height 203
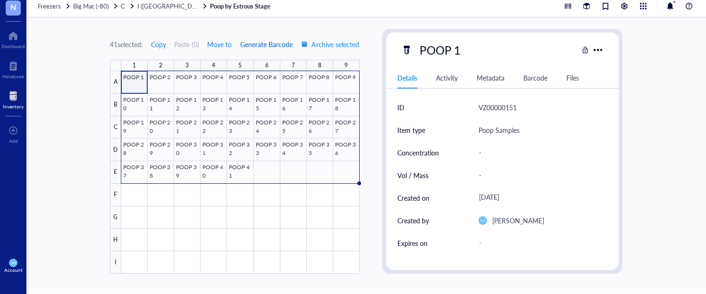
click at [268, 42] on span "Generate Barcode" at bounding box center [266, 45] width 52 height 8
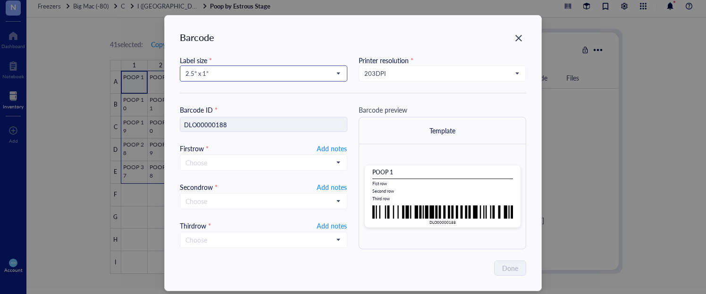
click at [203, 71] on span "2.5” x 1”" at bounding box center [262, 73] width 154 height 8
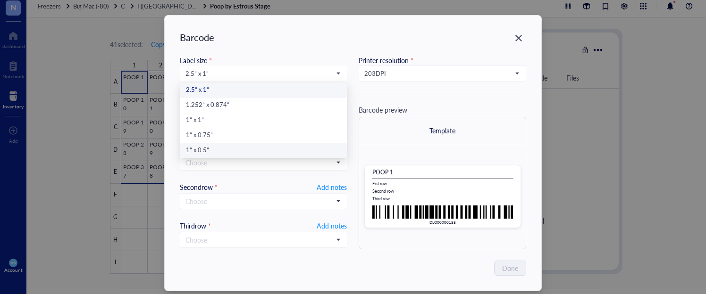
click at [204, 152] on div "1” x 0.5”" at bounding box center [263, 151] width 155 height 10
type input "DLO00000188"
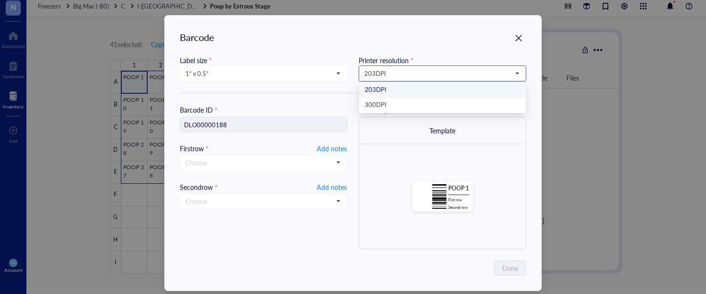
click at [368, 75] on span "203 DPI" at bounding box center [441, 73] width 154 height 8
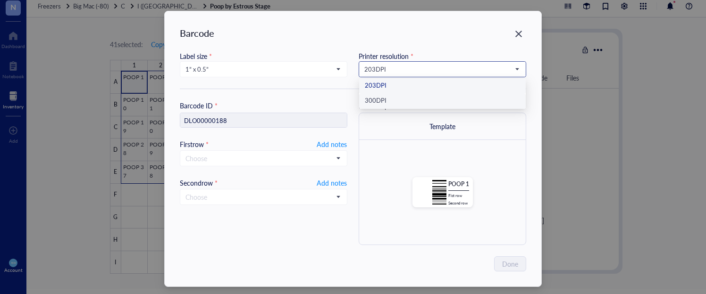
click at [383, 97] on div "300 DPI" at bounding box center [442, 101] width 155 height 10
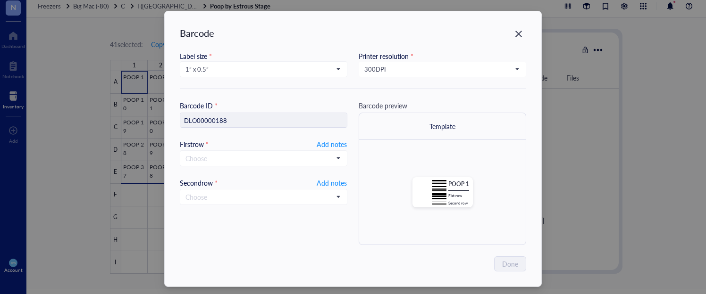
scroll to position [5, 0]
click at [323, 142] on span "Add notes" at bounding box center [332, 143] width 30 height 11
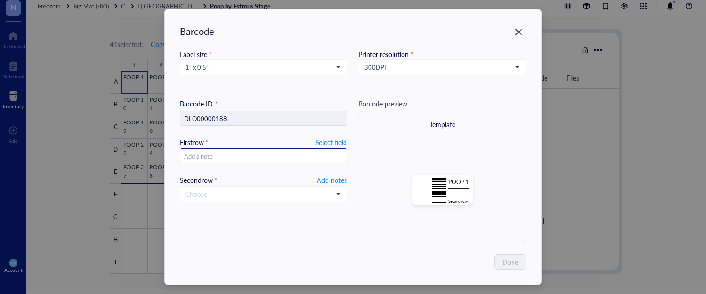
click at [255, 153] on input "text" at bounding box center [263, 156] width 167 height 15
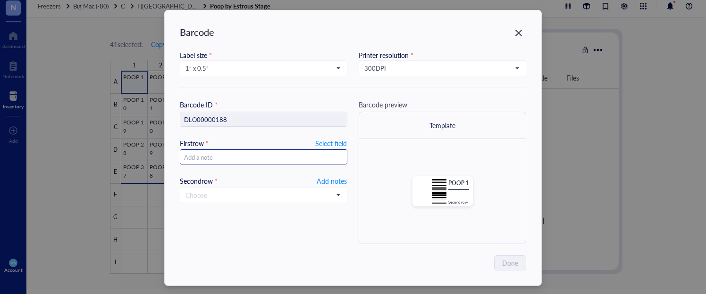
scroll to position [9, 0]
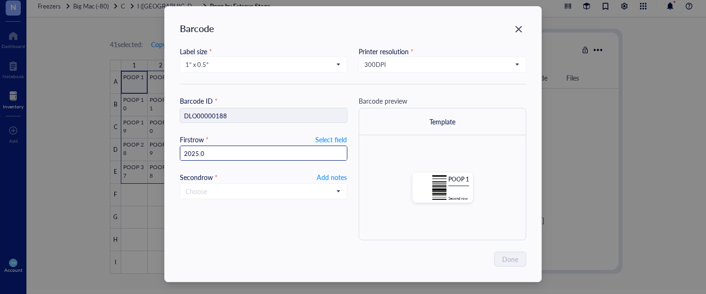
type input "2025.09"
type input "[DATE]"
click at [335, 175] on span "Add notes" at bounding box center [332, 177] width 30 height 11
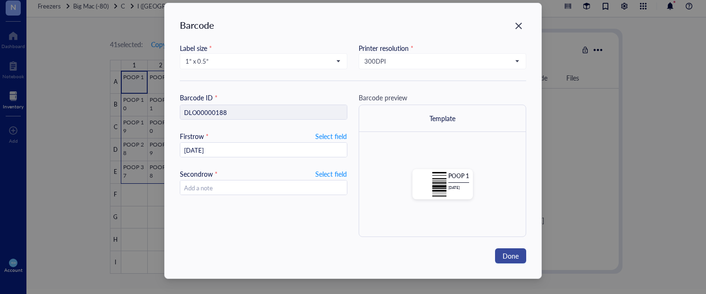
click at [506, 256] on span "Done" at bounding box center [511, 256] width 16 height 10
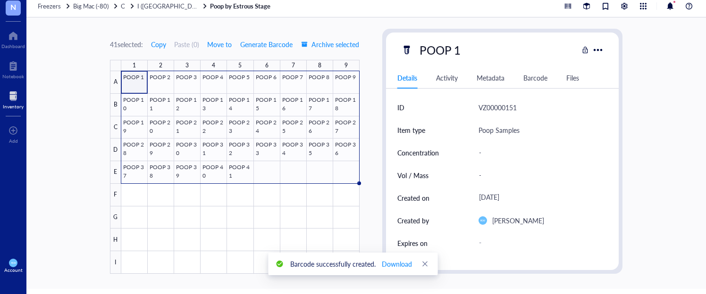
scroll to position [5, 0]
click at [593, 49] on div at bounding box center [598, 50] width 14 height 14
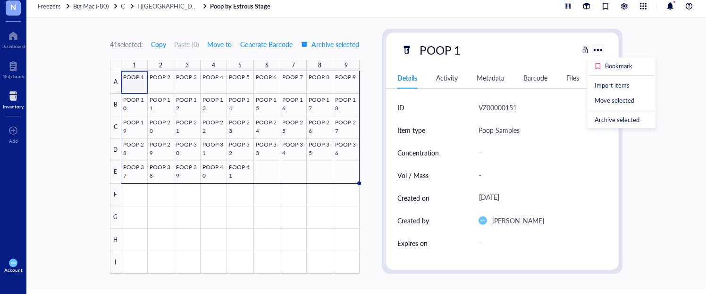
click at [593, 49] on div at bounding box center [598, 50] width 14 height 14
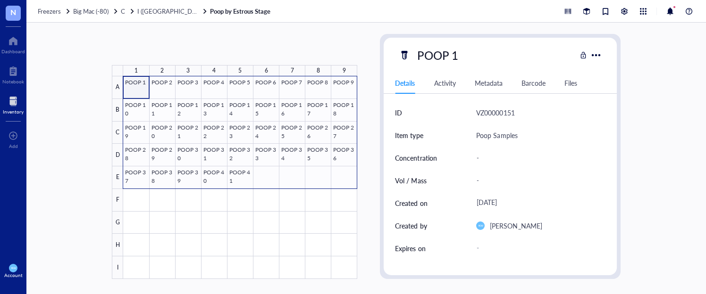
drag, startPoint x: 134, startPoint y: 83, endPoint x: 346, endPoint y: 172, distance: 230.2
click at [341, 175] on div at bounding box center [240, 177] width 234 height 203
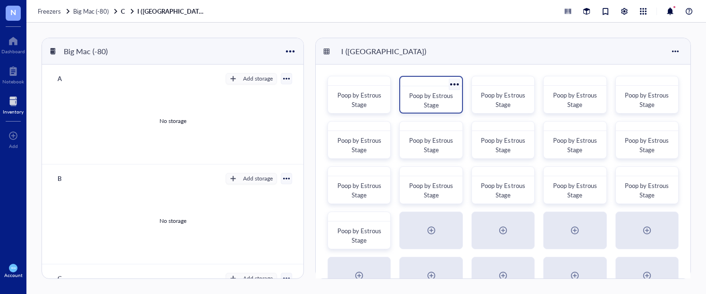
click at [433, 97] on span "Poop by Estrous Stage" at bounding box center [431, 100] width 45 height 18
click at [450, 84] on div at bounding box center [454, 84] width 14 height 14
click at [418, 90] on div "Poop by Estrous Stage" at bounding box center [431, 100] width 54 height 21
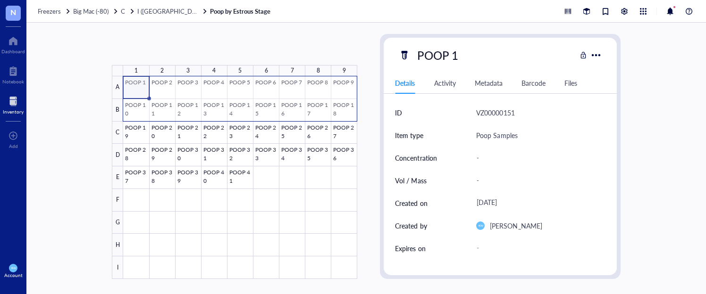
drag, startPoint x: 168, startPoint y: 86, endPoint x: 345, endPoint y: 114, distance: 179.2
click at [345, 114] on div at bounding box center [240, 177] width 234 height 203
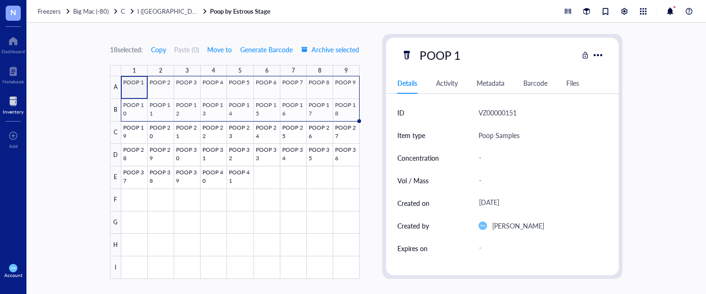
click at [75, 70] on div "18 selected: Copy Paste ( 0 ) Move to Generate Barcode Archive selected 1 2 3 4…" at bounding box center [366, 159] width 680 height 272
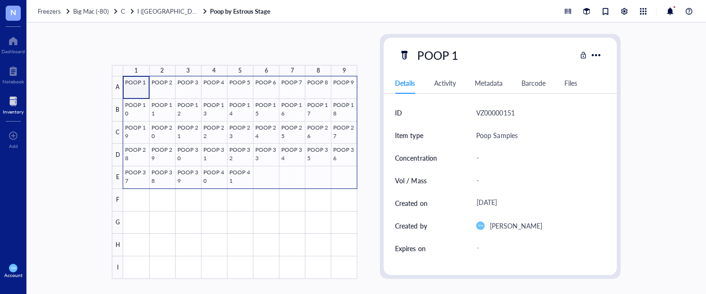
drag, startPoint x: 133, startPoint y: 85, endPoint x: 349, endPoint y: 178, distance: 235.3
click at [349, 178] on div at bounding box center [240, 177] width 234 height 203
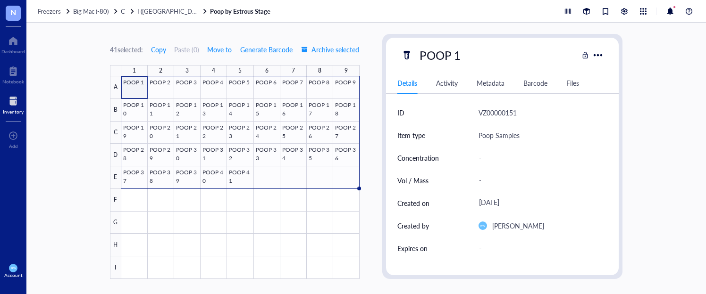
click at [531, 87] on div "Barcode" at bounding box center [535, 83] width 24 height 10
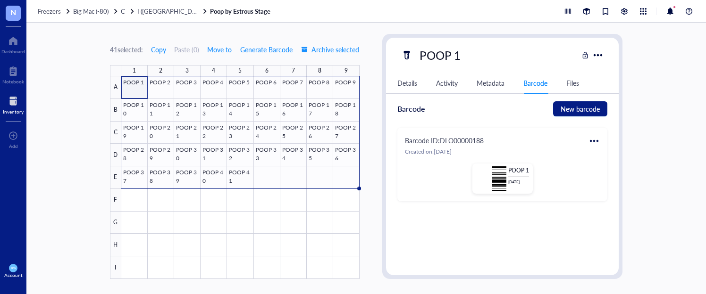
click at [590, 134] on div at bounding box center [594, 141] width 15 height 15
click at [622, 173] on div "Print" at bounding box center [618, 172] width 54 height 10
click at [154, 84] on div at bounding box center [240, 177] width 238 height 203
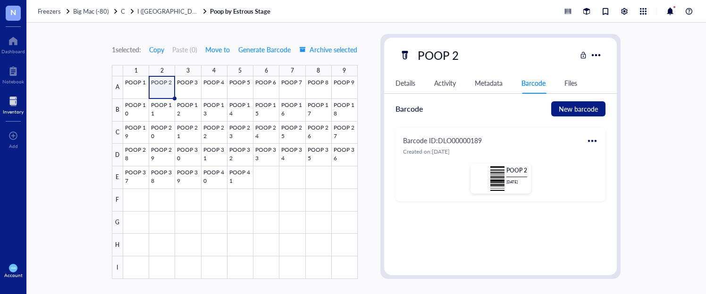
click at [589, 138] on div at bounding box center [592, 141] width 15 height 15
click at [605, 170] on div "Print" at bounding box center [612, 172] width 14 height 10
click at [187, 85] on div at bounding box center [240, 177] width 235 height 203
drag, startPoint x: 587, startPoint y: 139, endPoint x: 593, endPoint y: 139, distance: 6.2
click at [587, 139] on div at bounding box center [592, 141] width 15 height 15
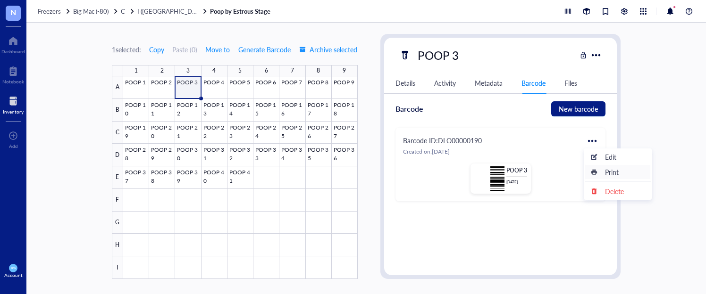
click at [604, 169] on div "Print" at bounding box center [618, 172] width 54 height 10
click at [204, 92] on div at bounding box center [240, 177] width 235 height 203
drag, startPoint x: 589, startPoint y: 138, endPoint x: 595, endPoint y: 140, distance: 5.8
click at [589, 139] on div at bounding box center [592, 141] width 15 height 15
click at [614, 170] on div "Print" at bounding box center [612, 172] width 14 height 10
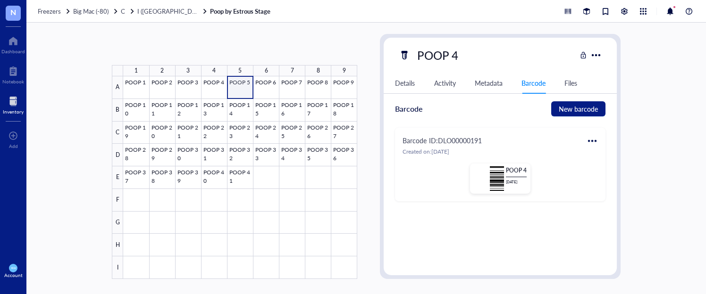
click at [232, 85] on div at bounding box center [240, 177] width 234 height 203
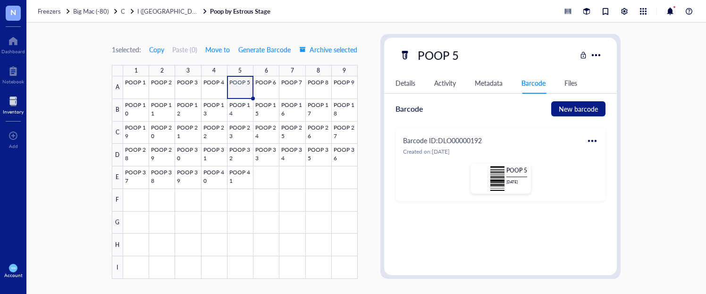
click at [590, 140] on div at bounding box center [592, 141] width 15 height 15
click at [619, 169] on div "Print" at bounding box center [618, 172] width 54 height 10
click at [266, 82] on div at bounding box center [240, 177] width 235 height 203
click at [590, 140] on div at bounding box center [592, 141] width 15 height 15
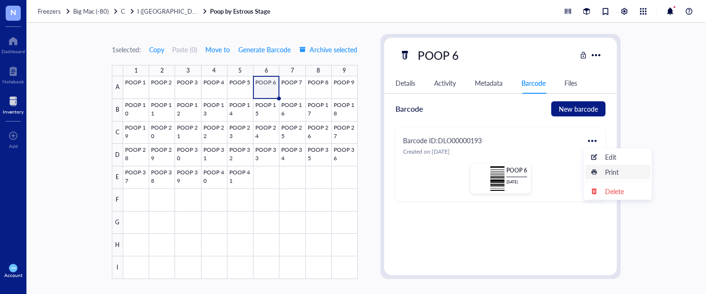
click at [625, 172] on div "Print" at bounding box center [618, 172] width 54 height 10
click at [289, 82] on div at bounding box center [240, 177] width 235 height 203
click at [594, 138] on div at bounding box center [592, 141] width 15 height 15
click at [612, 168] on div "Print" at bounding box center [612, 172] width 14 height 10
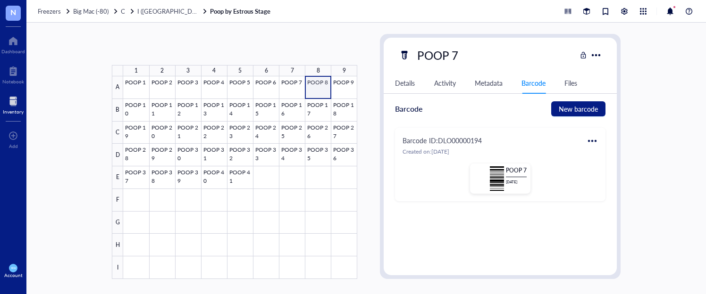
drag, startPoint x: 311, startPoint y: 78, endPoint x: 421, endPoint y: 106, distance: 113.3
click at [312, 79] on div at bounding box center [240, 177] width 234 height 203
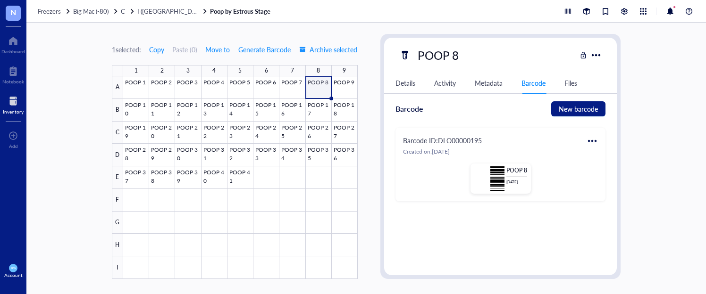
click at [588, 142] on div at bounding box center [592, 141] width 15 height 15
click at [605, 171] on div "Print" at bounding box center [612, 172] width 14 height 10
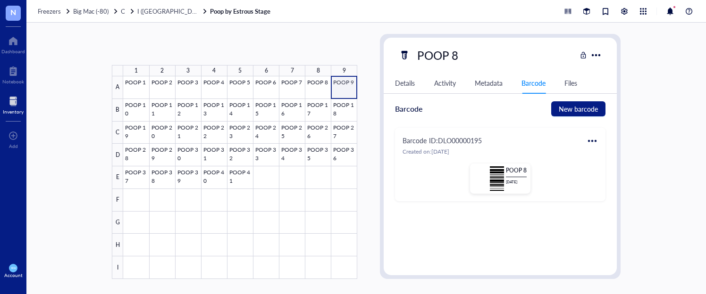
click at [336, 80] on div at bounding box center [240, 177] width 234 height 203
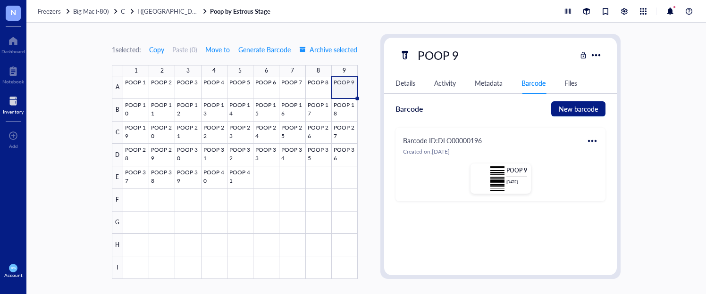
click at [591, 139] on div at bounding box center [592, 141] width 15 height 15
click at [605, 170] on div "Print" at bounding box center [612, 172] width 14 height 10
click at [137, 111] on div at bounding box center [240, 177] width 235 height 203
click at [588, 140] on div at bounding box center [592, 141] width 15 height 15
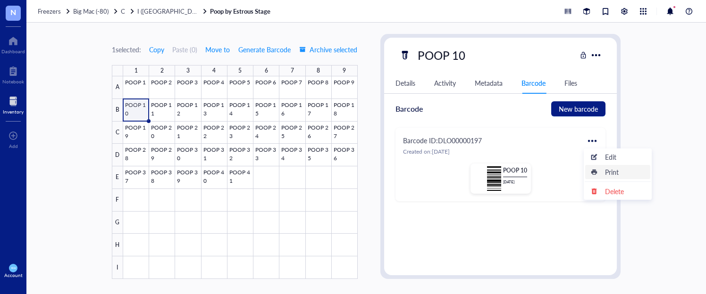
click at [611, 169] on div "Print" at bounding box center [612, 172] width 14 height 10
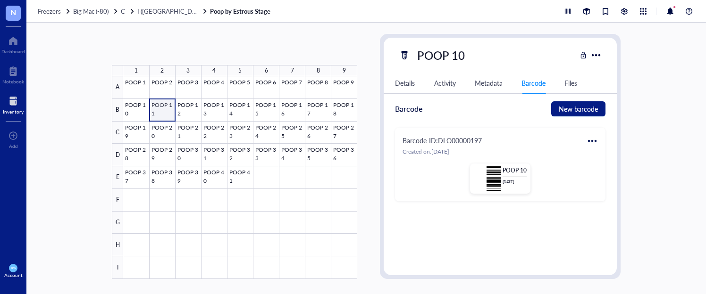
click at [154, 102] on div at bounding box center [240, 177] width 234 height 203
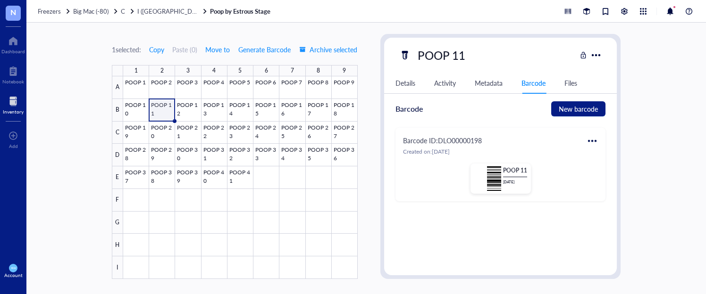
click at [585, 138] on div at bounding box center [592, 141] width 15 height 15
click at [611, 173] on div "Print" at bounding box center [612, 172] width 14 height 10
click at [196, 106] on div at bounding box center [240, 177] width 235 height 203
click at [590, 140] on div at bounding box center [592, 141] width 15 height 15
click at [615, 170] on div "Print" at bounding box center [612, 172] width 14 height 10
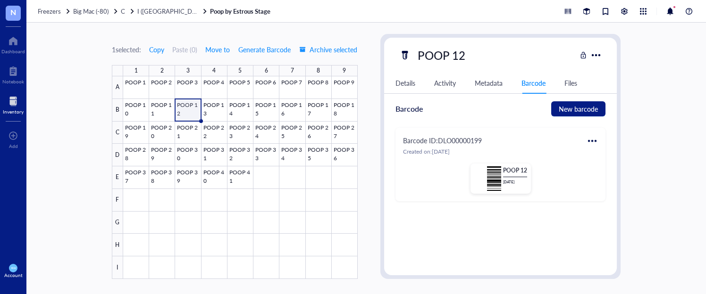
click at [200, 107] on div at bounding box center [240, 177] width 235 height 203
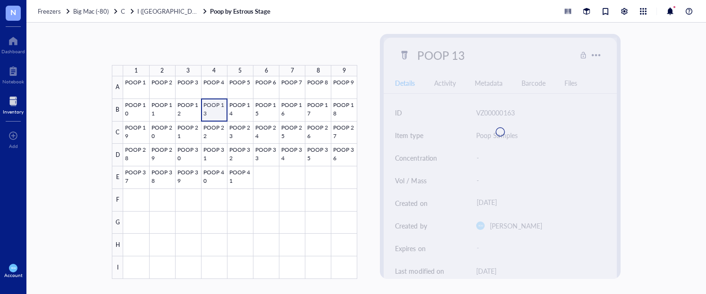
click at [210, 107] on div at bounding box center [240, 177] width 234 height 203
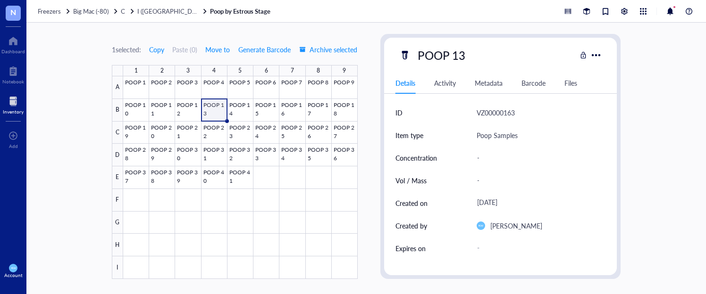
click at [533, 83] on div "Barcode" at bounding box center [533, 83] width 24 height 10
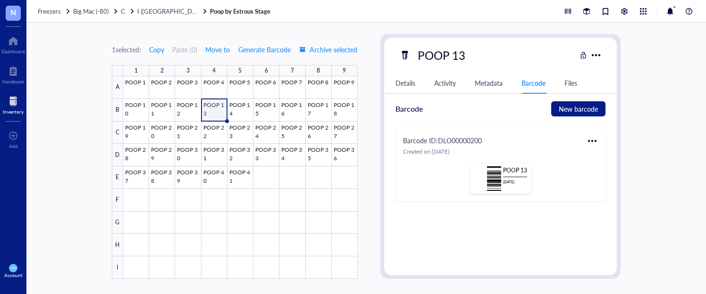
click at [589, 139] on div at bounding box center [592, 141] width 15 height 15
drag, startPoint x: 618, startPoint y: 171, endPoint x: 572, endPoint y: 162, distance: 46.6
click at [616, 171] on div "Print" at bounding box center [612, 172] width 14 height 10
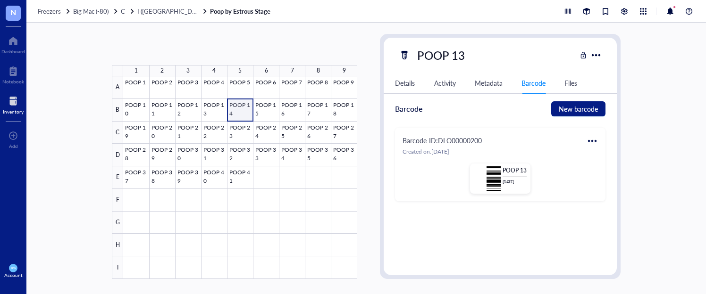
click at [247, 106] on div at bounding box center [240, 177] width 234 height 203
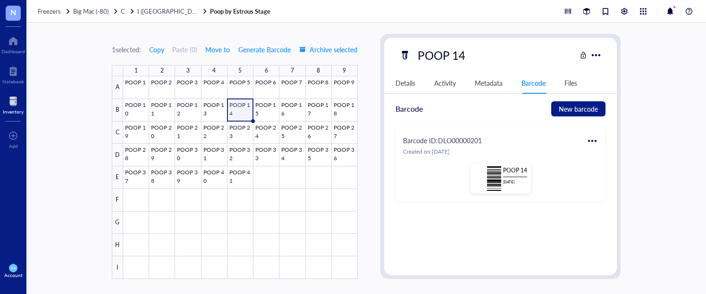
click at [585, 137] on div at bounding box center [592, 141] width 15 height 15
click at [605, 168] on div "Print" at bounding box center [612, 172] width 14 height 10
click at [260, 113] on div at bounding box center [240, 177] width 235 height 203
click at [591, 140] on div at bounding box center [592, 141] width 15 height 15
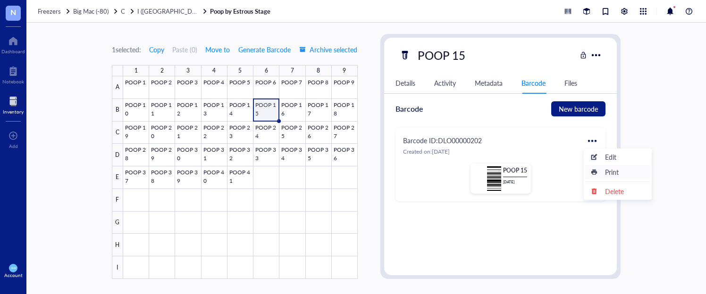
click at [622, 169] on div "Print" at bounding box center [618, 172] width 54 height 10
click at [296, 105] on div at bounding box center [240, 177] width 235 height 203
click at [588, 139] on div at bounding box center [592, 141] width 15 height 15
click at [614, 171] on div "Print" at bounding box center [612, 172] width 14 height 10
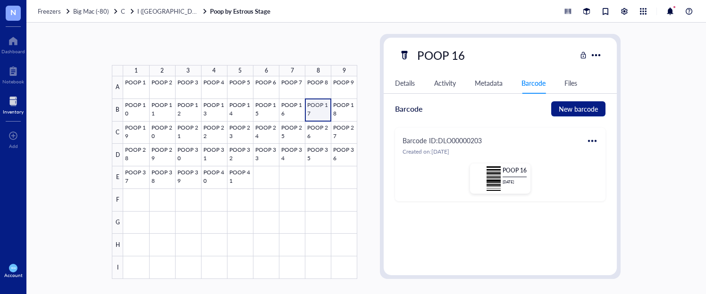
click at [324, 111] on div at bounding box center [240, 177] width 234 height 203
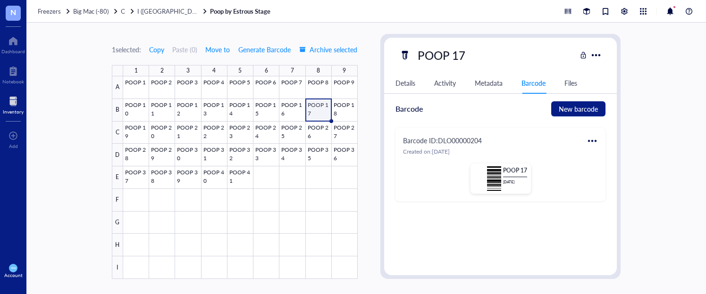
click at [593, 137] on div at bounding box center [592, 141] width 15 height 15
click at [596, 167] on div "Print" at bounding box center [618, 172] width 54 height 10
click at [347, 112] on div at bounding box center [240, 177] width 235 height 203
click at [588, 135] on div at bounding box center [592, 141] width 15 height 15
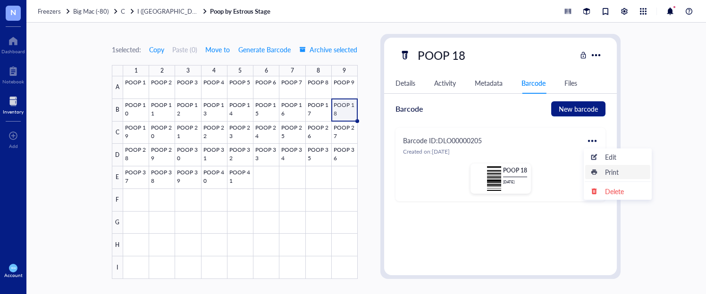
click at [622, 174] on div "Print" at bounding box center [618, 172] width 54 height 10
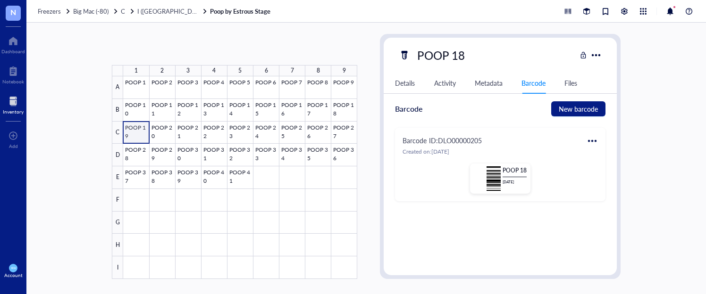
click at [129, 130] on div at bounding box center [240, 177] width 234 height 203
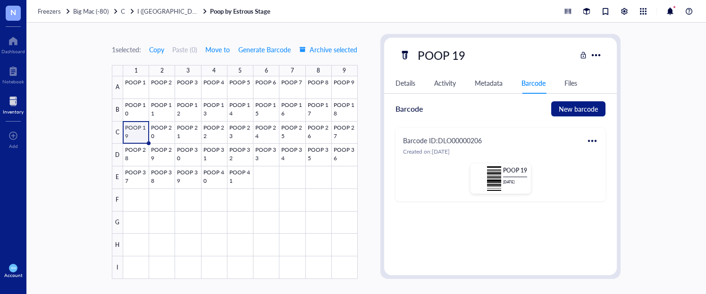
click at [587, 137] on div at bounding box center [592, 141] width 15 height 15
click at [608, 168] on div "Print" at bounding box center [612, 172] width 14 height 10
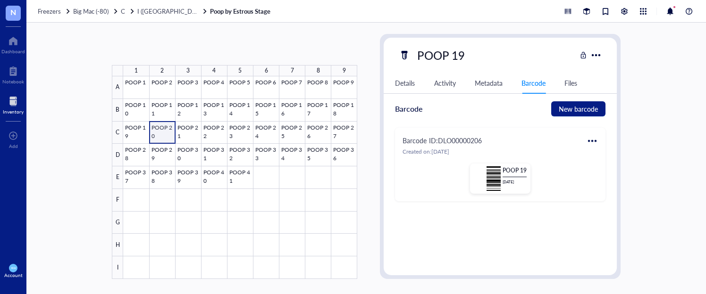
click at [163, 128] on div at bounding box center [240, 177] width 234 height 203
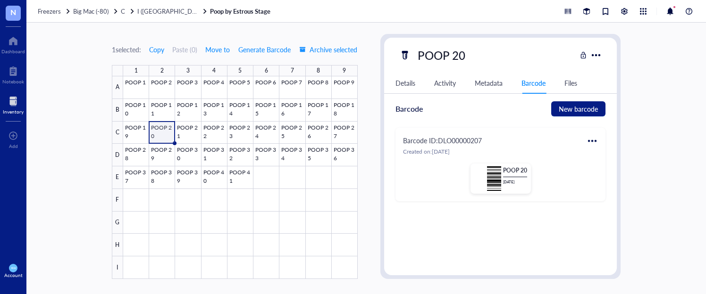
click at [585, 139] on div at bounding box center [592, 141] width 15 height 15
click at [601, 172] on div "Print" at bounding box center [618, 172] width 54 height 10
click at [180, 131] on div at bounding box center [240, 177] width 235 height 203
click at [588, 140] on div at bounding box center [592, 141] width 15 height 15
click at [606, 172] on div "Print" at bounding box center [612, 172] width 14 height 10
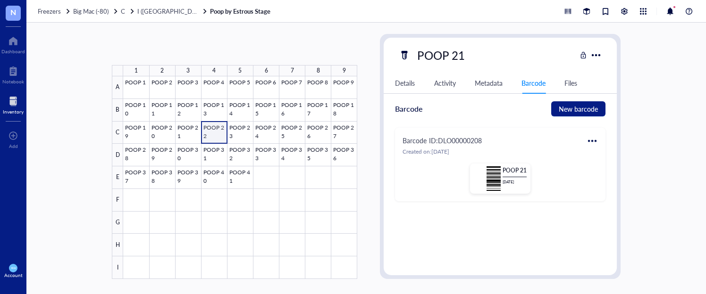
click at [212, 132] on div at bounding box center [240, 177] width 234 height 203
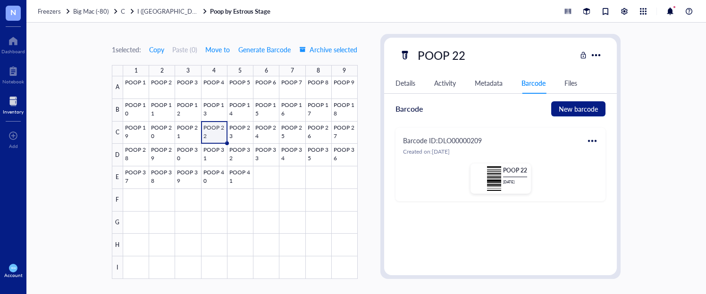
drag, startPoint x: 587, startPoint y: 142, endPoint x: 593, endPoint y: 142, distance: 6.1
click at [587, 142] on div at bounding box center [592, 141] width 15 height 15
click at [619, 168] on div "Print" at bounding box center [612, 172] width 14 height 10
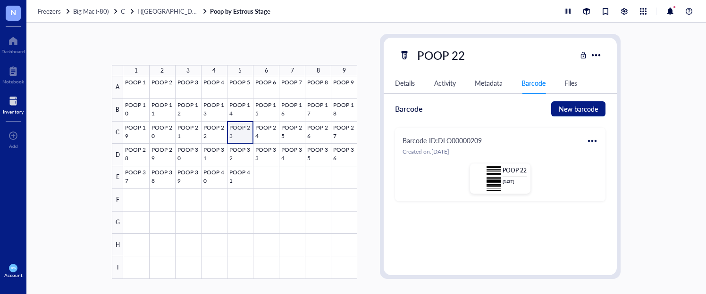
click at [231, 129] on div at bounding box center [240, 177] width 234 height 203
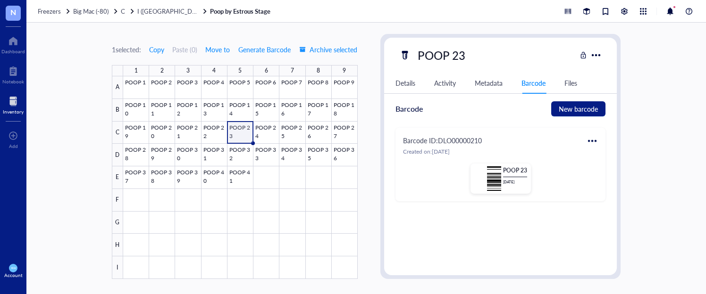
click at [593, 141] on div at bounding box center [592, 141] width 15 height 15
click at [619, 168] on div "Print" at bounding box center [618, 172] width 54 height 10
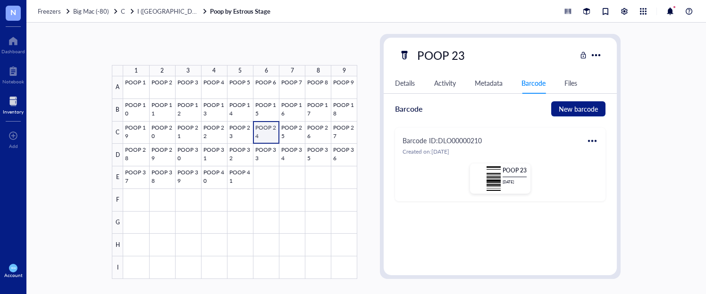
click at [262, 132] on div at bounding box center [240, 177] width 234 height 203
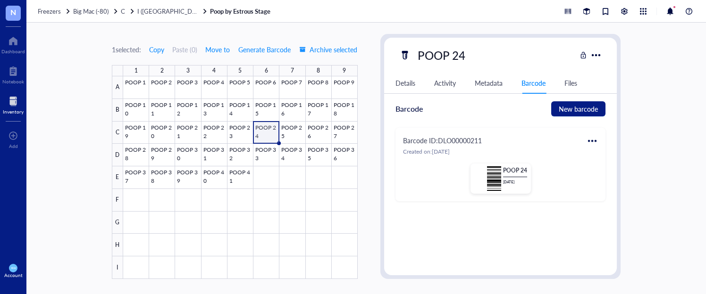
click at [595, 141] on div at bounding box center [592, 141] width 15 height 15
click at [616, 169] on div "Print" at bounding box center [612, 172] width 14 height 10
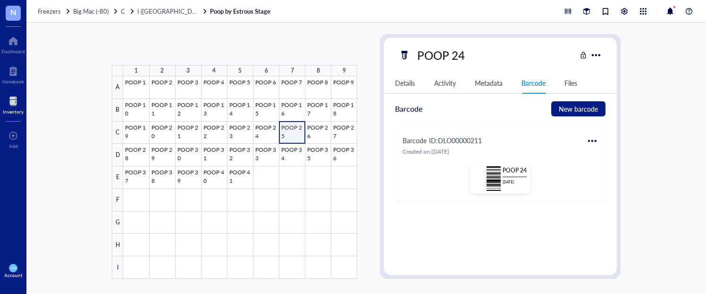
click at [285, 131] on div at bounding box center [240, 177] width 234 height 203
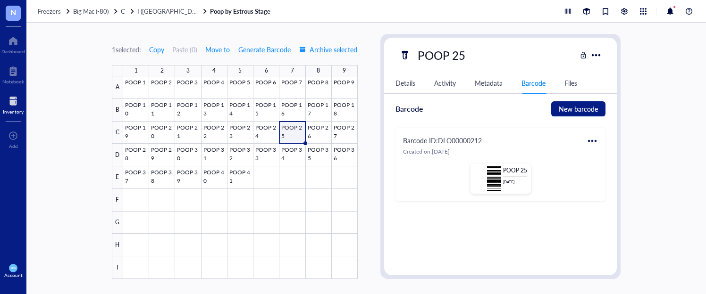
click at [586, 139] on div at bounding box center [592, 141] width 15 height 15
drag, startPoint x: 616, startPoint y: 170, endPoint x: 608, endPoint y: 168, distance: 8.2
click at [617, 170] on div "Print" at bounding box center [612, 172] width 14 height 10
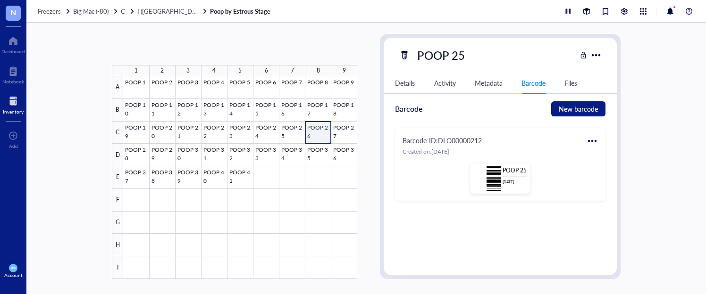
drag, startPoint x: 314, startPoint y: 131, endPoint x: 368, endPoint y: 134, distance: 54.4
click at [314, 131] on div at bounding box center [240, 177] width 234 height 203
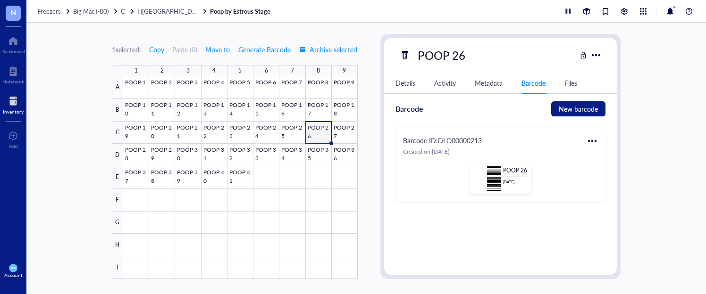
click at [589, 140] on div at bounding box center [592, 141] width 15 height 15
click at [612, 169] on div "Print" at bounding box center [612, 172] width 14 height 10
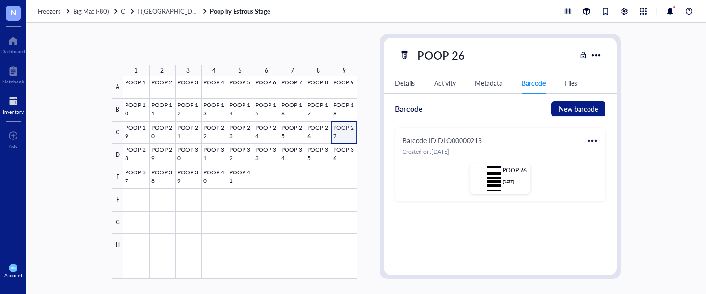
click at [336, 130] on div at bounding box center [240, 177] width 234 height 203
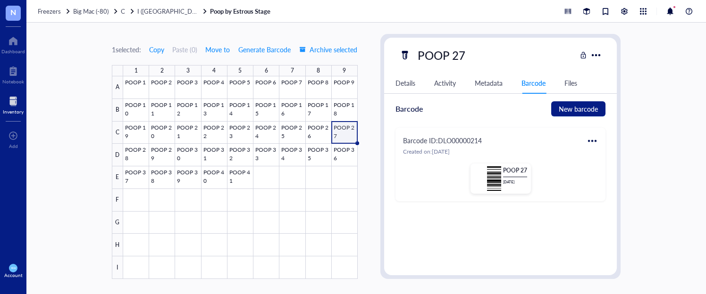
click at [591, 143] on div at bounding box center [592, 141] width 15 height 15
click at [625, 174] on div "Print" at bounding box center [618, 172] width 54 height 10
click at [136, 155] on div at bounding box center [240, 177] width 235 height 203
click at [593, 140] on div at bounding box center [592, 141] width 15 height 15
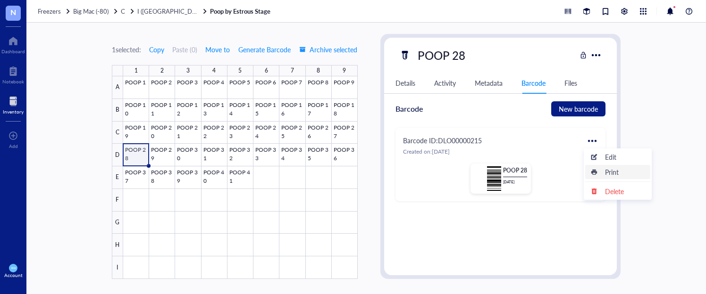
drag, startPoint x: 608, startPoint y: 174, endPoint x: 541, endPoint y: 175, distance: 67.5
click at [608, 174] on div "Print" at bounding box center [612, 172] width 14 height 10
click at [161, 153] on div at bounding box center [240, 177] width 235 height 203
click at [592, 139] on div at bounding box center [592, 141] width 15 height 15
click at [606, 170] on div "Print" at bounding box center [612, 172] width 14 height 10
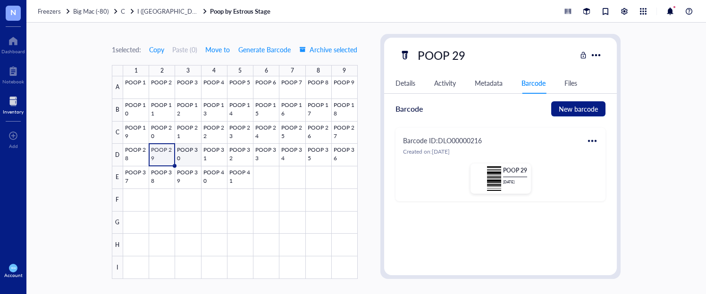
click at [192, 147] on div at bounding box center [240, 177] width 235 height 203
click at [585, 139] on div at bounding box center [592, 141] width 15 height 15
click at [600, 170] on div "Print" at bounding box center [618, 172] width 54 height 10
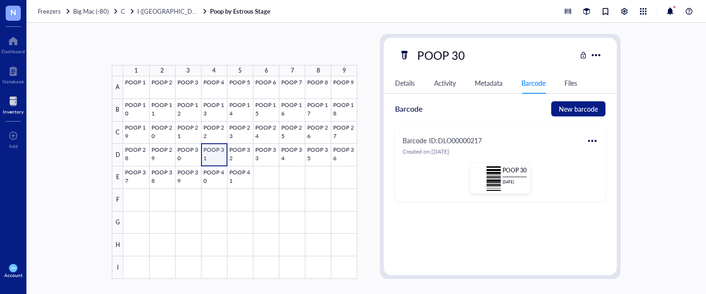
click at [216, 151] on div at bounding box center [240, 177] width 234 height 203
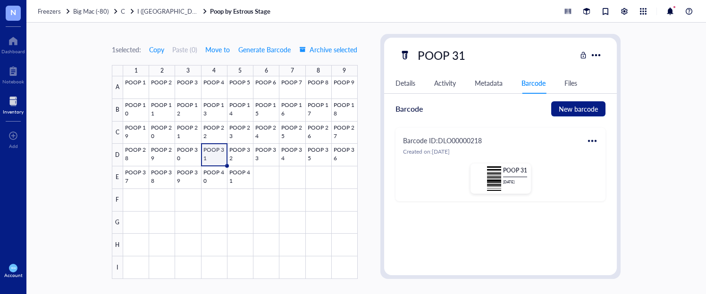
click at [591, 138] on div at bounding box center [592, 141] width 15 height 15
drag, startPoint x: 610, startPoint y: 170, endPoint x: 599, endPoint y: 168, distance: 11.0
click at [610, 170] on div "Print" at bounding box center [612, 172] width 14 height 10
click at [235, 158] on div at bounding box center [240, 177] width 235 height 203
click at [589, 136] on div at bounding box center [592, 141] width 15 height 15
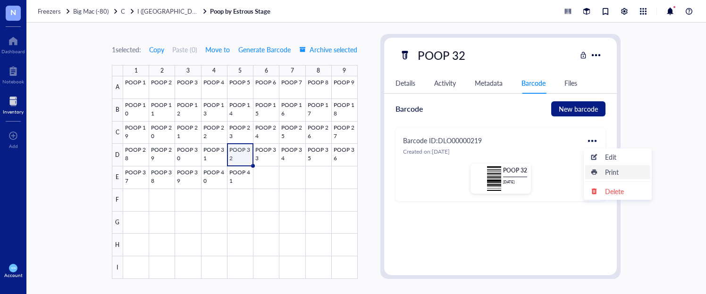
click at [602, 171] on div "Print" at bounding box center [618, 172] width 54 height 10
click at [257, 153] on div at bounding box center [240, 177] width 235 height 203
click at [581, 138] on div "Barcode ID: DLO00000220" at bounding box center [500, 140] width 195 height 11
click at [587, 139] on div at bounding box center [592, 141] width 15 height 15
click at [607, 174] on div "Print" at bounding box center [612, 172] width 14 height 10
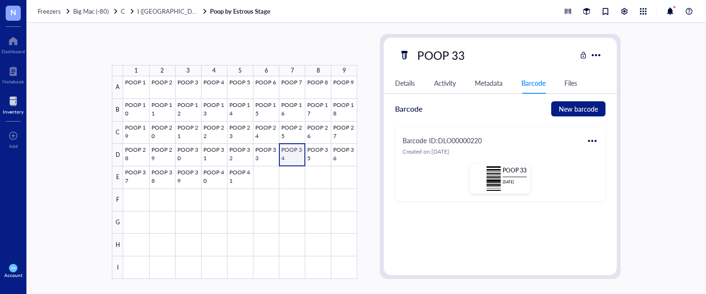
click at [297, 157] on div at bounding box center [240, 177] width 234 height 203
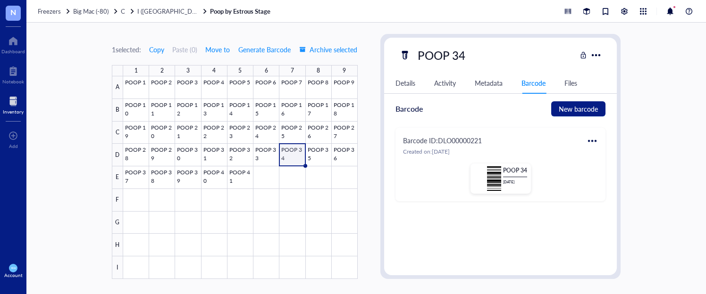
click at [587, 141] on div at bounding box center [592, 141] width 15 height 15
click at [600, 174] on div "Print" at bounding box center [618, 172] width 54 height 10
click at [315, 157] on div at bounding box center [240, 177] width 235 height 203
click at [587, 141] on div at bounding box center [592, 141] width 15 height 15
drag, startPoint x: 600, startPoint y: 174, endPoint x: 582, endPoint y: 172, distance: 17.6
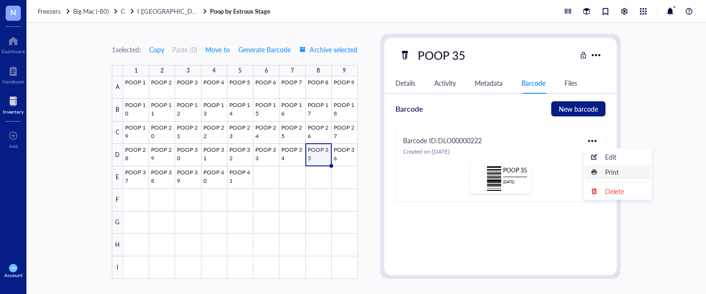
click at [600, 174] on div "Print" at bounding box center [618, 172] width 54 height 10
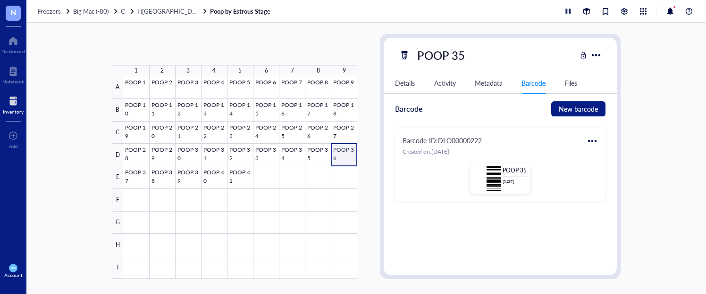
click at [343, 154] on div at bounding box center [240, 177] width 234 height 203
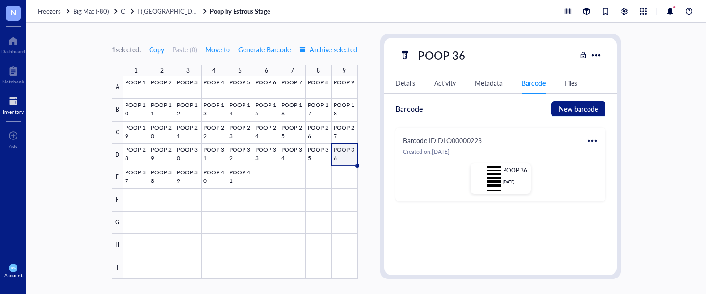
click at [588, 140] on div at bounding box center [592, 141] width 15 height 15
click at [611, 172] on div "Print" at bounding box center [612, 172] width 14 height 10
click at [133, 168] on div at bounding box center [240, 177] width 235 height 203
click at [595, 138] on div at bounding box center [592, 141] width 15 height 15
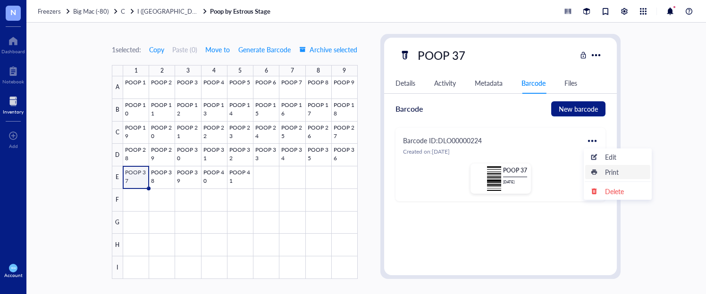
drag, startPoint x: 601, startPoint y: 175, endPoint x: 587, endPoint y: 174, distance: 14.2
click at [600, 175] on div "Print" at bounding box center [618, 172] width 54 height 10
click at [158, 171] on div at bounding box center [240, 177] width 235 height 203
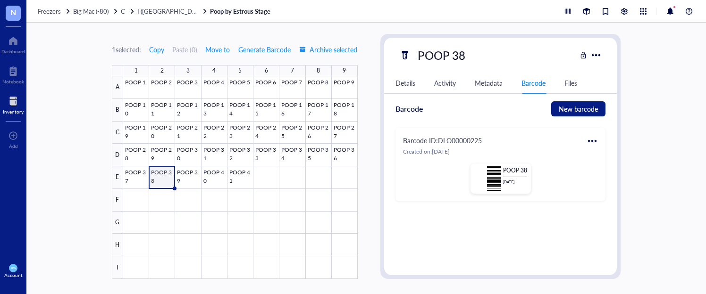
click at [588, 138] on div at bounding box center [592, 141] width 15 height 15
click at [605, 171] on div "Print" at bounding box center [612, 172] width 14 height 10
click at [185, 176] on div at bounding box center [240, 177] width 235 height 203
click at [588, 139] on div at bounding box center [592, 141] width 15 height 15
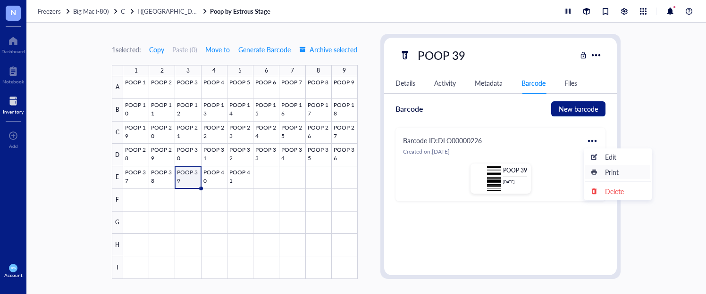
click at [610, 174] on div "Print" at bounding box center [612, 172] width 14 height 10
click at [208, 176] on div at bounding box center [240, 177] width 235 height 203
click at [596, 138] on div at bounding box center [592, 141] width 15 height 15
click at [607, 173] on div "Print" at bounding box center [612, 172] width 14 height 10
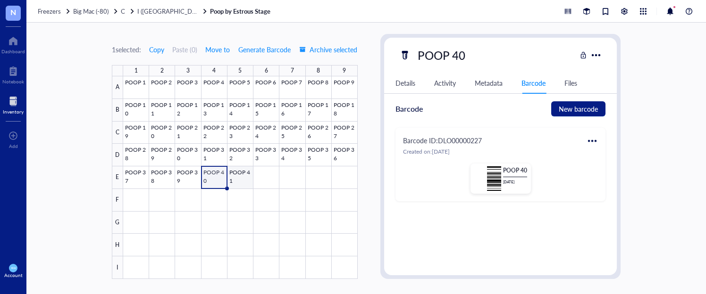
click at [231, 177] on div at bounding box center [240, 177] width 235 height 203
click at [609, 170] on div "Print" at bounding box center [612, 172] width 14 height 10
click at [202, 30] on div "1 selected: Copy Paste ( 0 ) Move to Generate Barcode Archive selected 1 2 3 4 …" at bounding box center [366, 159] width 680 height 272
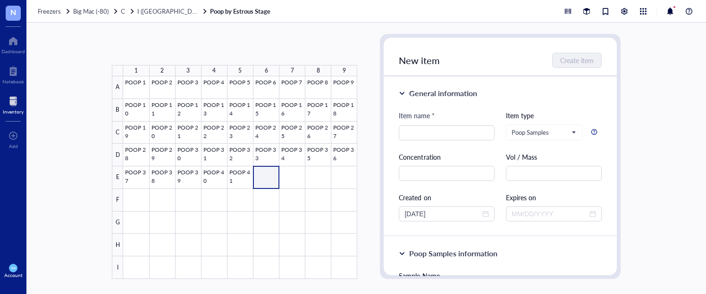
click at [272, 170] on div at bounding box center [240, 177] width 234 height 203
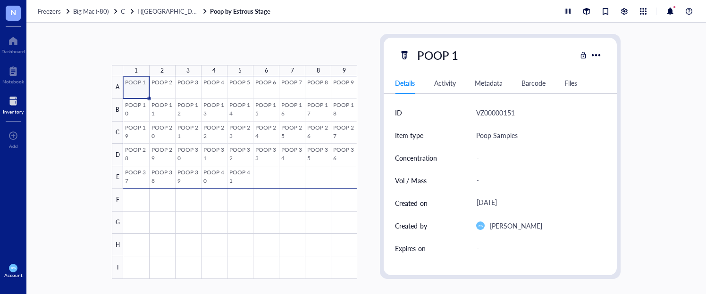
drag, startPoint x: 133, startPoint y: 90, endPoint x: 338, endPoint y: 180, distance: 224.2
click at [338, 180] on div at bounding box center [240, 177] width 234 height 203
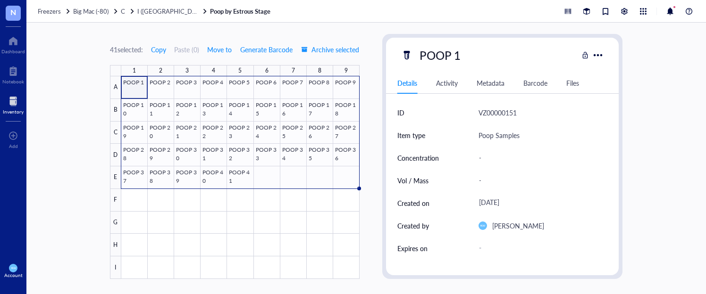
click at [303, 32] on div "41 selected: Copy Paste ( 0 ) Move to Generate Barcode Archive selected 1 2 3 4…" at bounding box center [366, 159] width 680 height 272
